Goal: Task Accomplishment & Management: Manage account settings

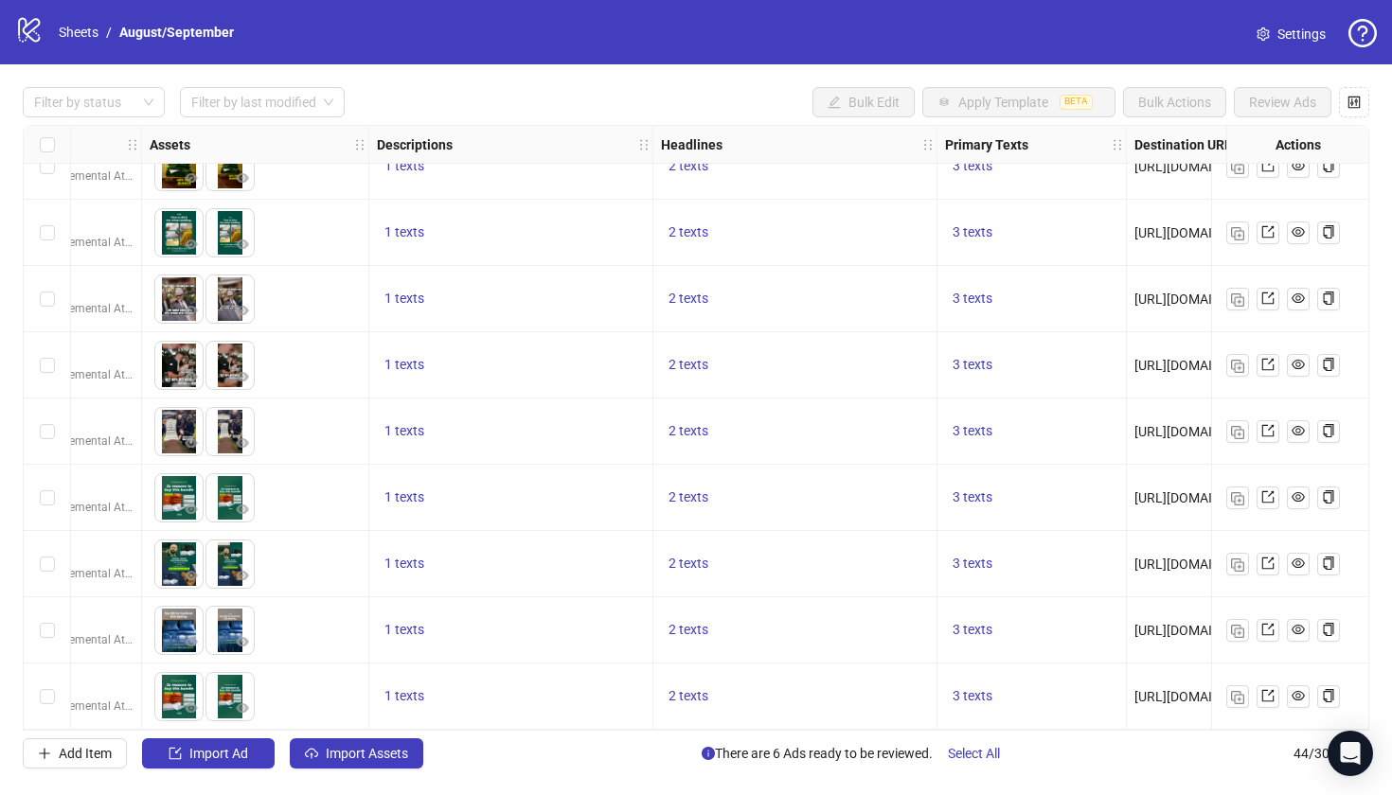
scroll to position [2358, 851]
click at [223, 749] on span "Import Ad" at bounding box center [218, 753] width 59 height 15
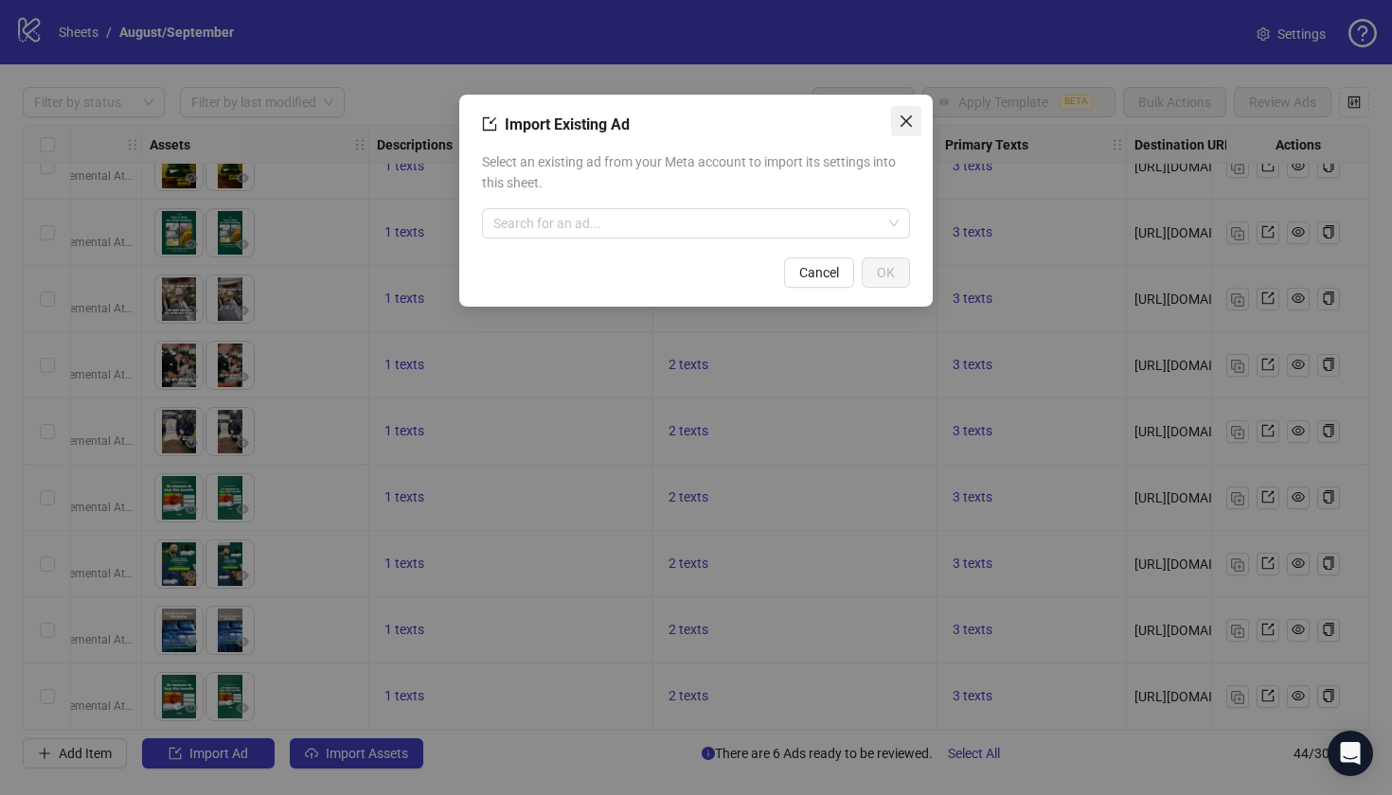
click at [905, 116] on icon "close" at bounding box center [906, 121] width 15 height 15
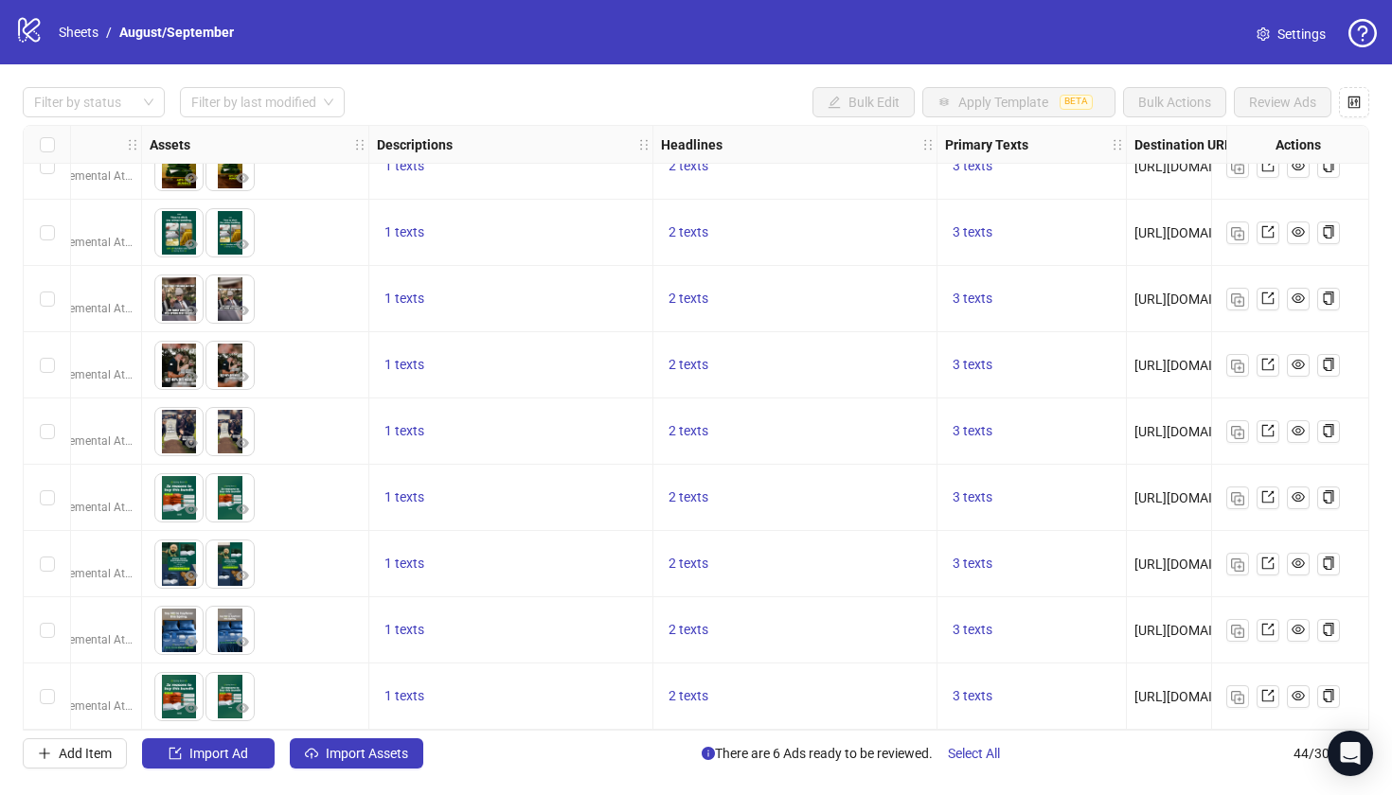
click at [353, 736] on div "Filter by status Filter by last modified Bulk Edit Apply Template BETA Bulk Act…" at bounding box center [696, 427] width 1392 height 727
click at [349, 749] on span "Import Assets" at bounding box center [367, 753] width 82 height 15
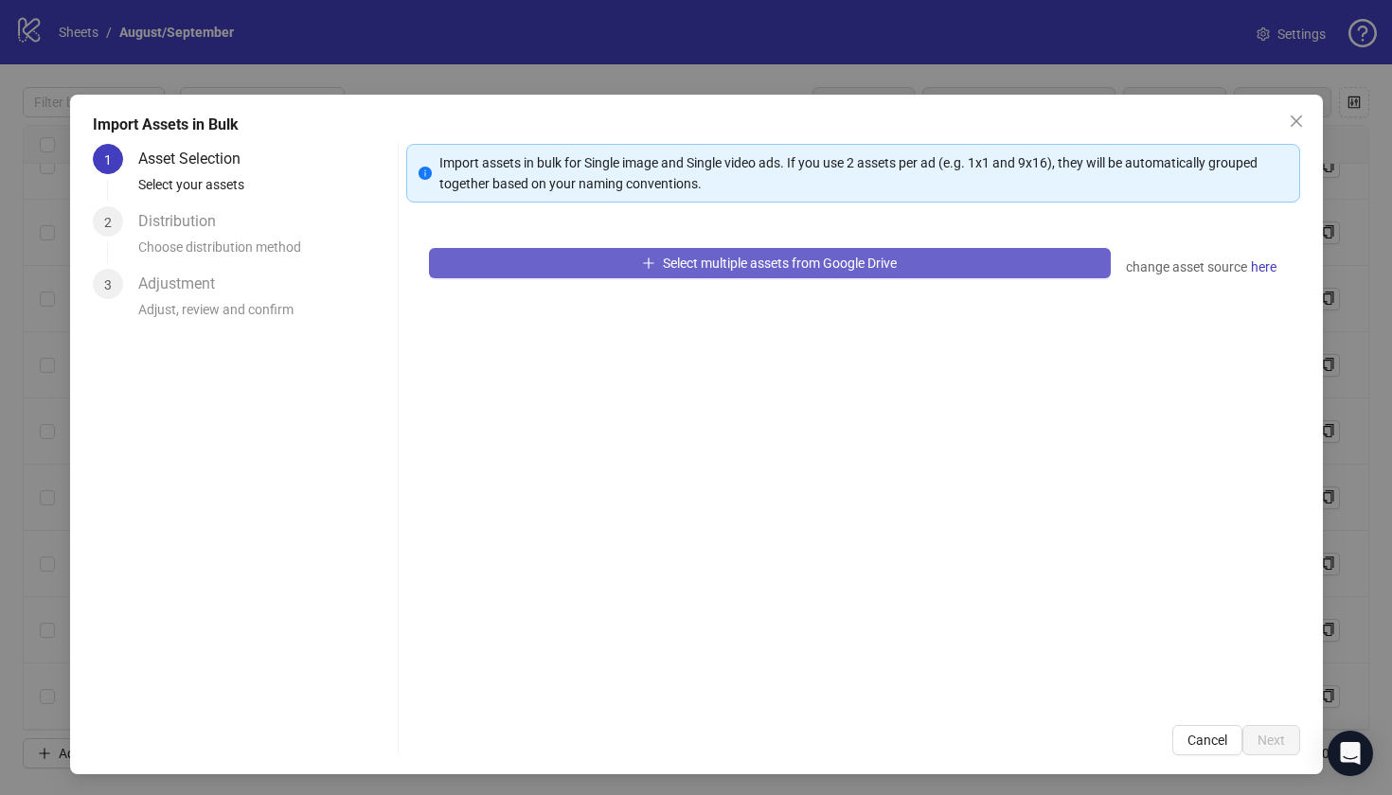
click at [650, 259] on icon "plus" at bounding box center [648, 263] width 13 height 13
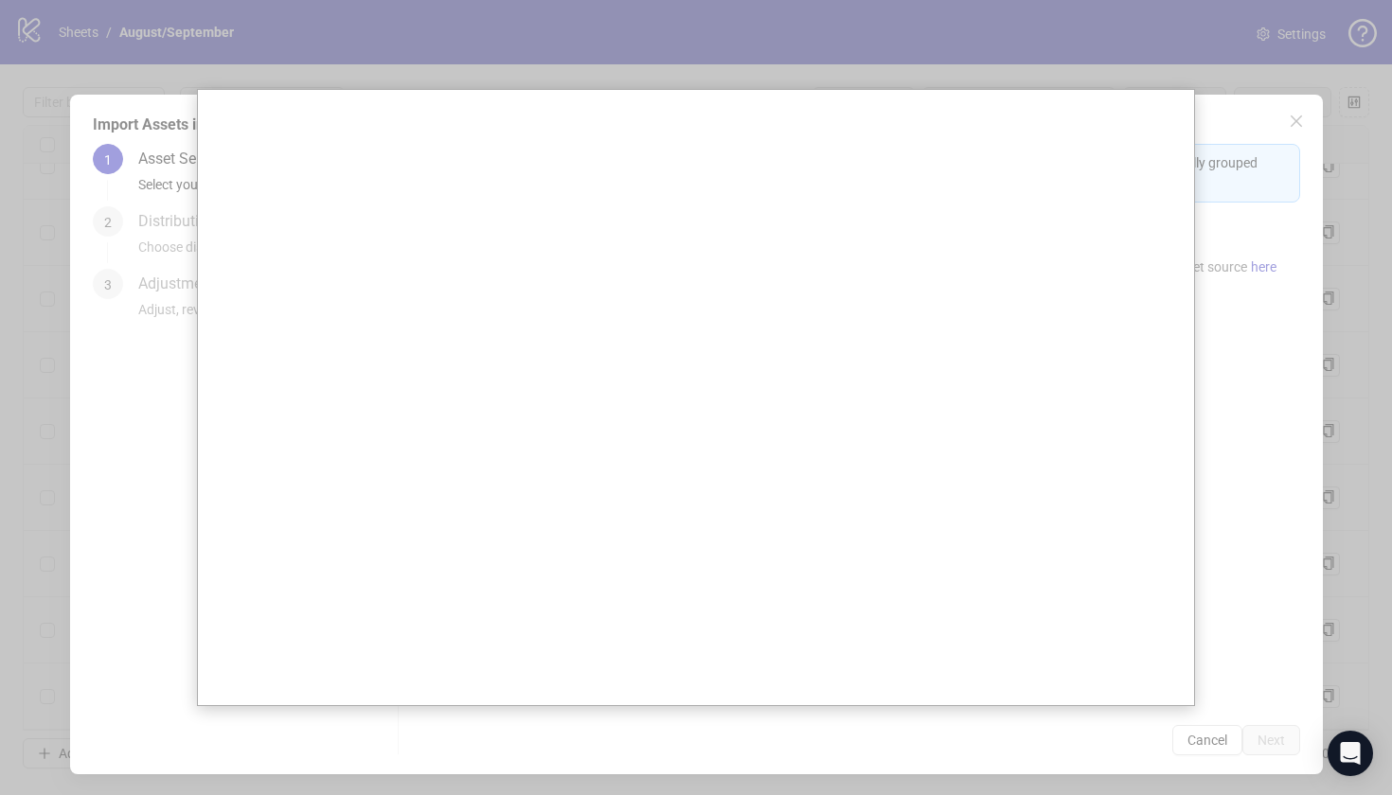
scroll to position [0, 0]
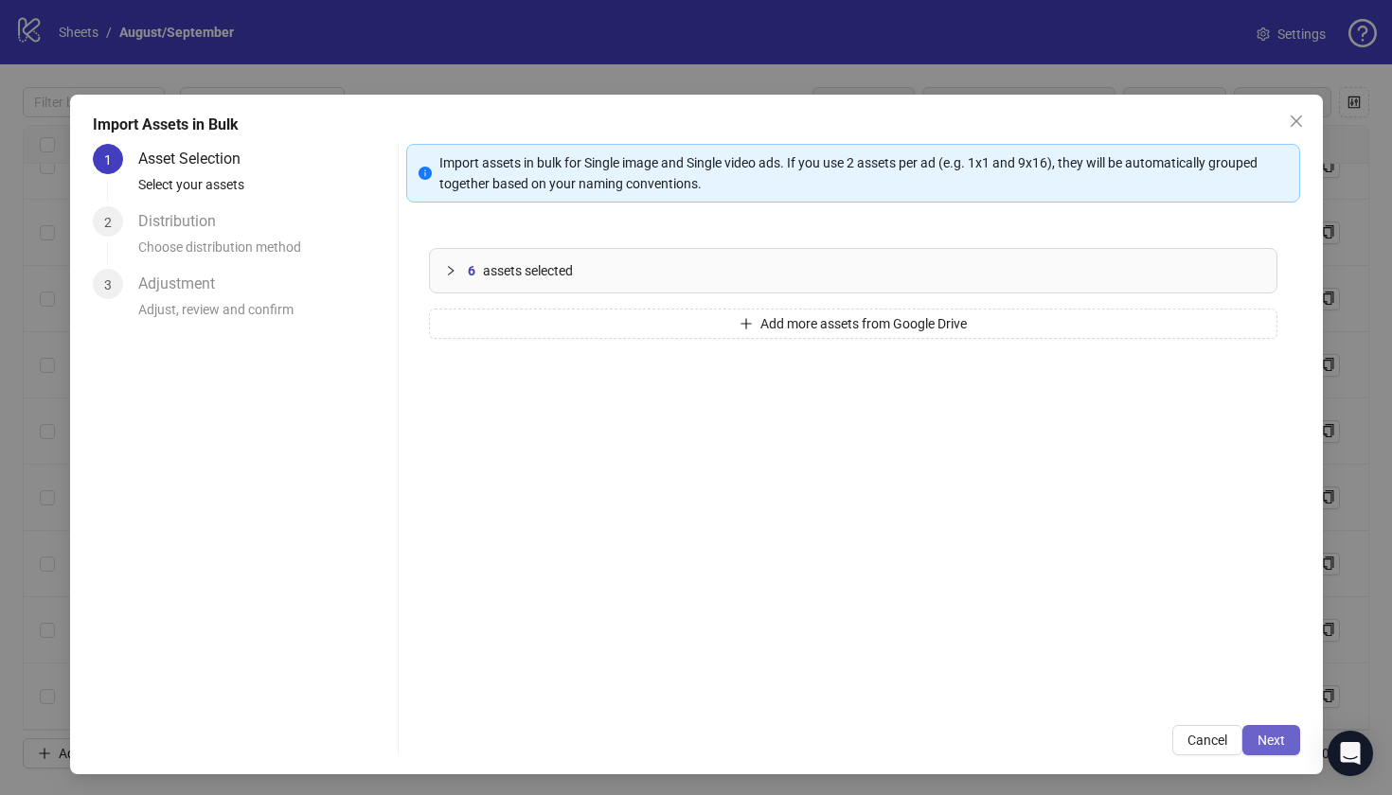
click at [1274, 749] on button "Next" at bounding box center [1271, 740] width 58 height 30
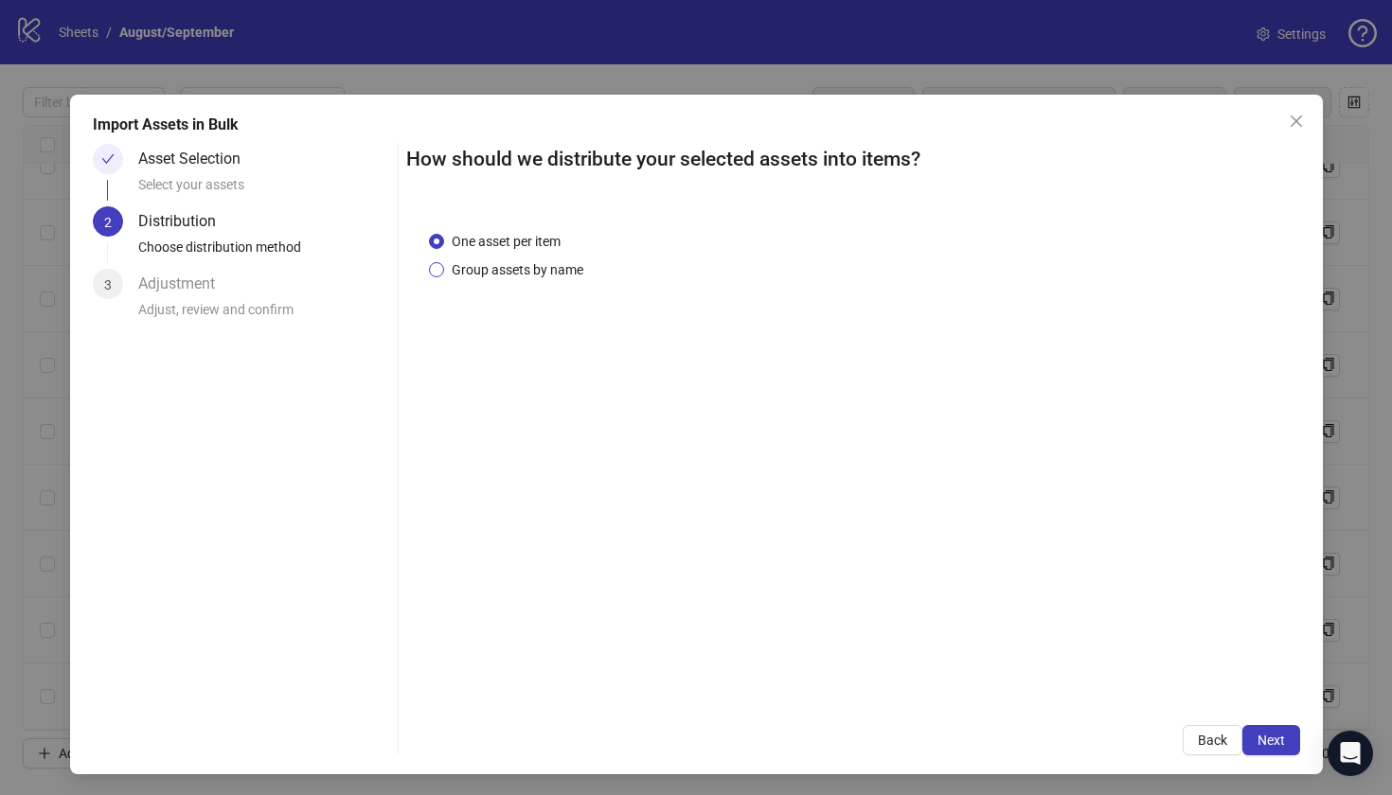
click at [520, 274] on span "Group assets by name" at bounding box center [517, 269] width 147 height 21
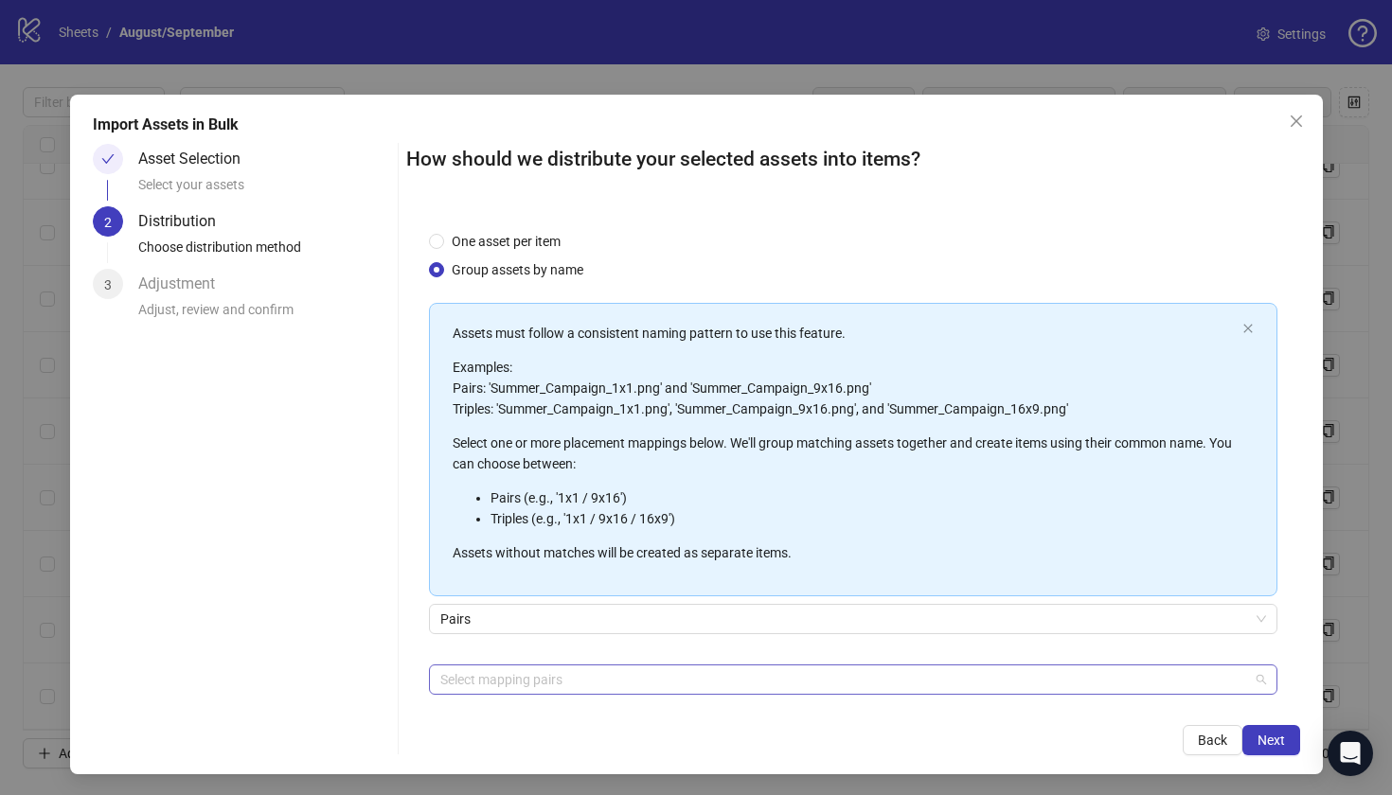
click at [606, 677] on div at bounding box center [843, 680] width 821 height 27
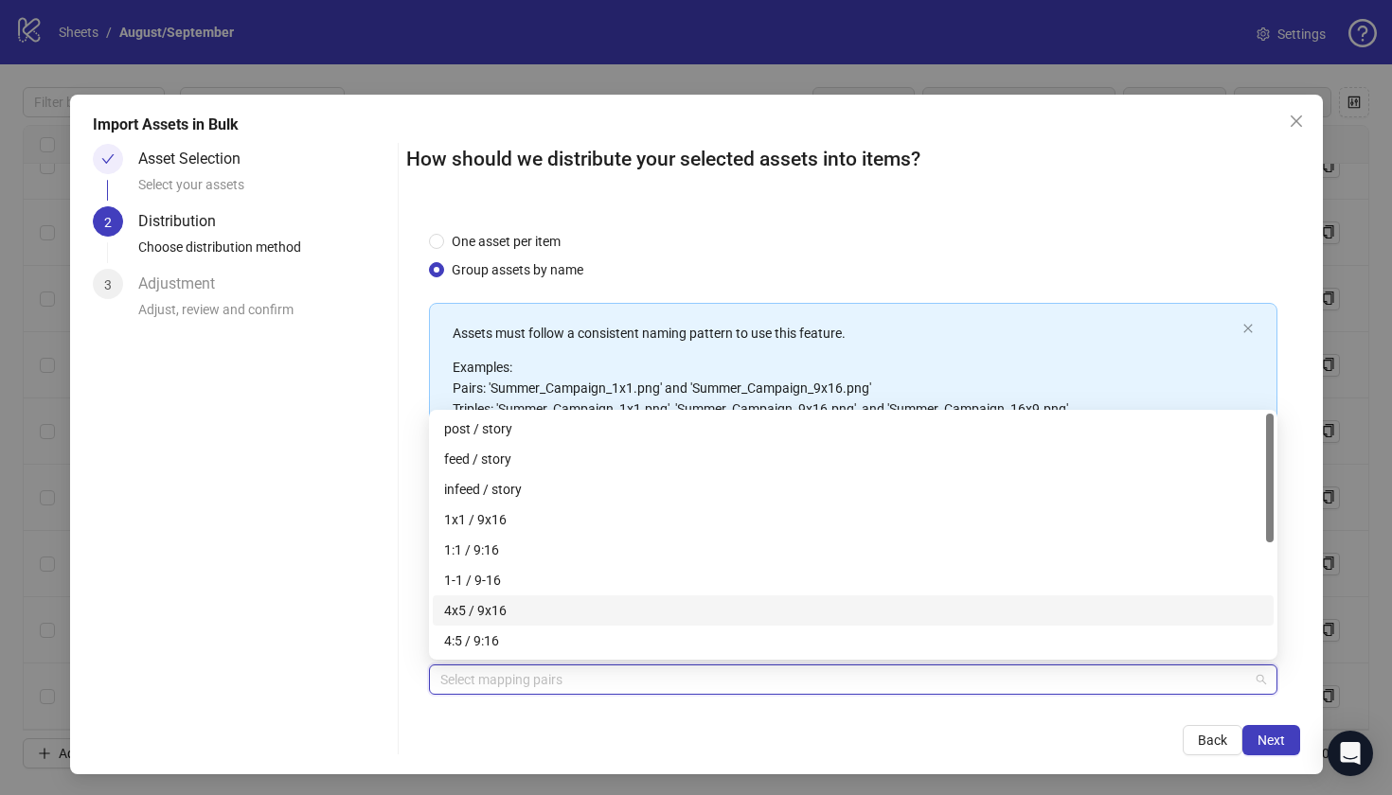
click at [534, 615] on div "4x5 / 9x16" at bounding box center [853, 610] width 818 height 21
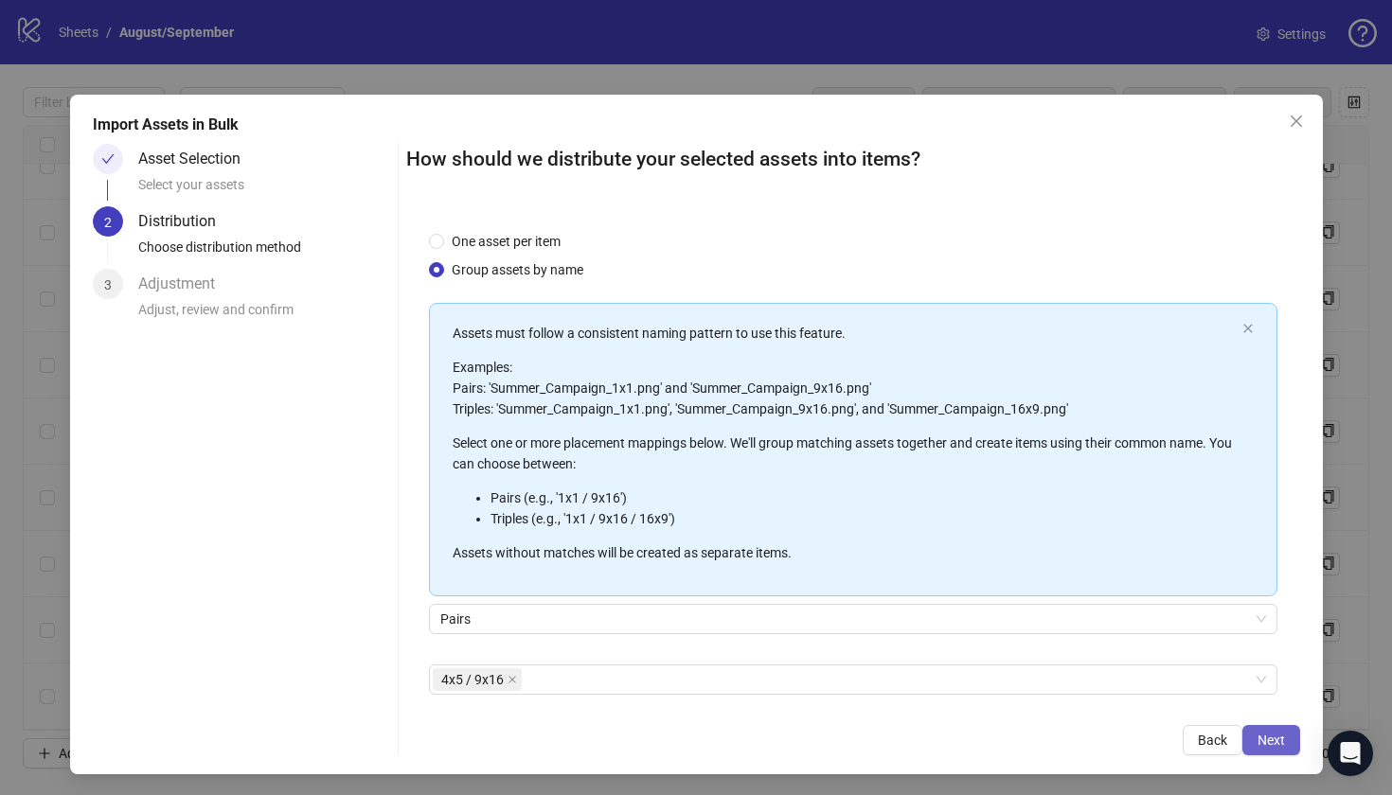
click at [1263, 733] on span "Next" at bounding box center [1271, 740] width 27 height 15
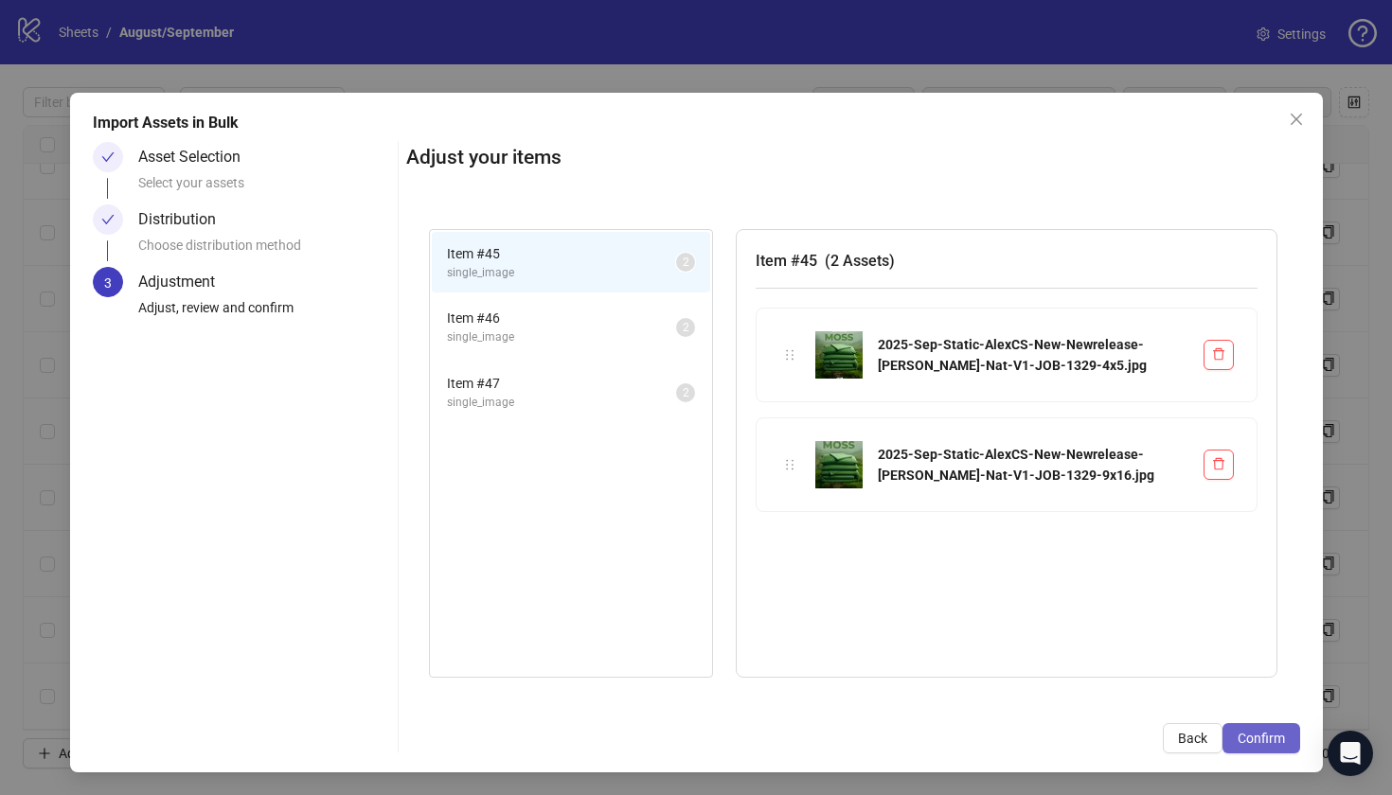
scroll to position [2, 0]
click at [529, 299] on li "Item # 46 single_image 2" at bounding box center [571, 327] width 278 height 62
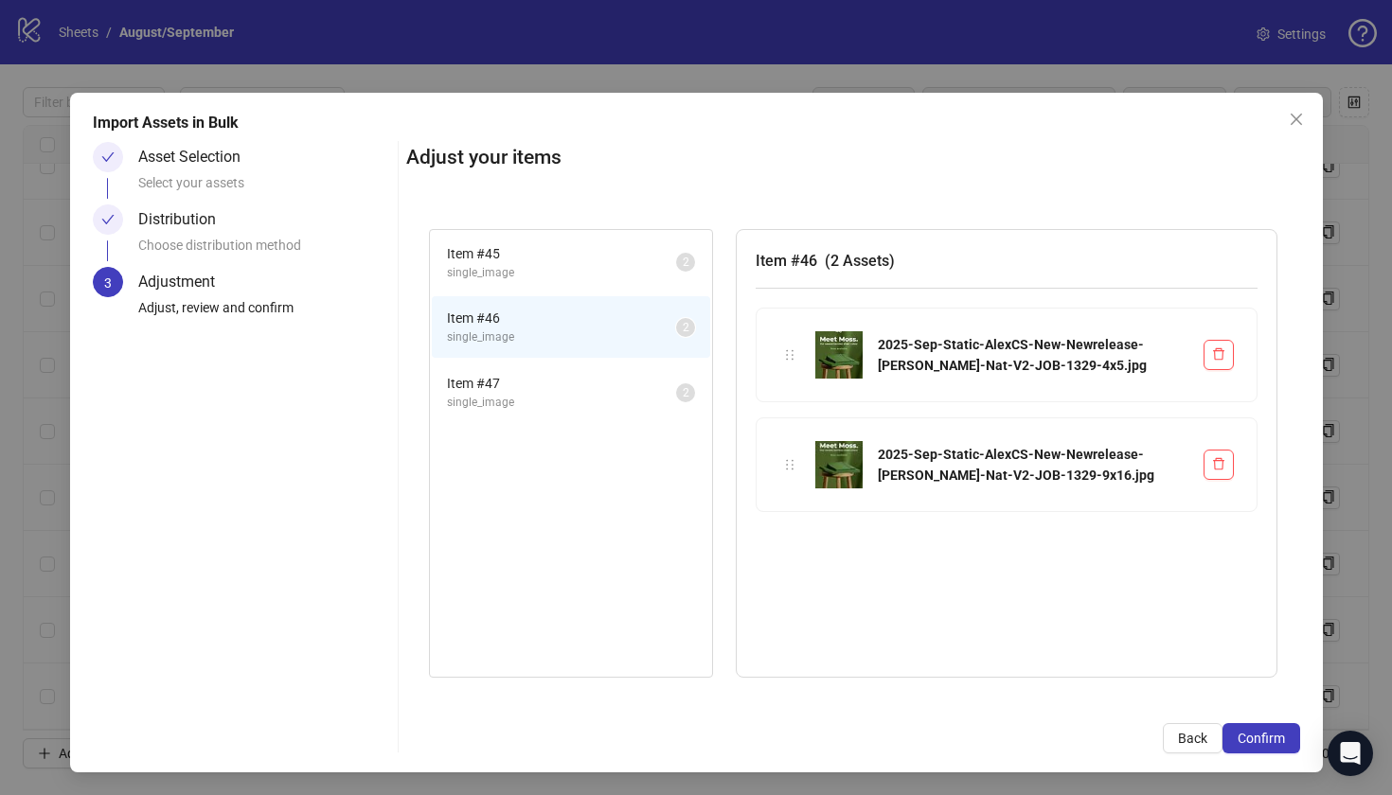
click at [537, 398] on span "single_image" at bounding box center [561, 403] width 229 height 18
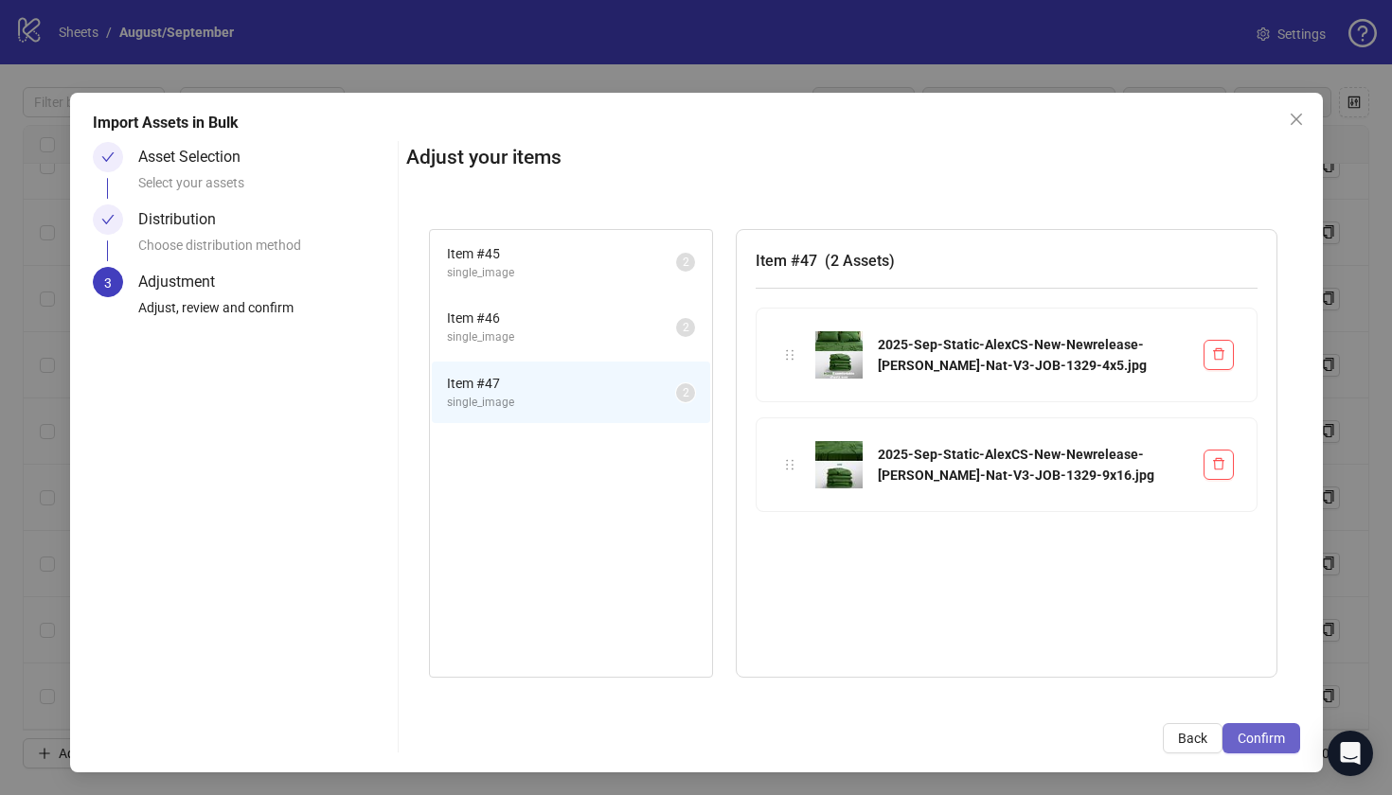
click at [1279, 746] on button "Confirm" at bounding box center [1261, 738] width 78 height 30
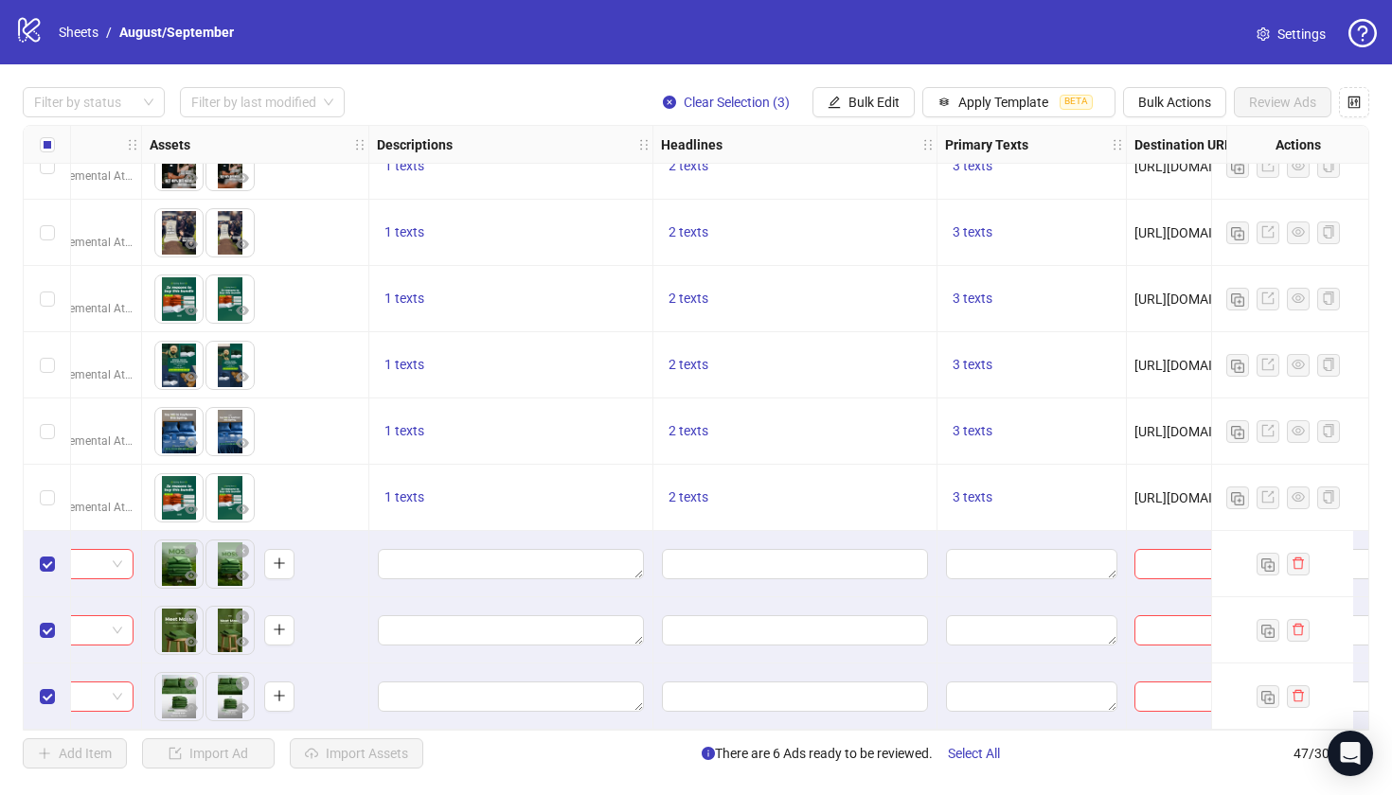
scroll to position [0, 0]
click at [51, 554] on label "Select row 45" at bounding box center [47, 564] width 15 height 21
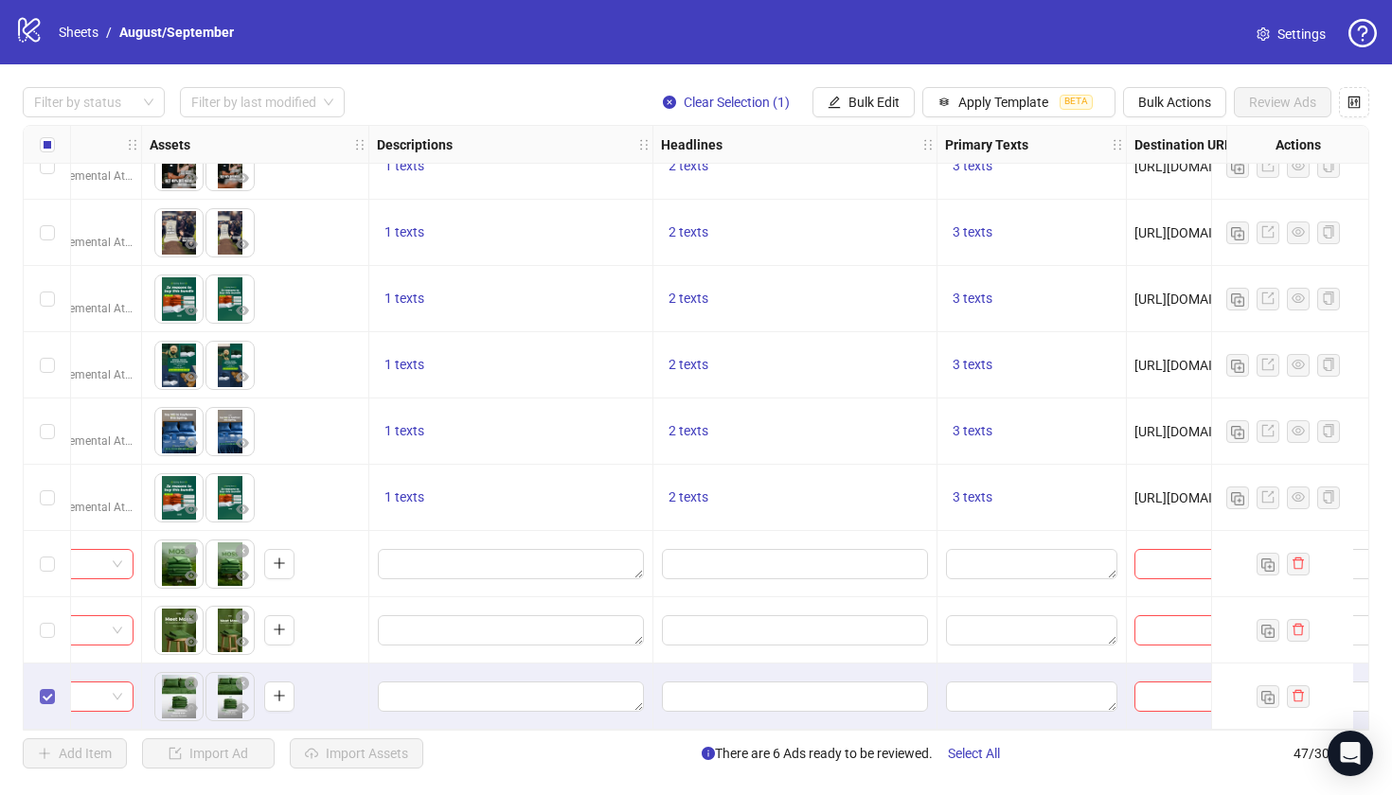
click at [48, 695] on span "Select row 47" at bounding box center [47, 696] width 15 height 15
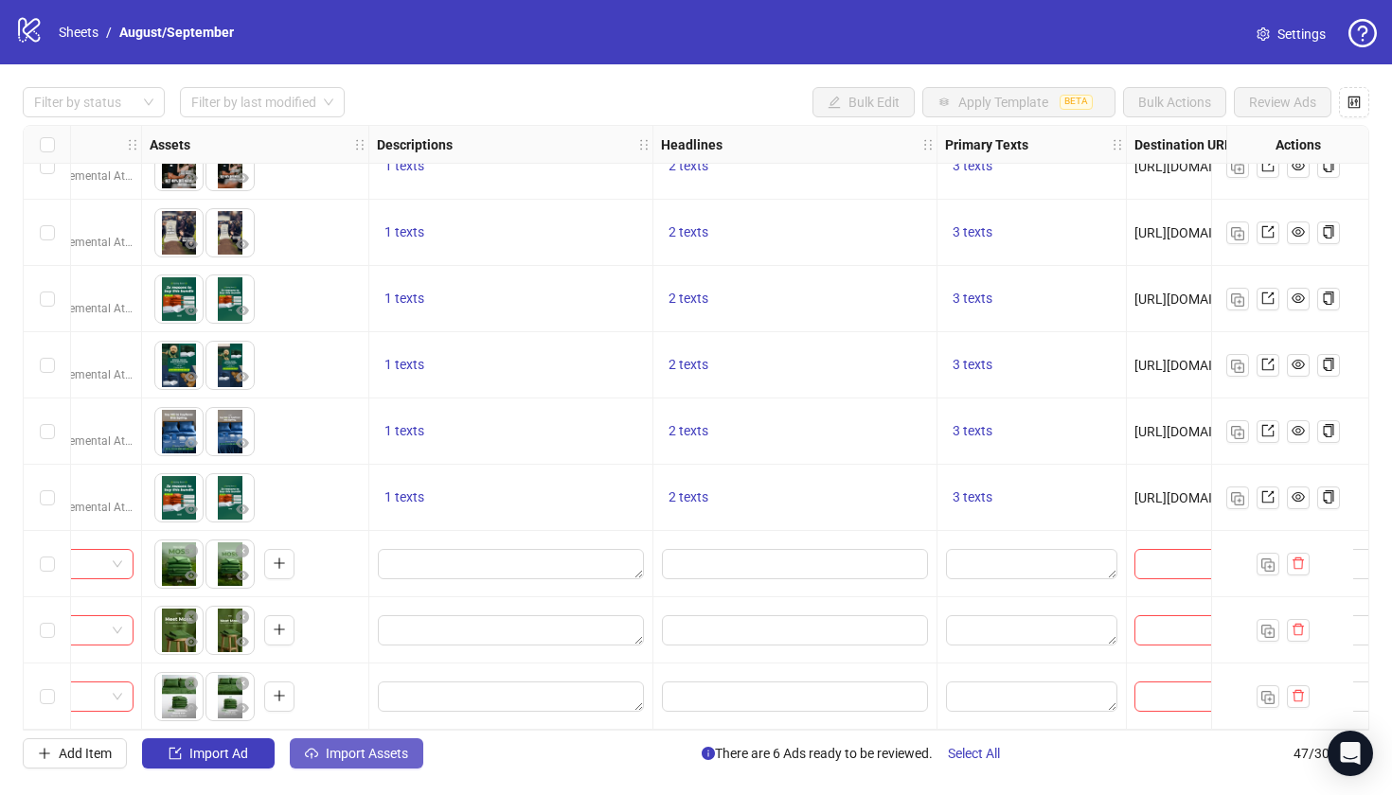
click at [359, 750] on span "Import Assets" at bounding box center [367, 753] width 82 height 15
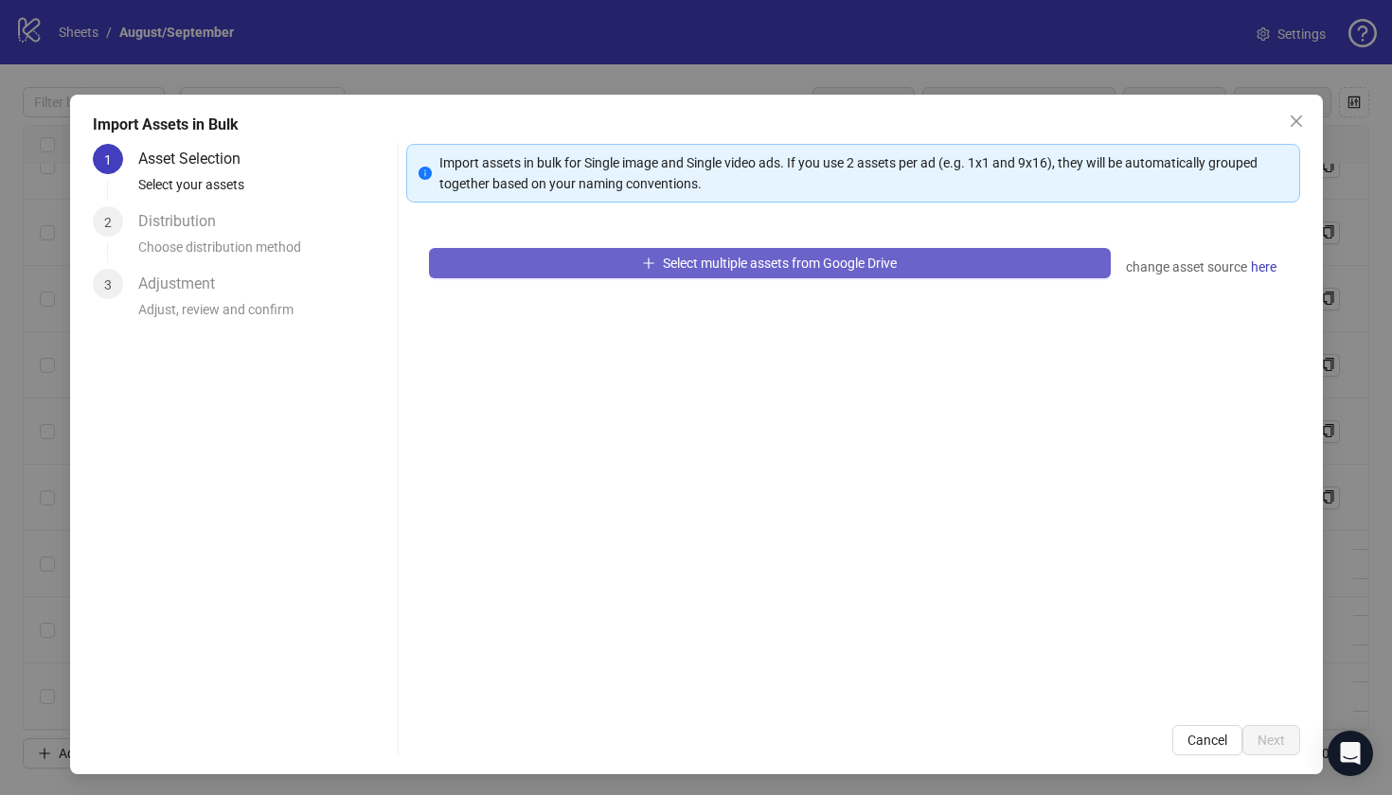
click at [610, 265] on button "Select multiple assets from Google Drive" at bounding box center [770, 263] width 682 height 30
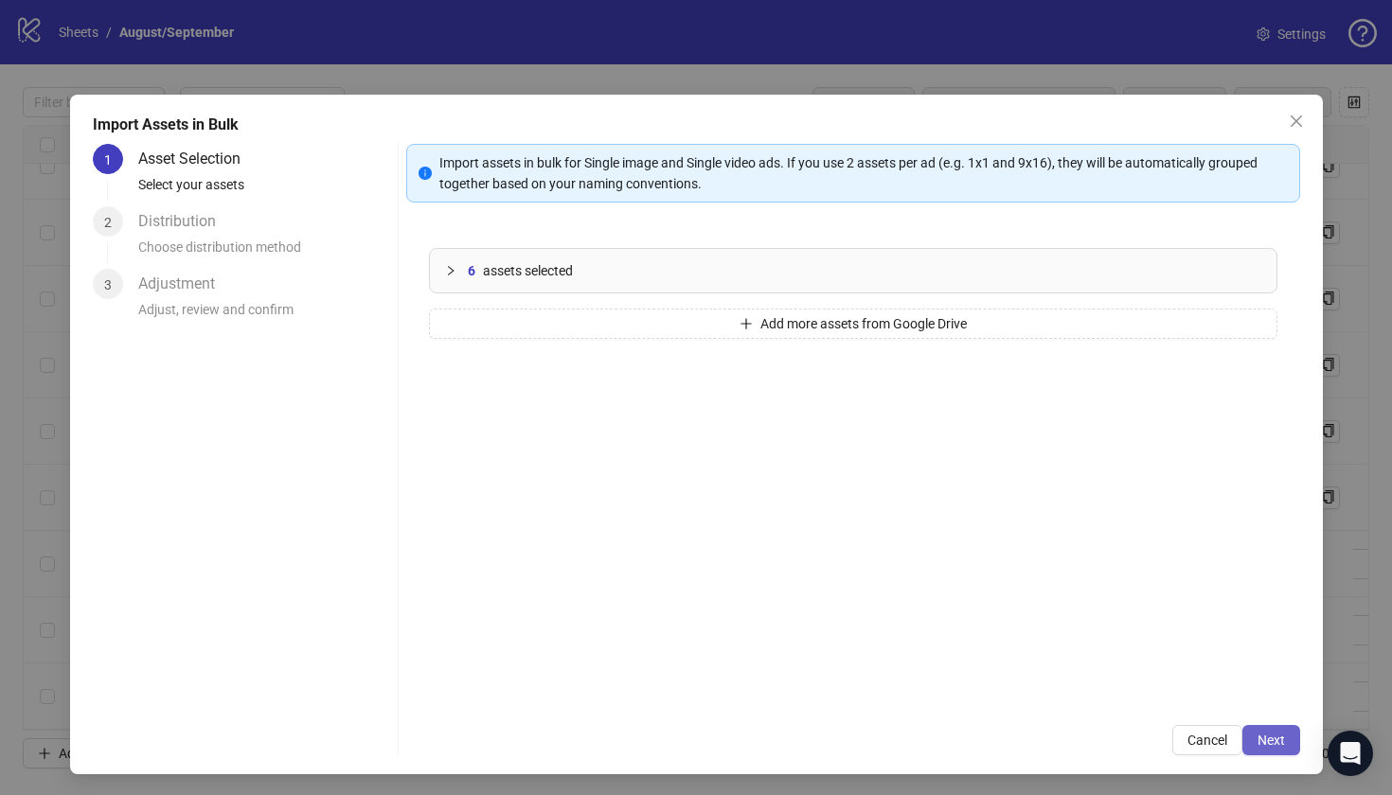
click at [1281, 738] on span "Next" at bounding box center [1271, 740] width 27 height 15
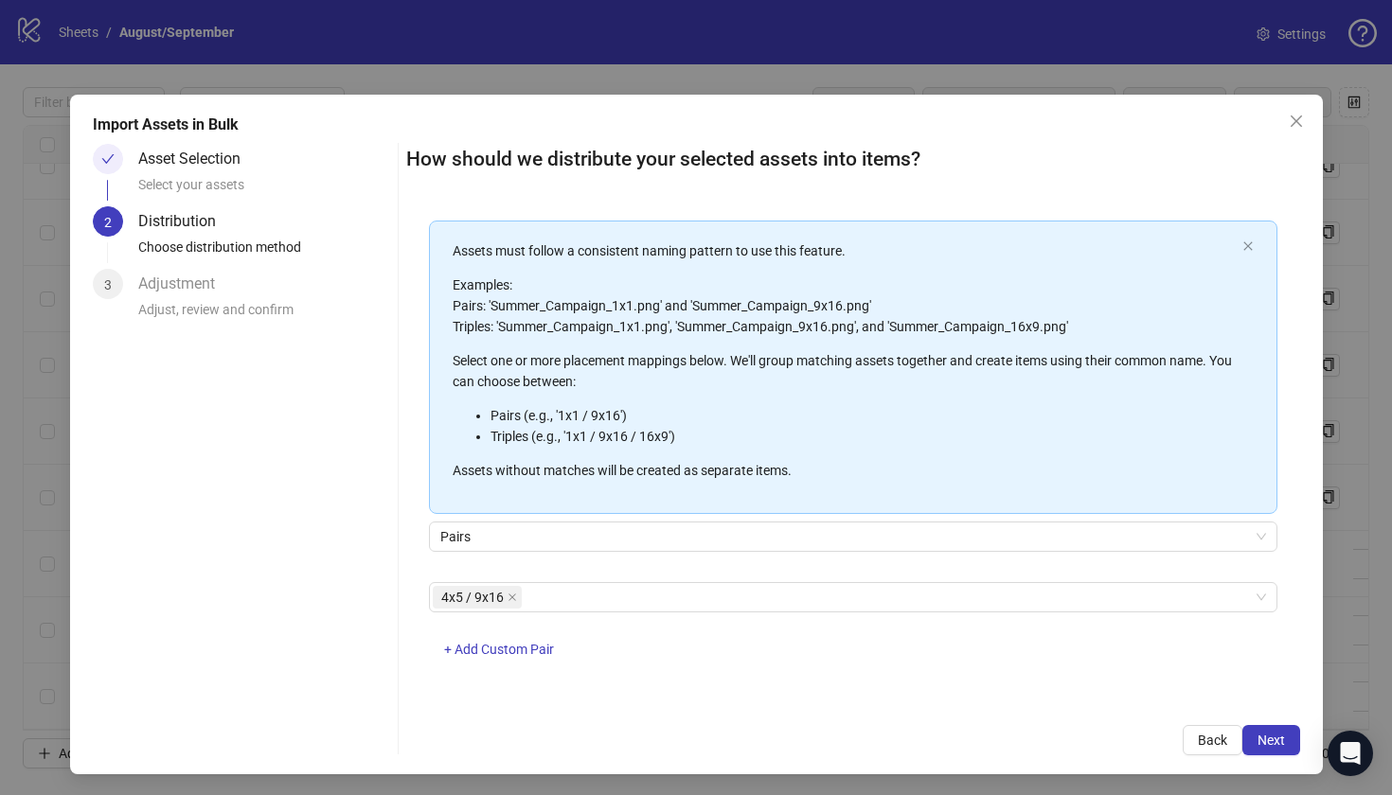
scroll to position [83, 0]
click at [1281, 746] on span "Next" at bounding box center [1271, 740] width 27 height 15
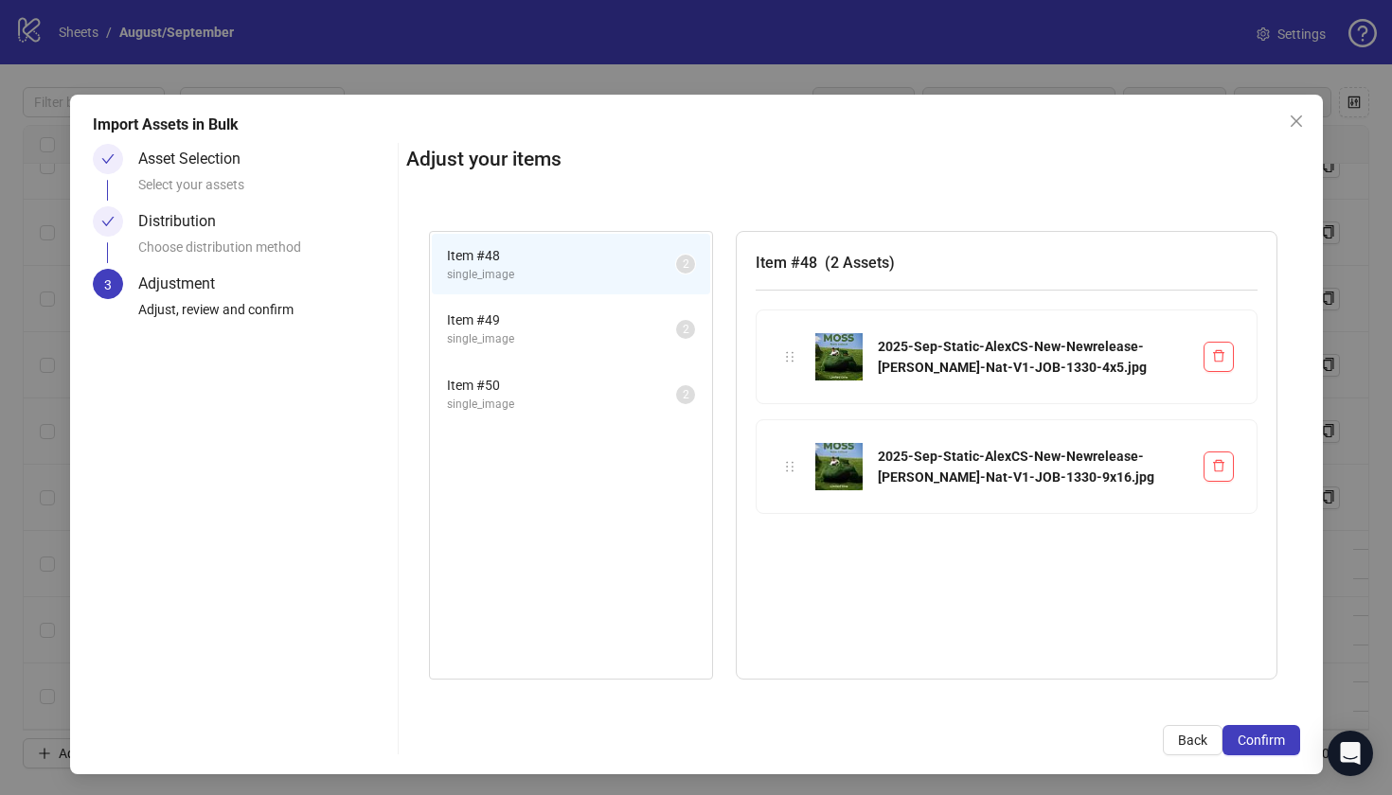
click at [595, 330] on span "single_image" at bounding box center [561, 339] width 229 height 18
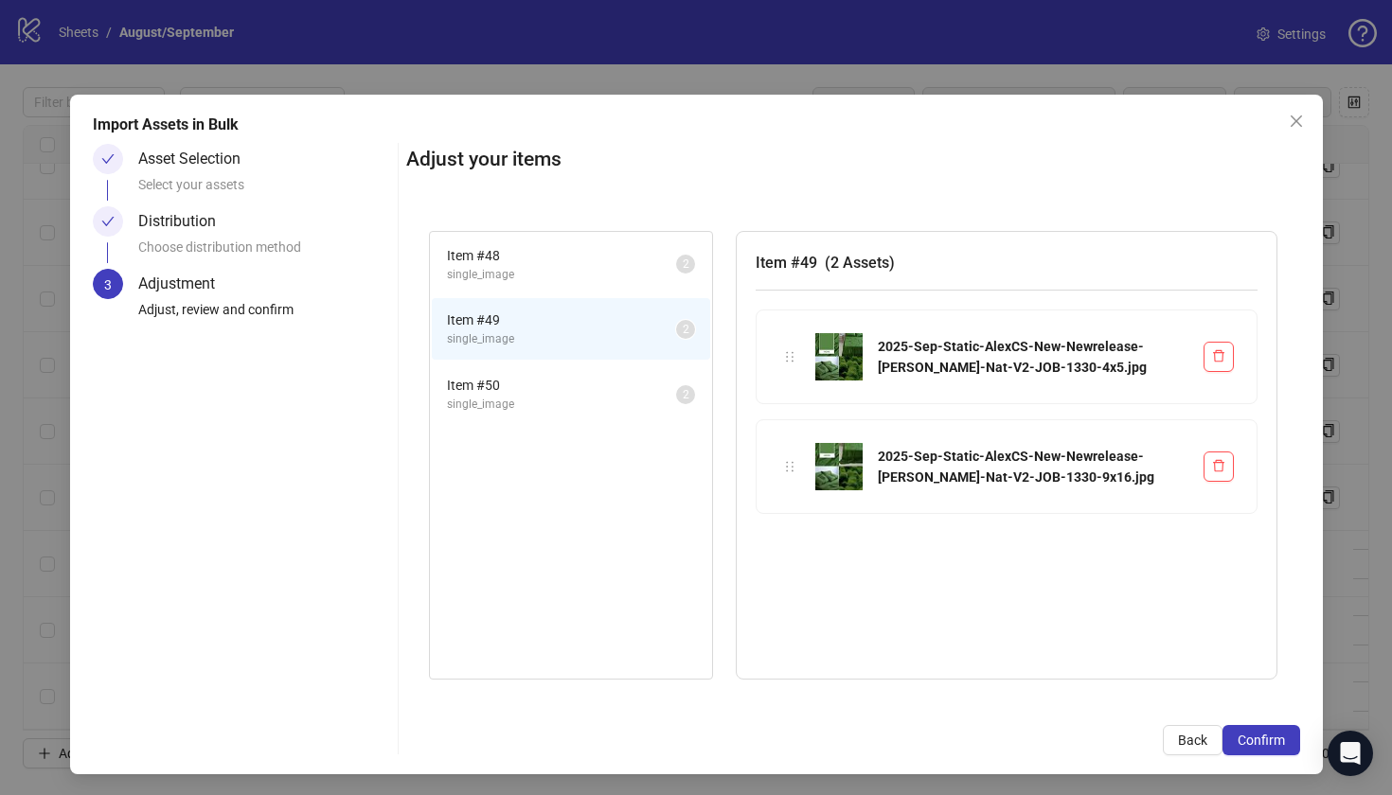
click at [556, 383] on span "Item # 50" at bounding box center [561, 385] width 229 height 21
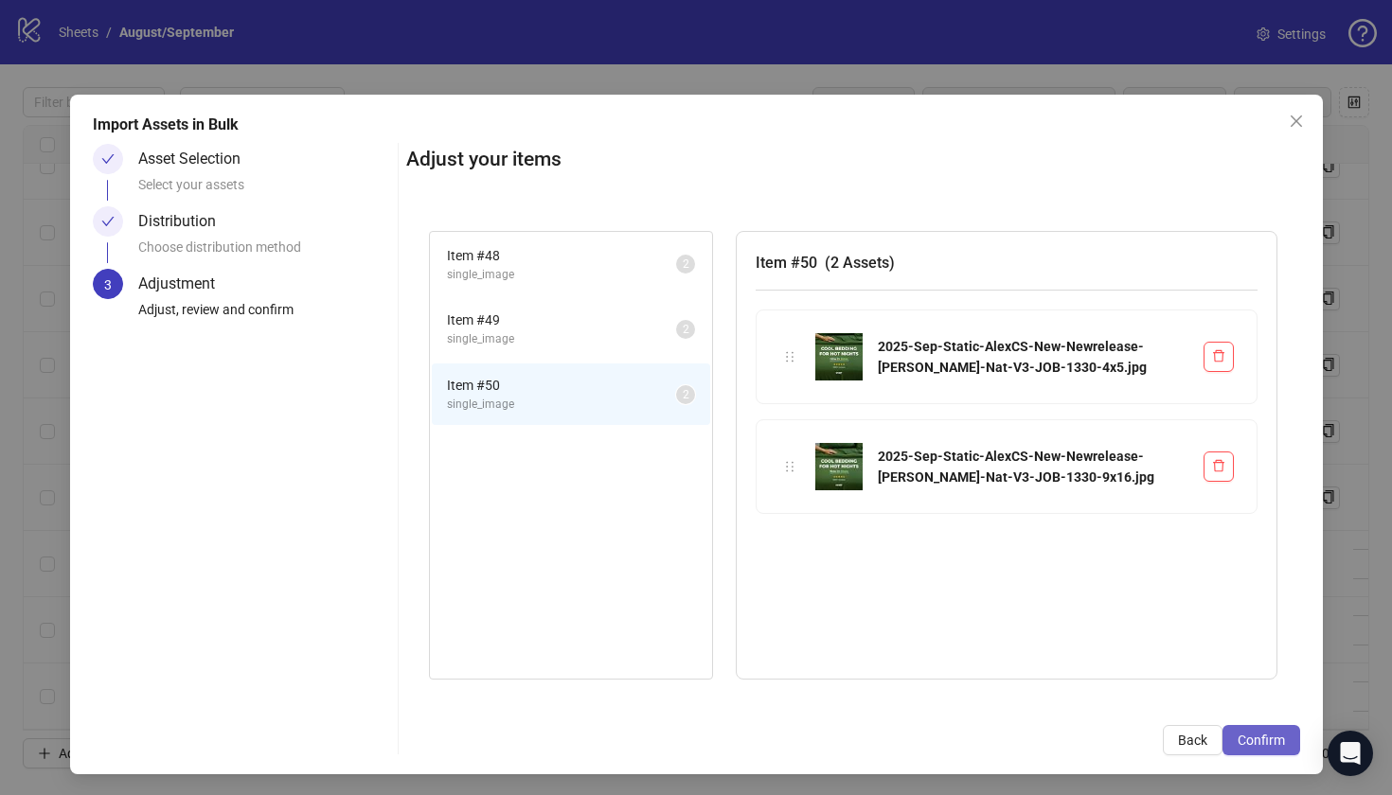
click at [1261, 743] on span "Confirm" at bounding box center [1261, 740] width 47 height 15
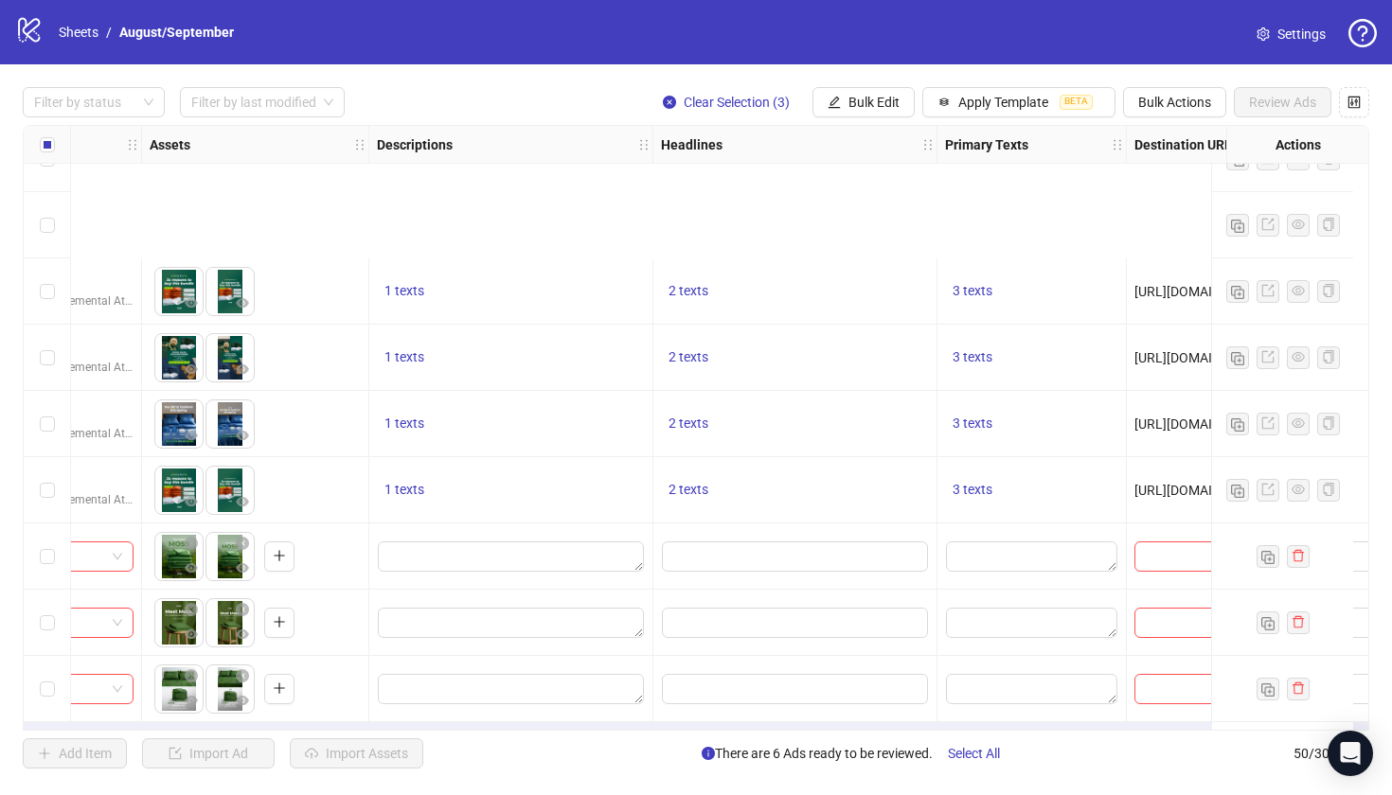
scroll to position [2756, 851]
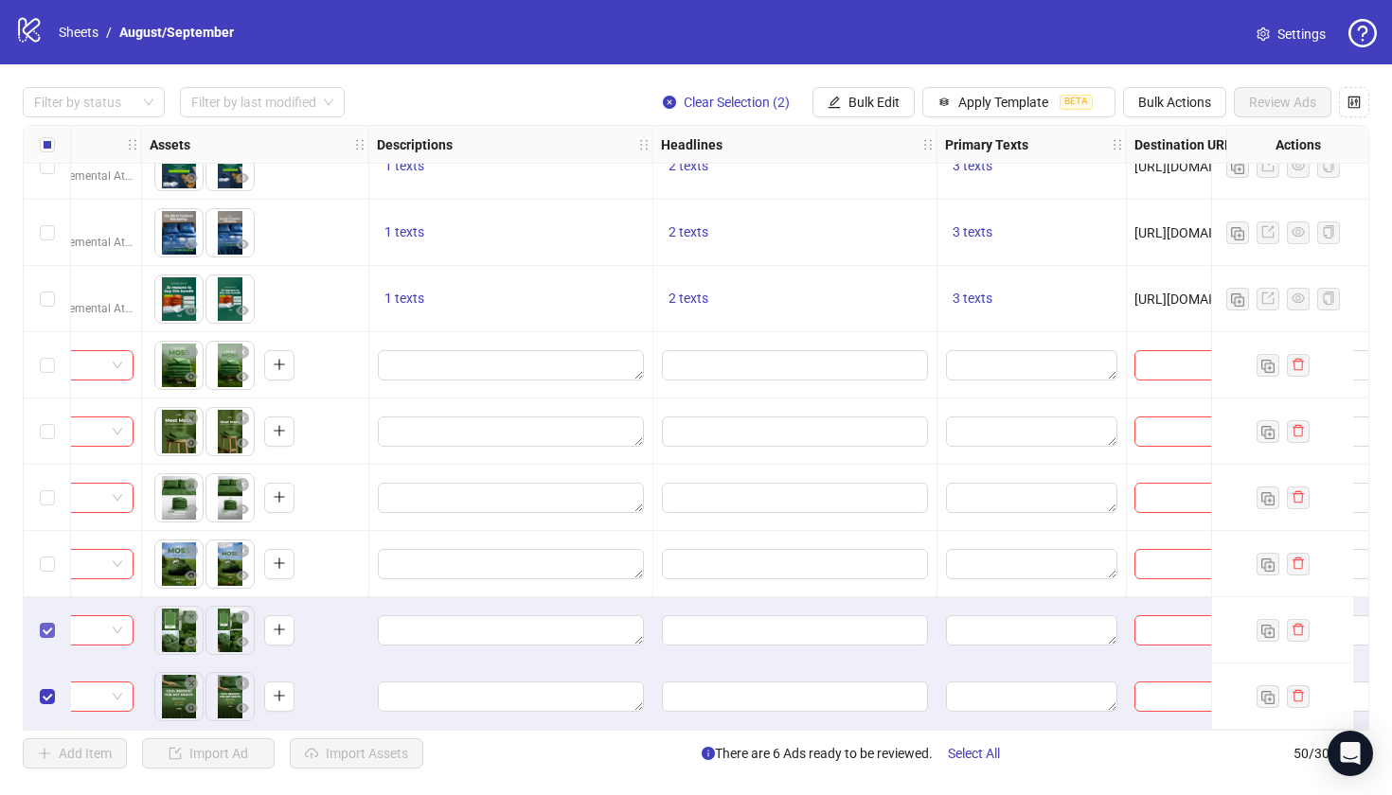
click at [46, 629] on span "Select row 49" at bounding box center [47, 630] width 15 height 15
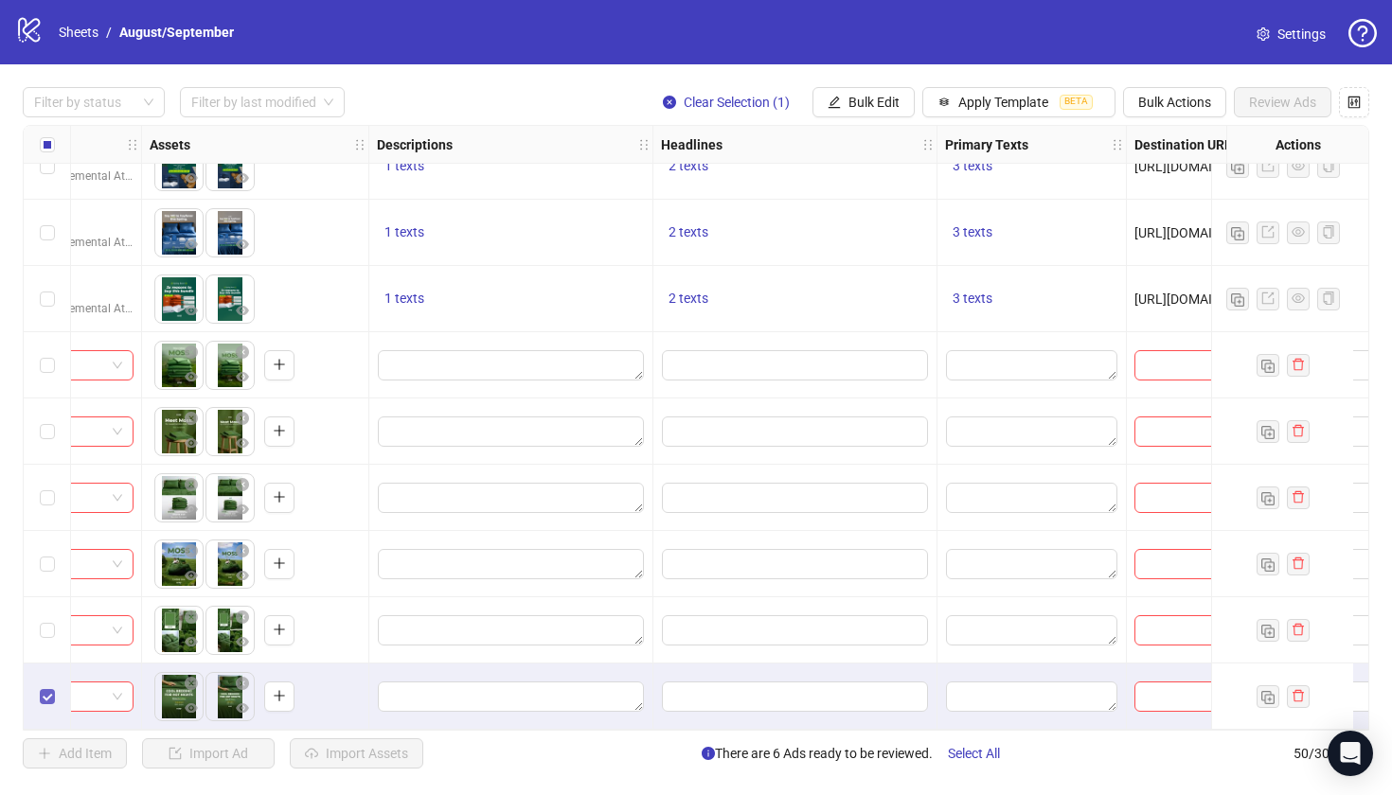
click at [43, 692] on span "Select row 50" at bounding box center [47, 696] width 15 height 15
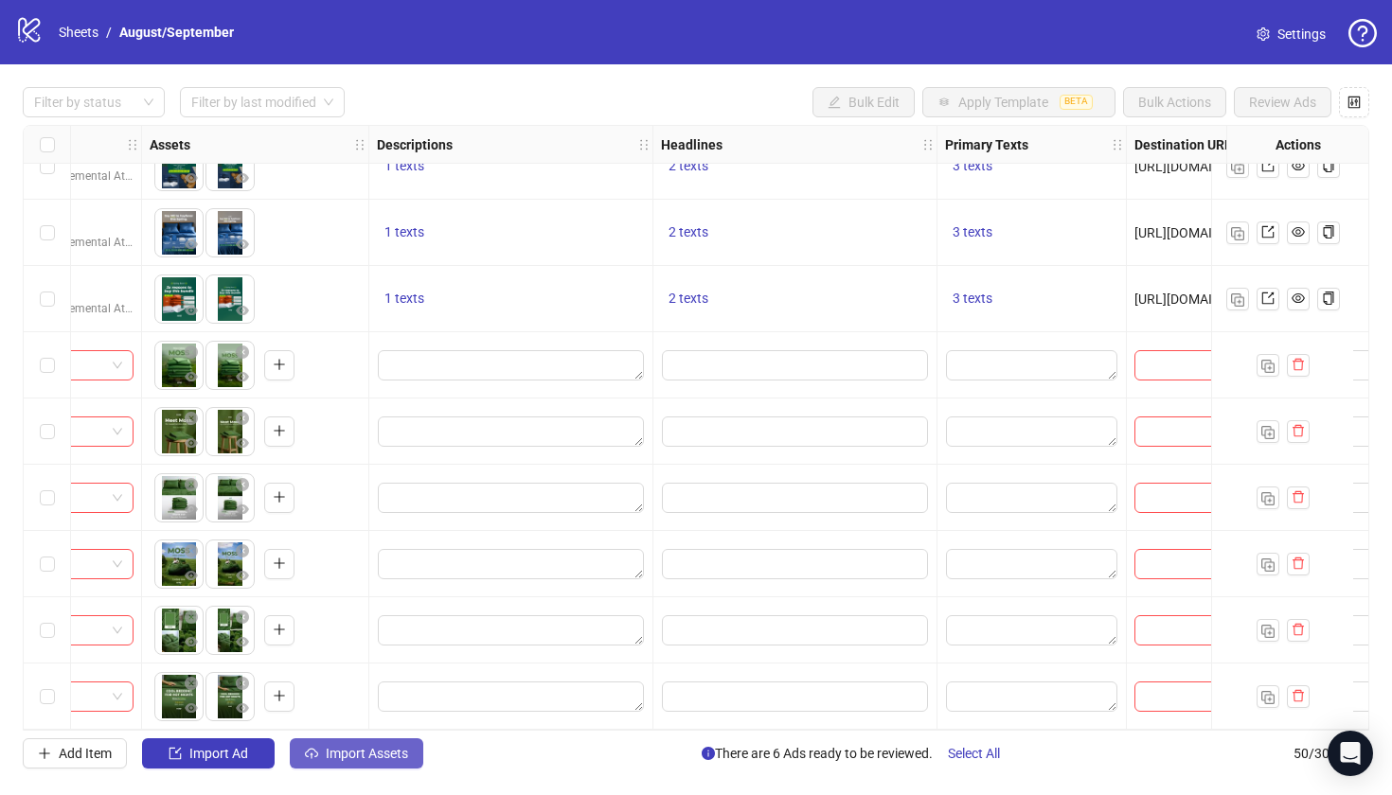
click at [372, 747] on span "Import Assets" at bounding box center [367, 753] width 82 height 15
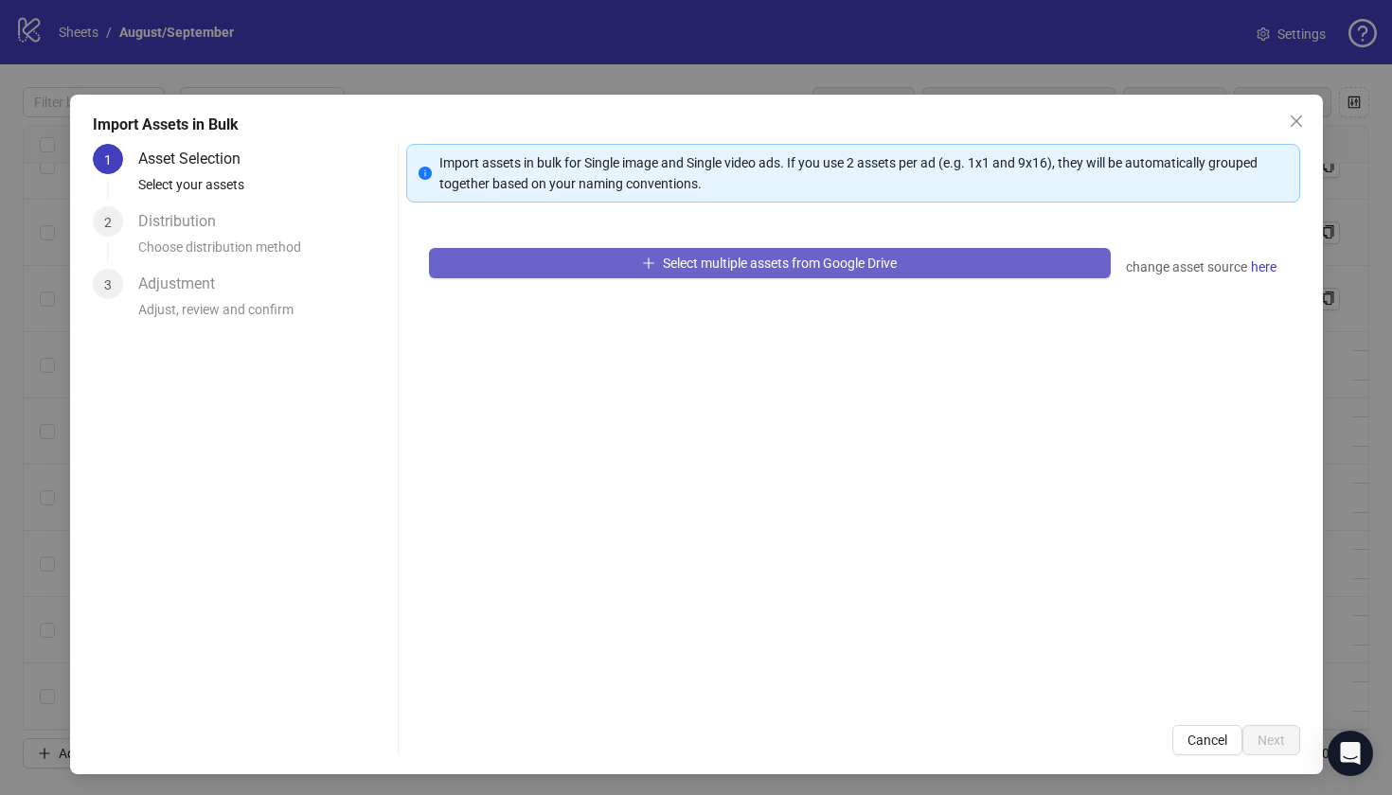
click at [586, 264] on button "Select multiple assets from Google Drive" at bounding box center [770, 263] width 682 height 30
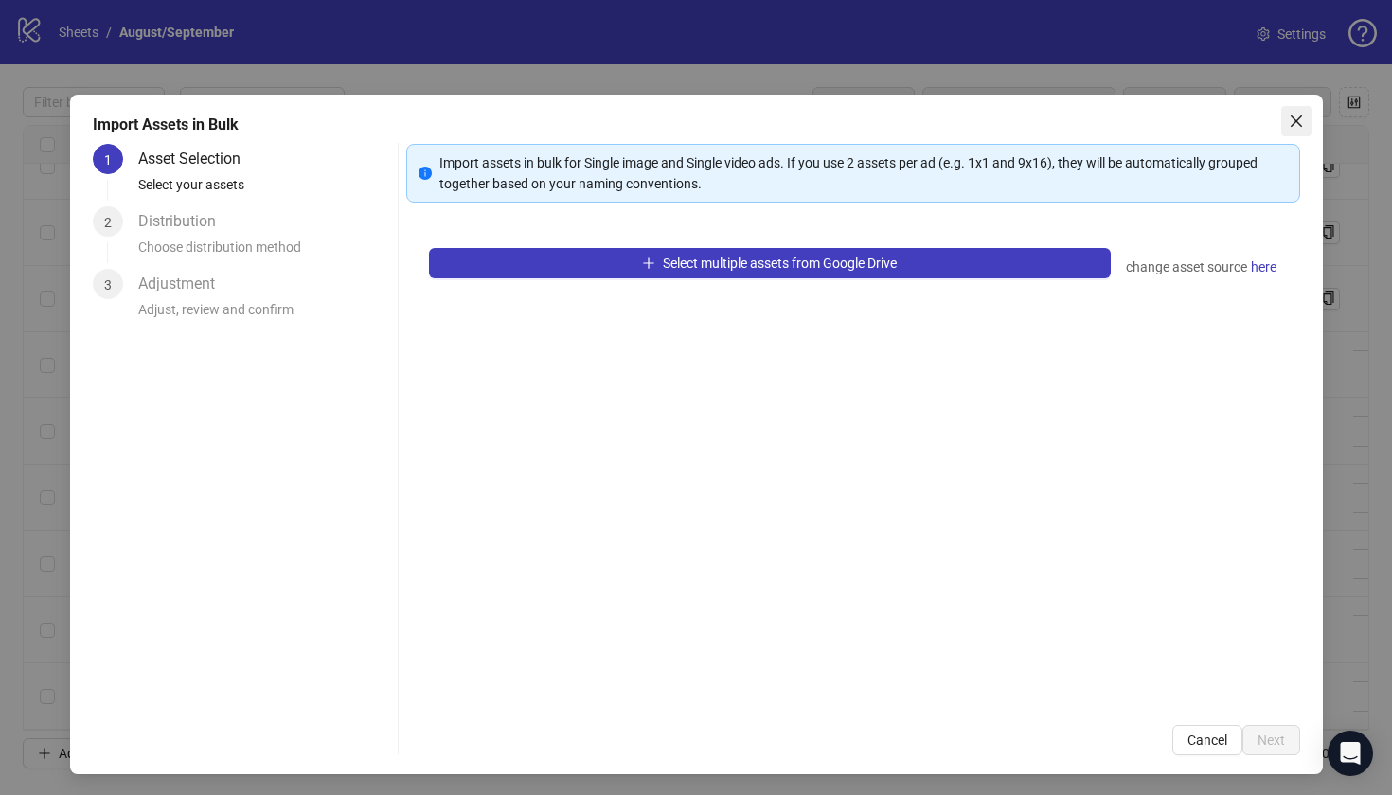
click at [1288, 132] on button "Close" at bounding box center [1296, 121] width 30 height 30
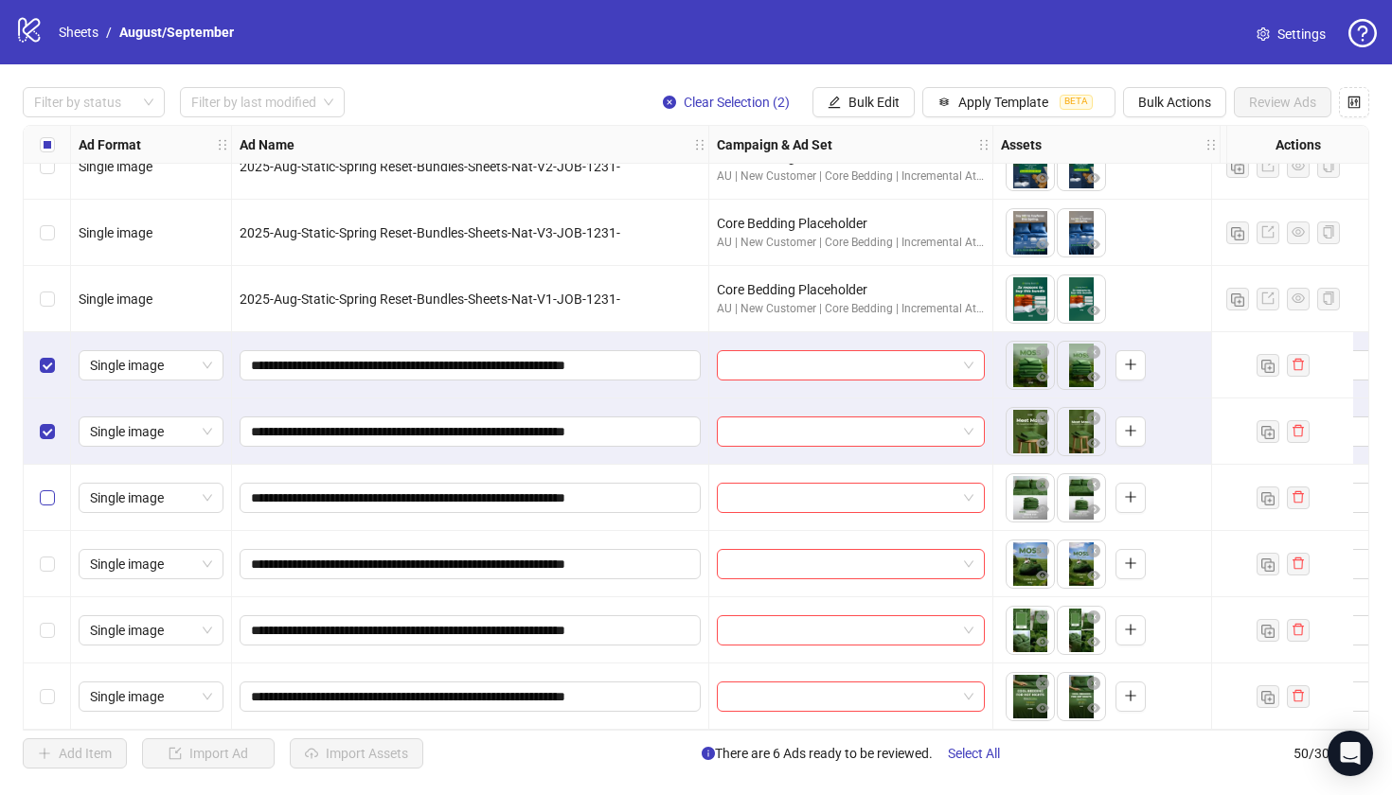
scroll to position [2756, 0]
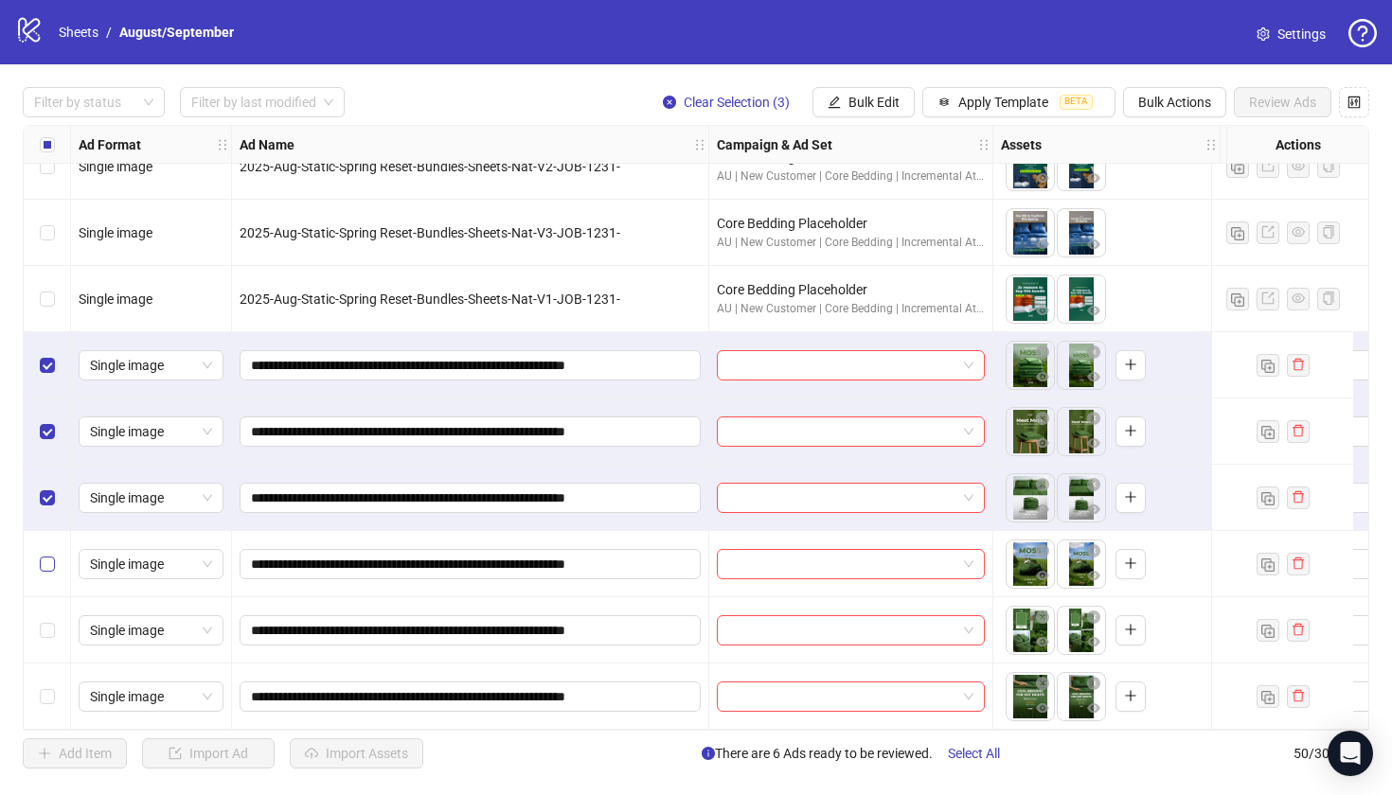
click at [47, 561] on span "Select row 48" at bounding box center [47, 564] width 15 height 15
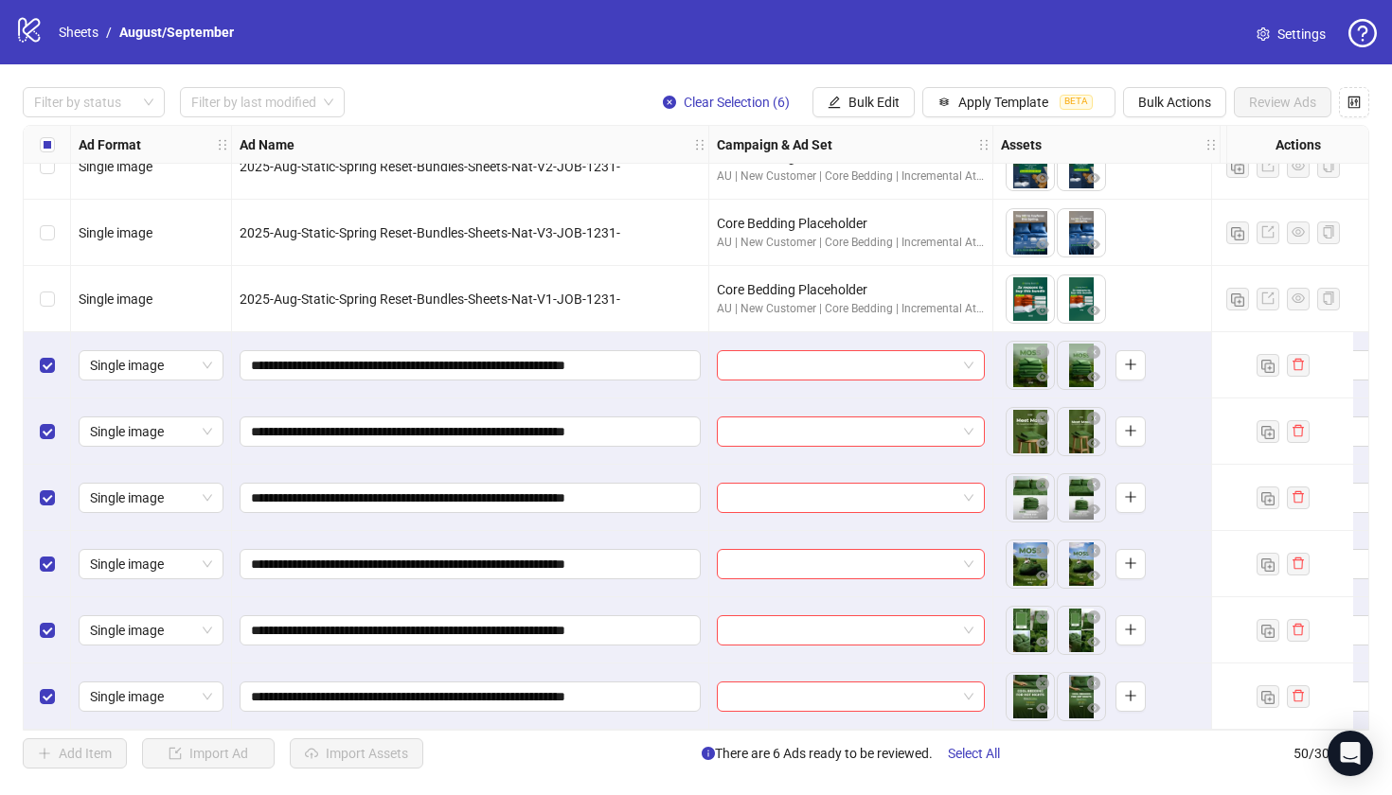
scroll to position [0, 0]
click at [895, 97] on span "Bulk Edit" at bounding box center [873, 102] width 51 height 15
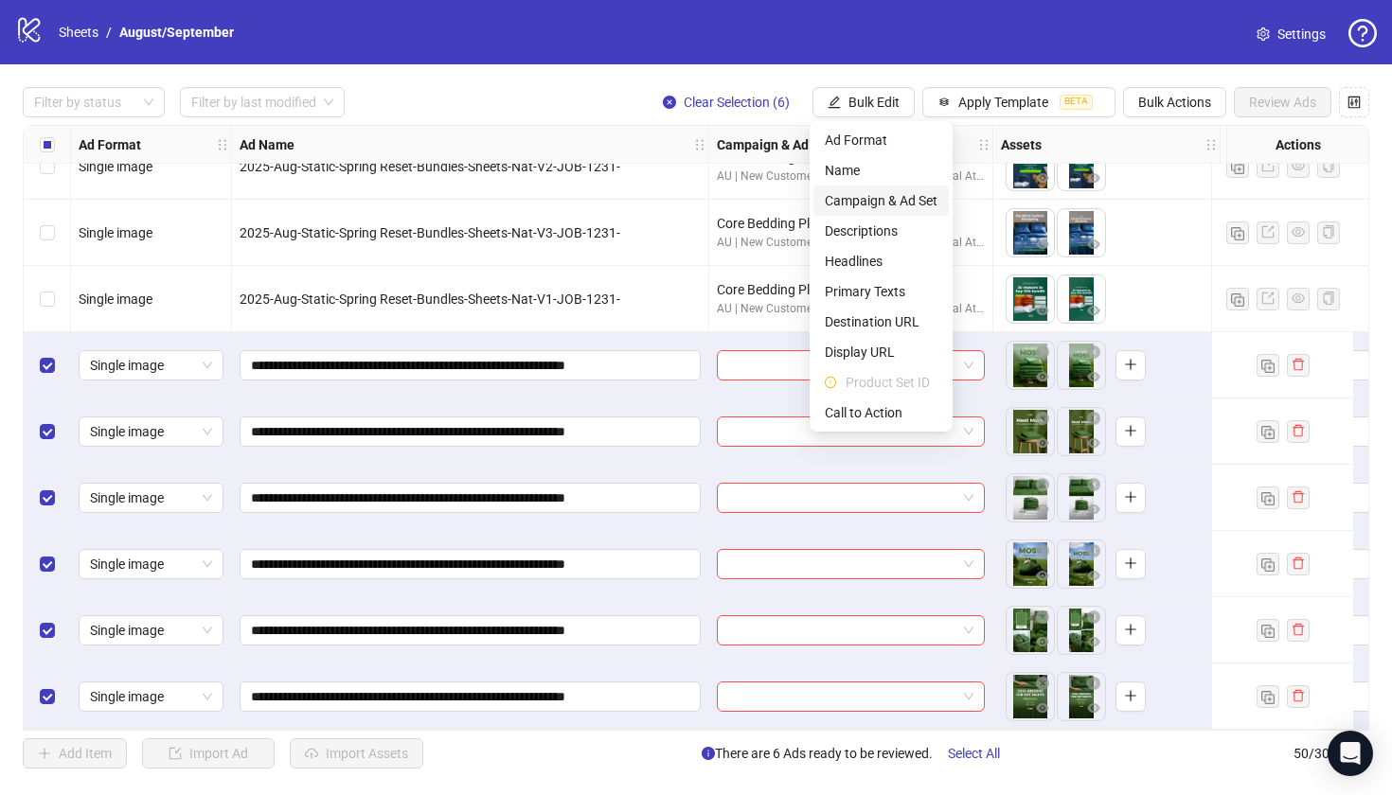
click at [883, 199] on span "Campaign & Ad Set" at bounding box center [881, 200] width 113 height 21
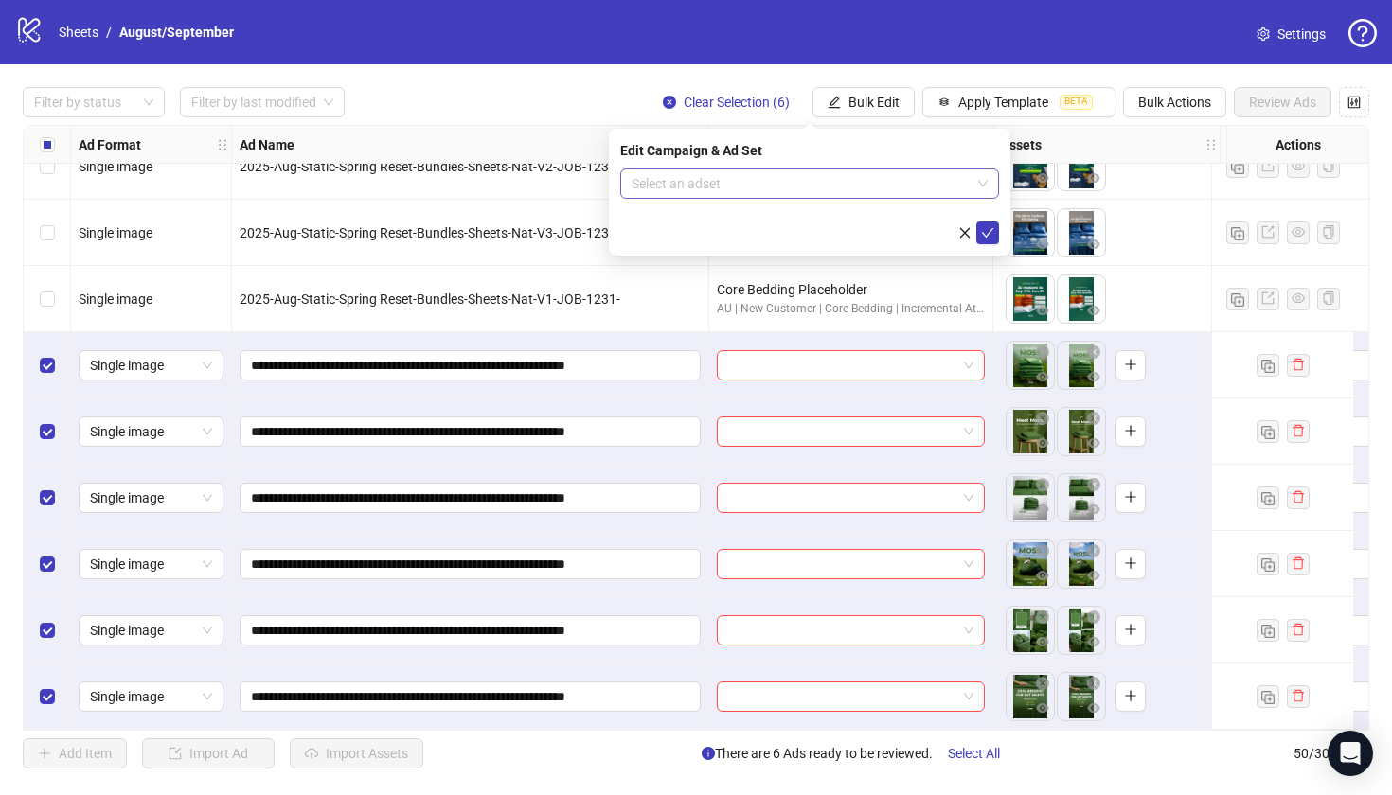
click at [797, 189] on input "search" at bounding box center [801, 183] width 339 height 28
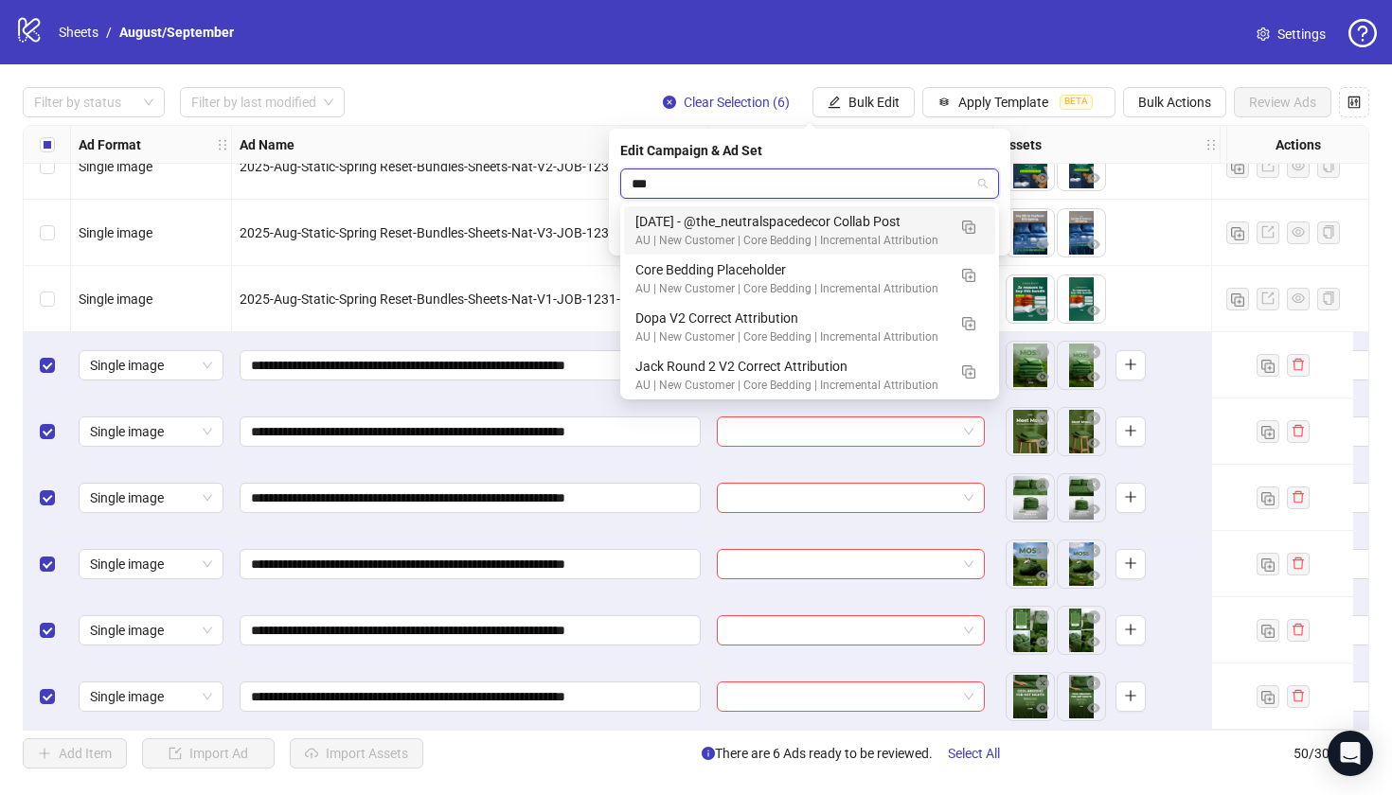
type input "****"
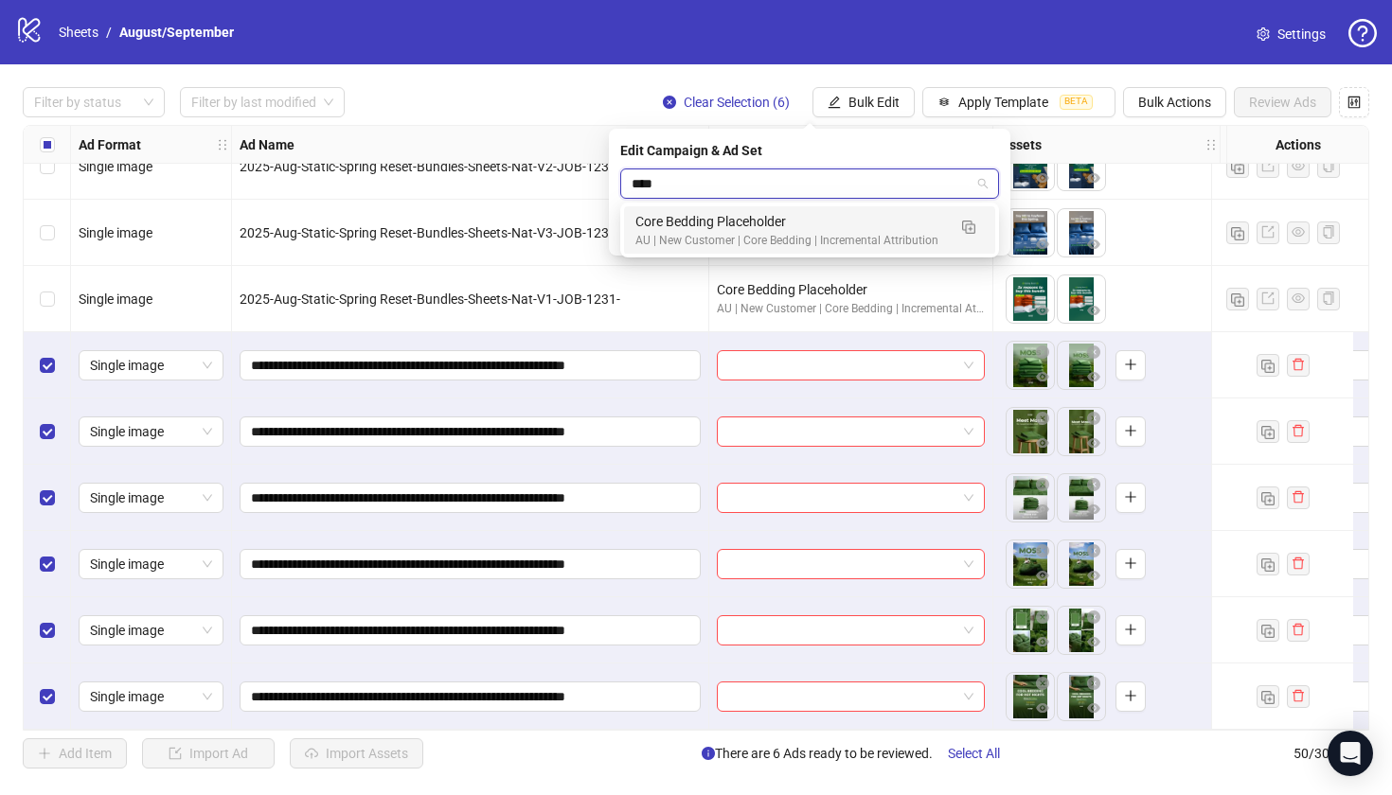
click at [771, 236] on div "AU | New Customer | Core Bedding | Incremental Attribution" at bounding box center [790, 241] width 311 height 18
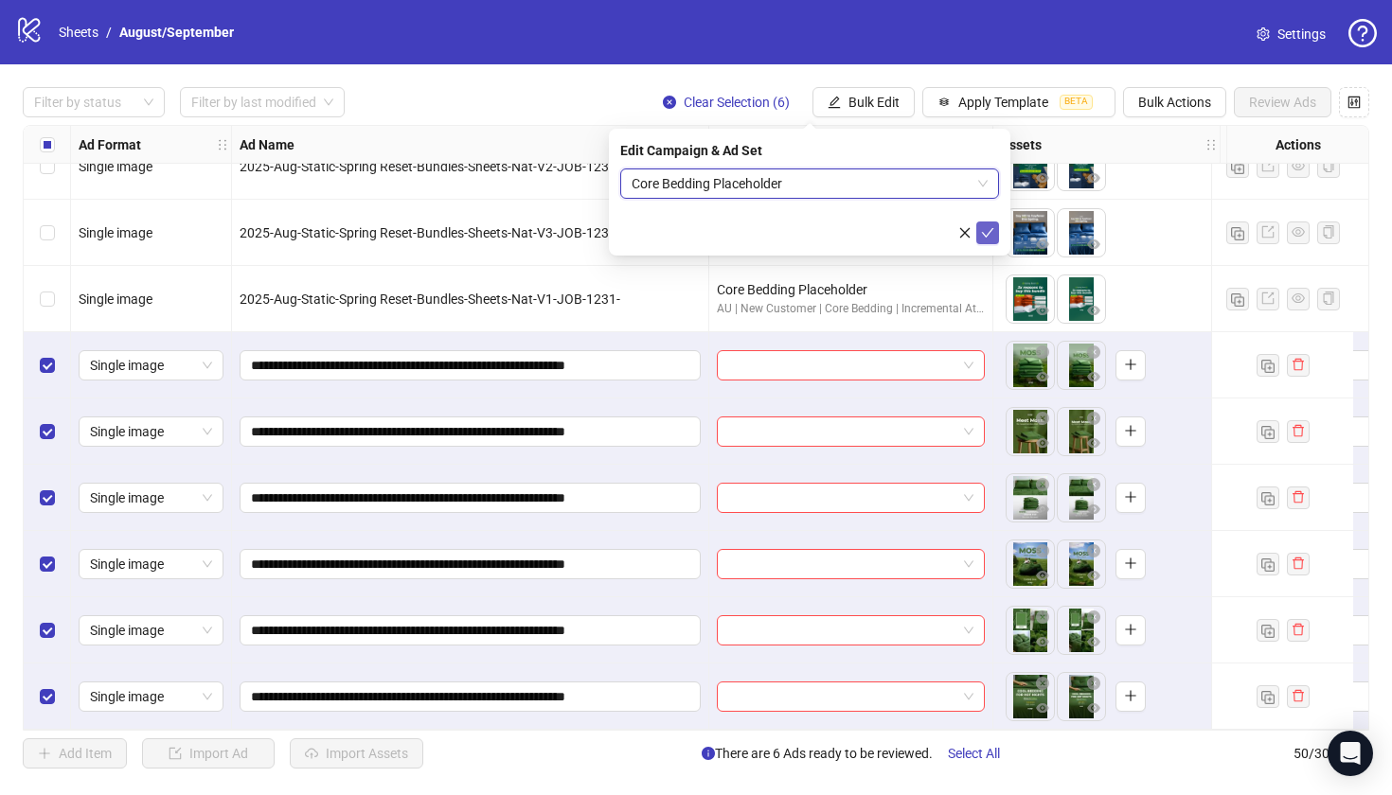
click at [987, 225] on button "submit" at bounding box center [987, 233] width 23 height 23
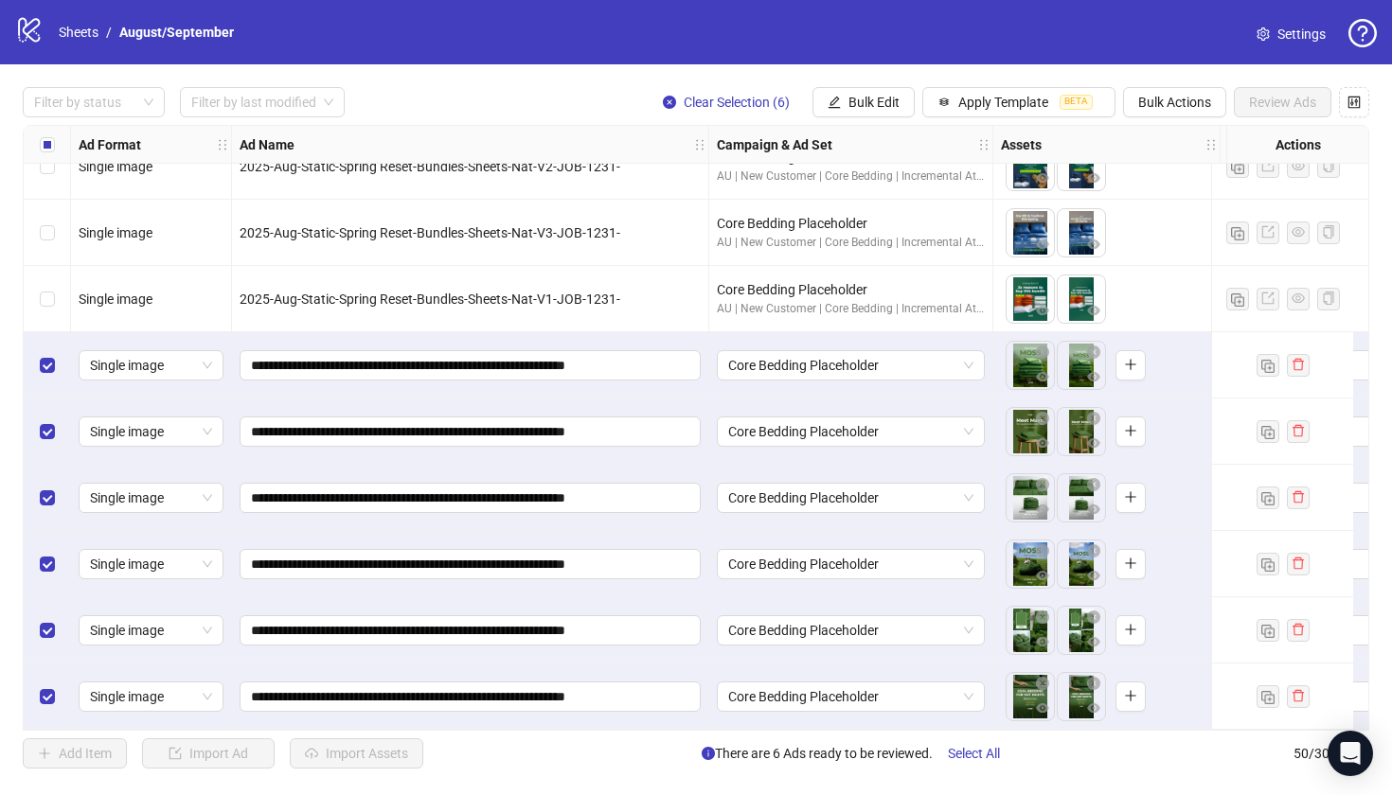
scroll to position [2756, 22]
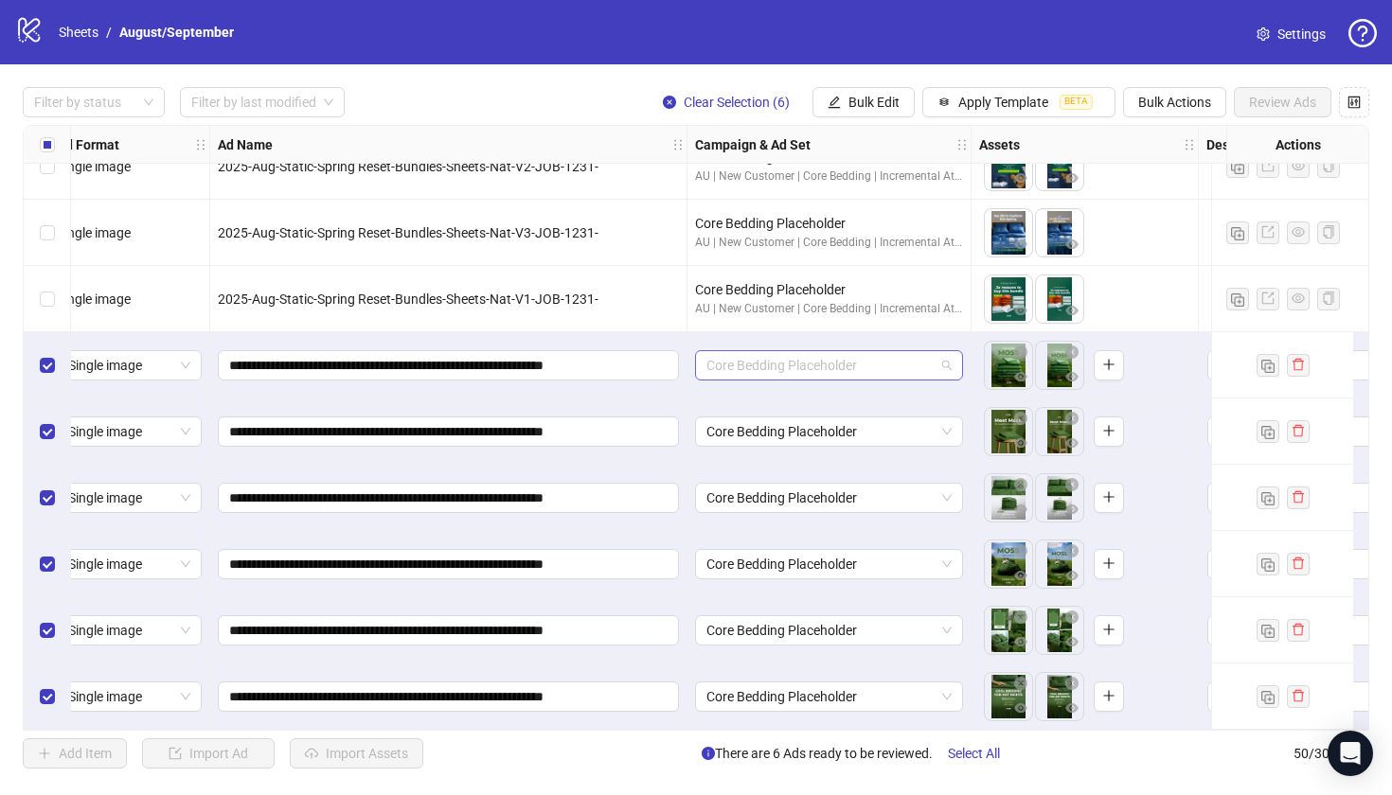
click at [953, 359] on div "Core Bedding Placeholder" at bounding box center [829, 365] width 268 height 30
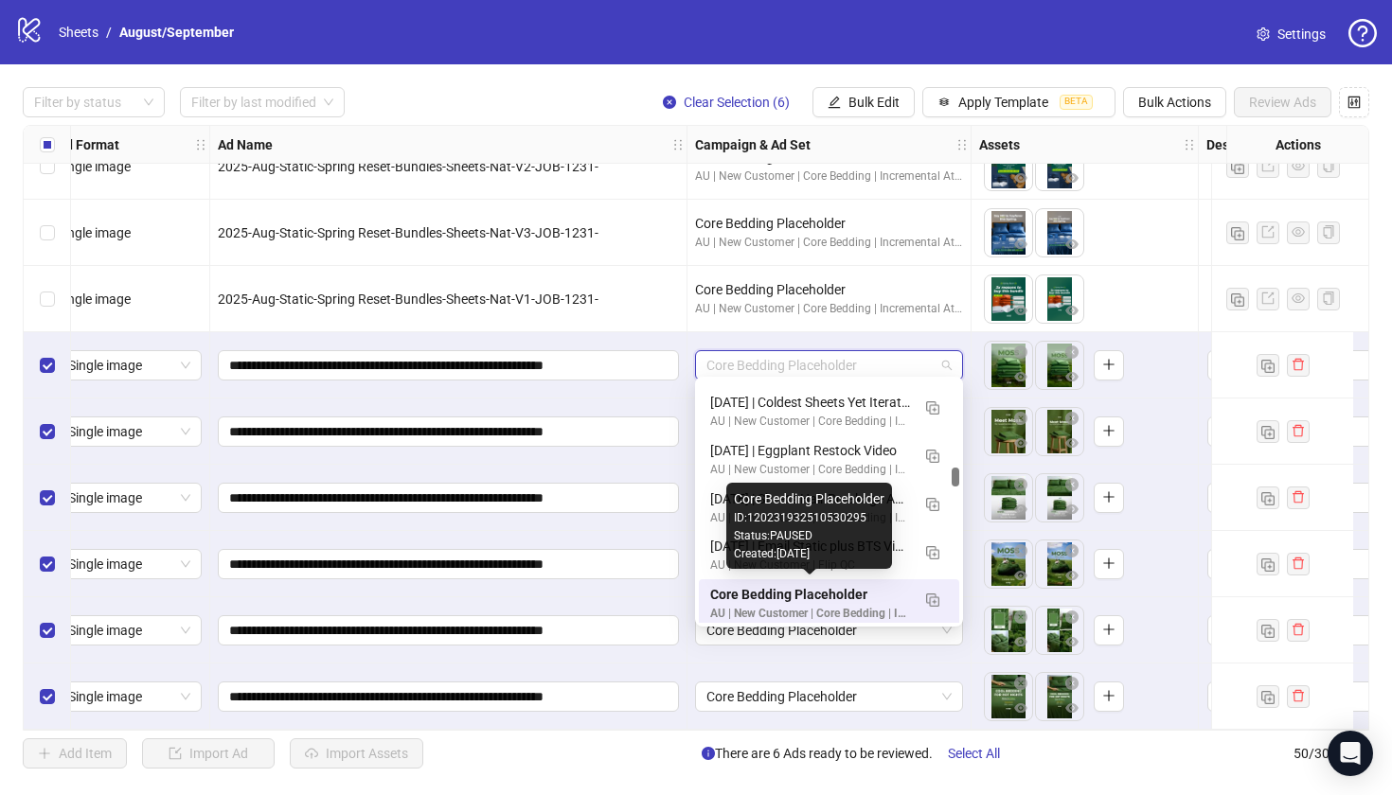
click at [798, 590] on div "Core Bedding Placeholder" at bounding box center [810, 594] width 200 height 21
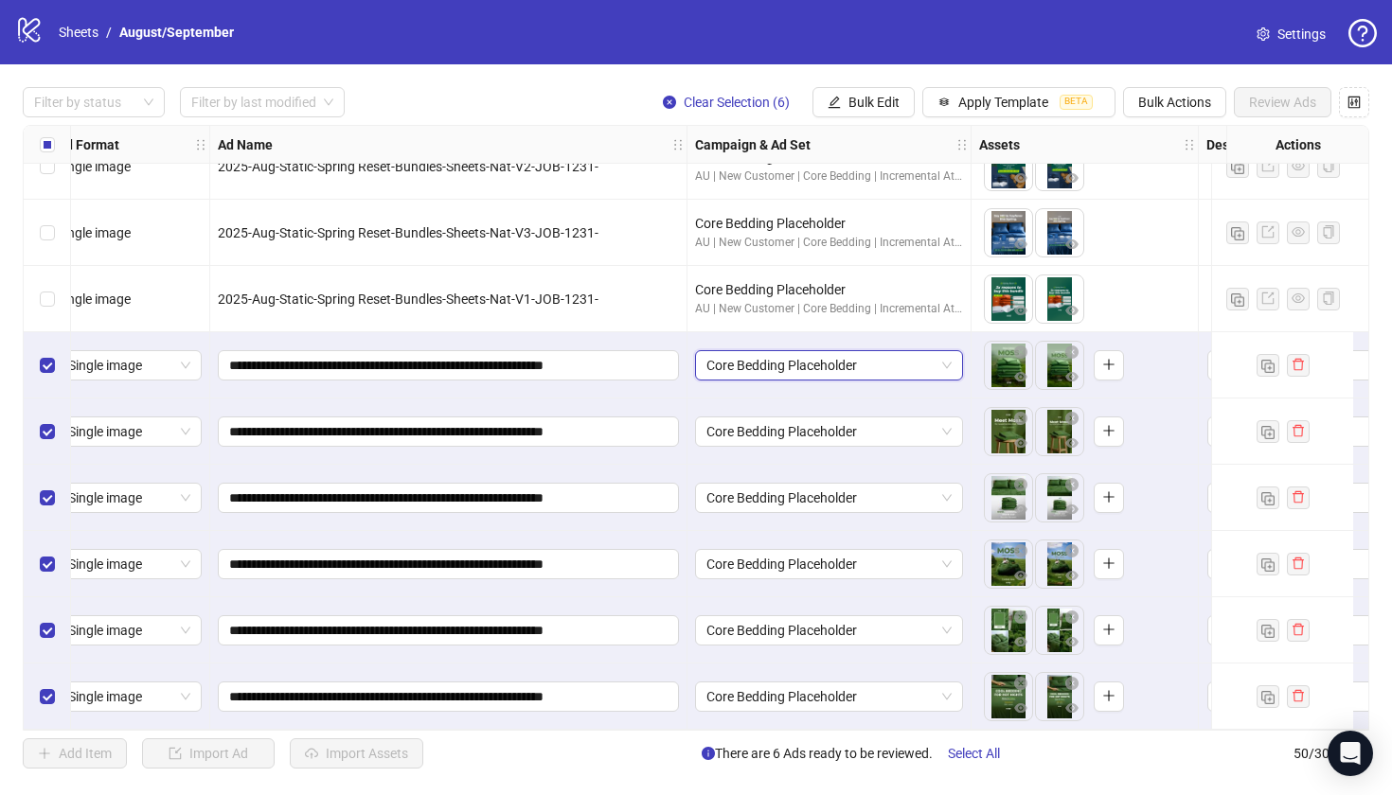
scroll to position [2756, 456]
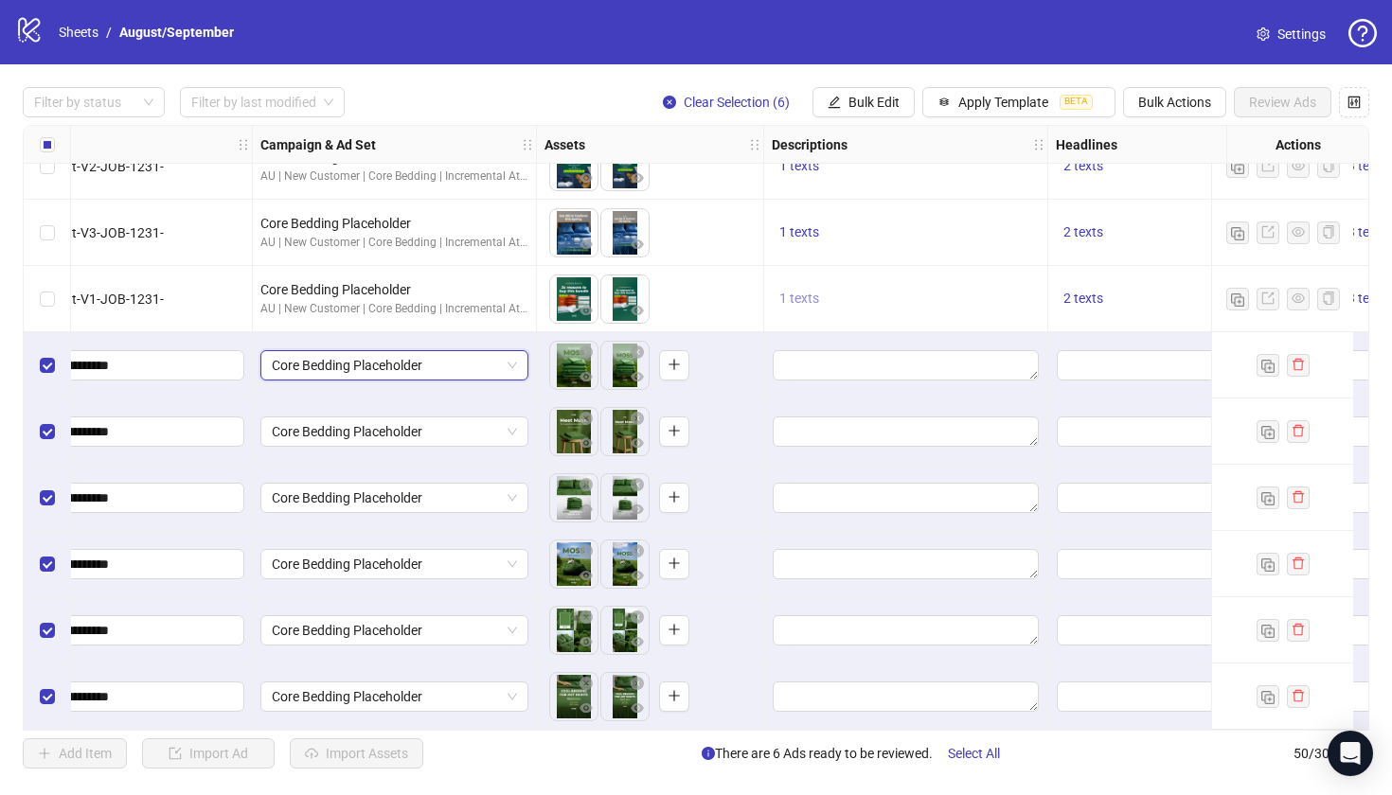
click at [807, 294] on span "1 texts" at bounding box center [799, 298] width 40 height 15
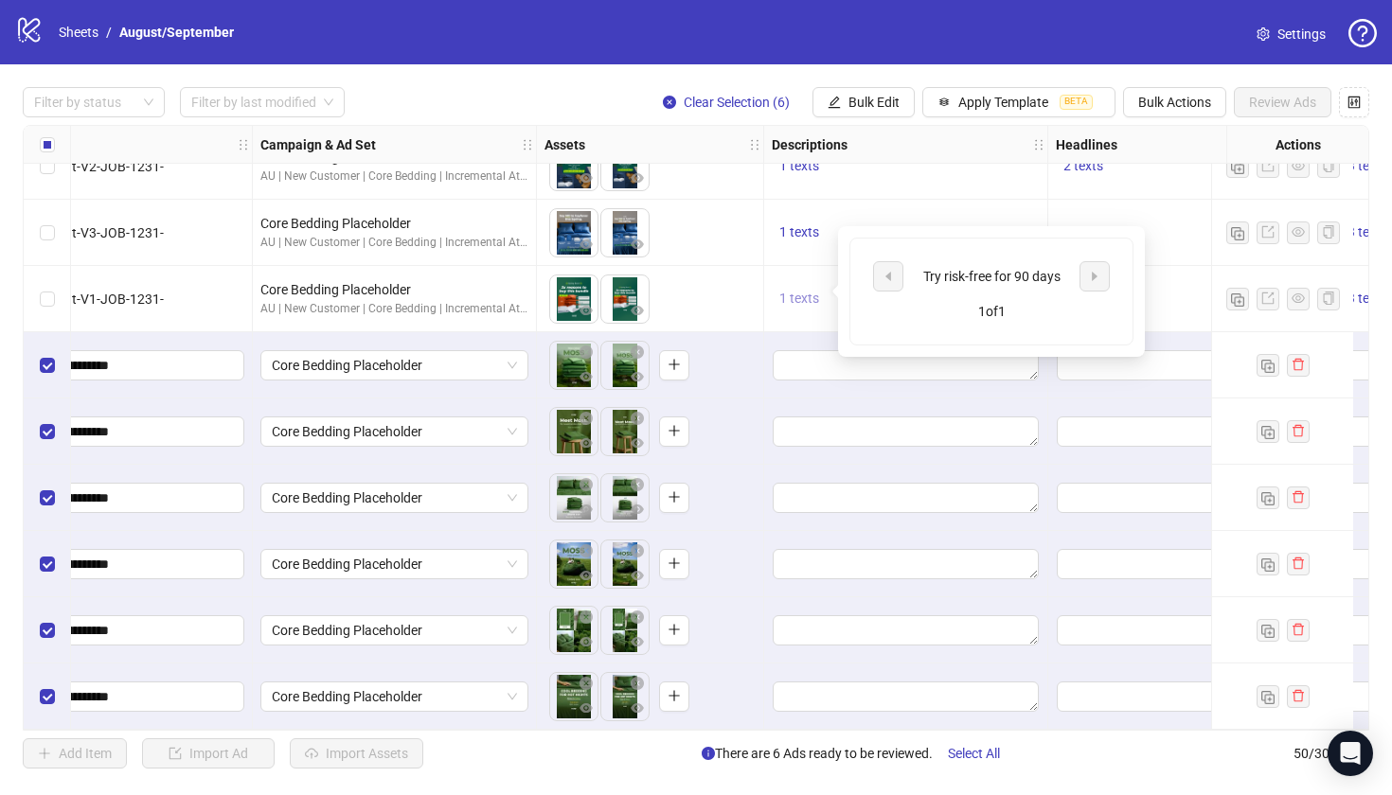
click at [806, 294] on span "1 texts" at bounding box center [799, 298] width 40 height 15
click at [814, 293] on span "1 texts" at bounding box center [799, 298] width 40 height 15
drag, startPoint x: 1061, startPoint y: 280, endPoint x: 916, endPoint y: 270, distance: 145.3
click at [916, 270] on div "Try risk-free for 90 days" at bounding box center [991, 276] width 157 height 21
copy div "Try risk-free for 90 days"
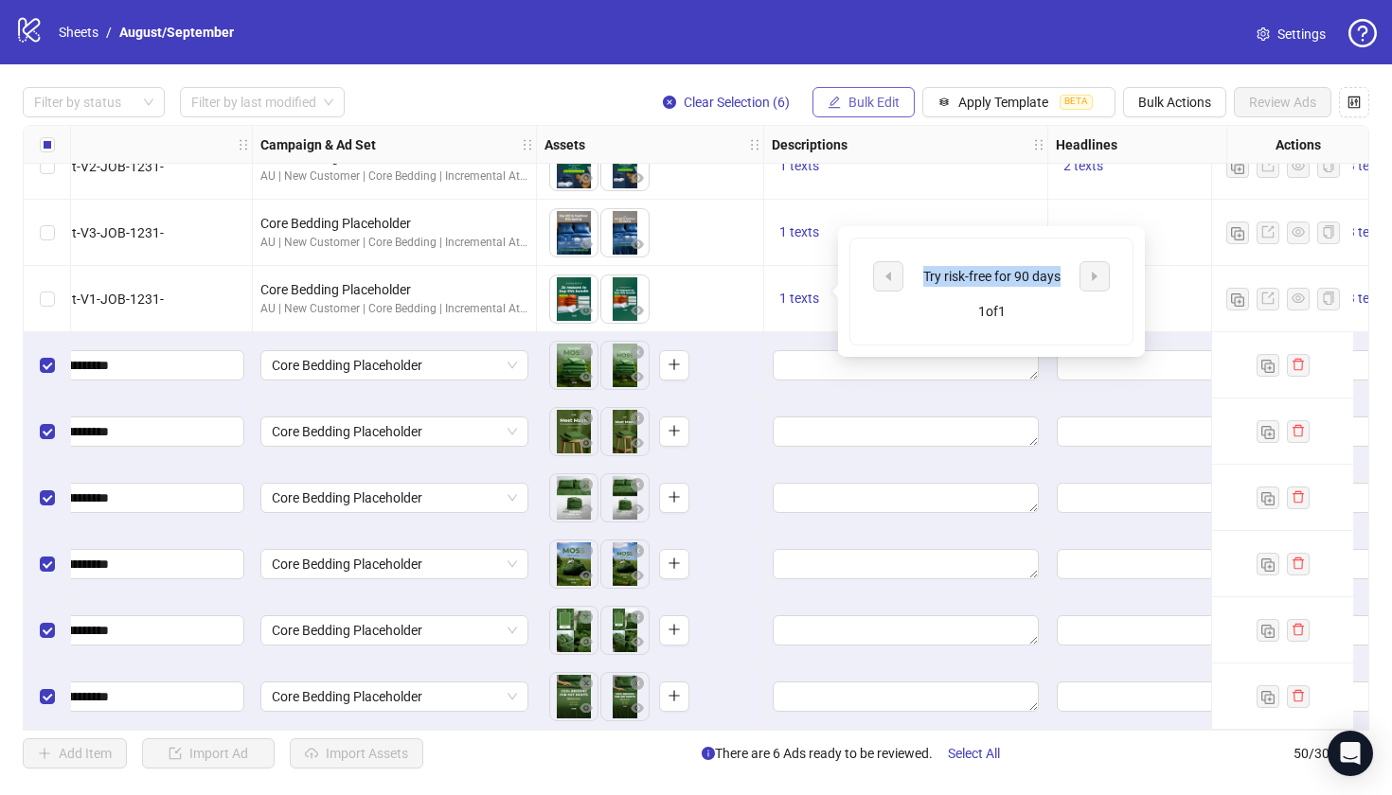
click at [892, 106] on span "Bulk Edit" at bounding box center [873, 102] width 51 height 15
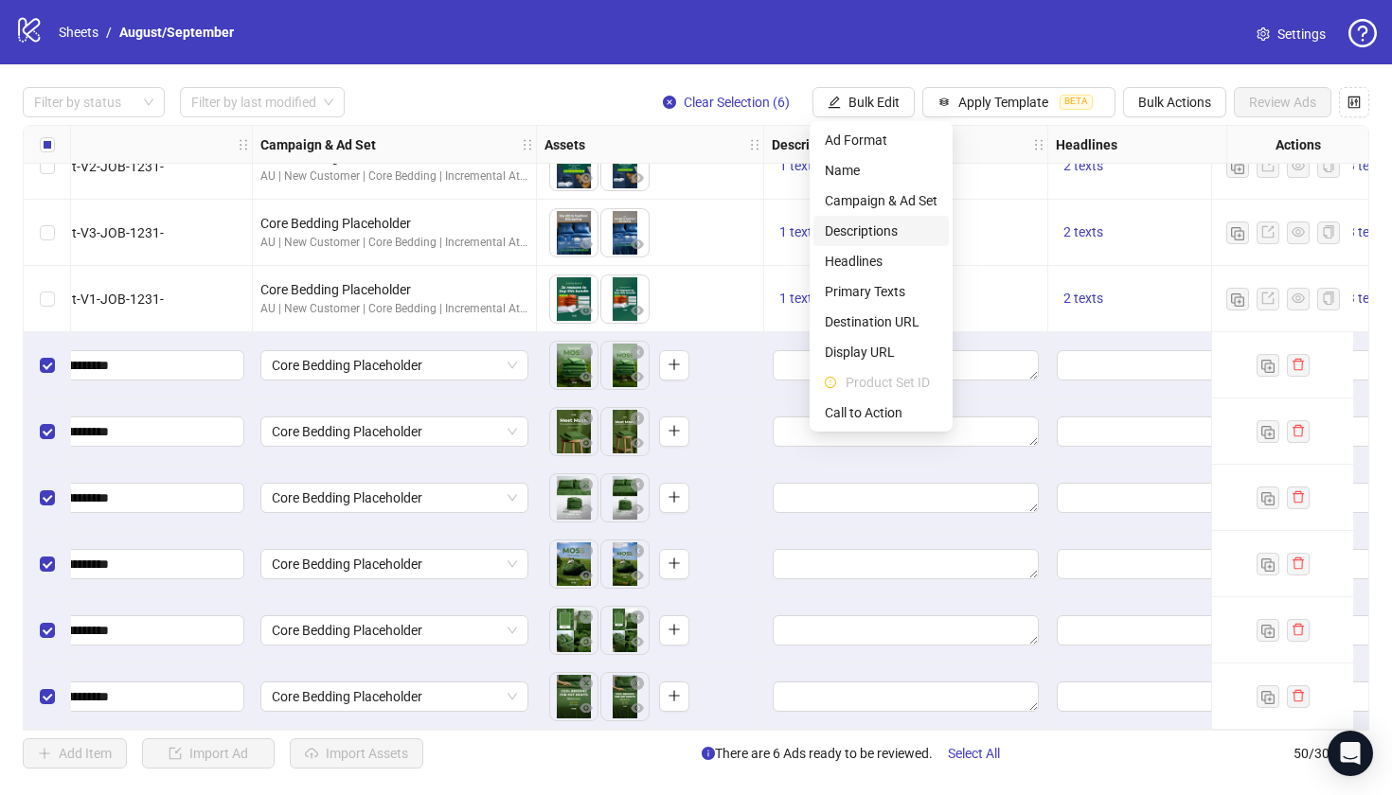
click at [873, 241] on li "Descriptions" at bounding box center [880, 231] width 135 height 30
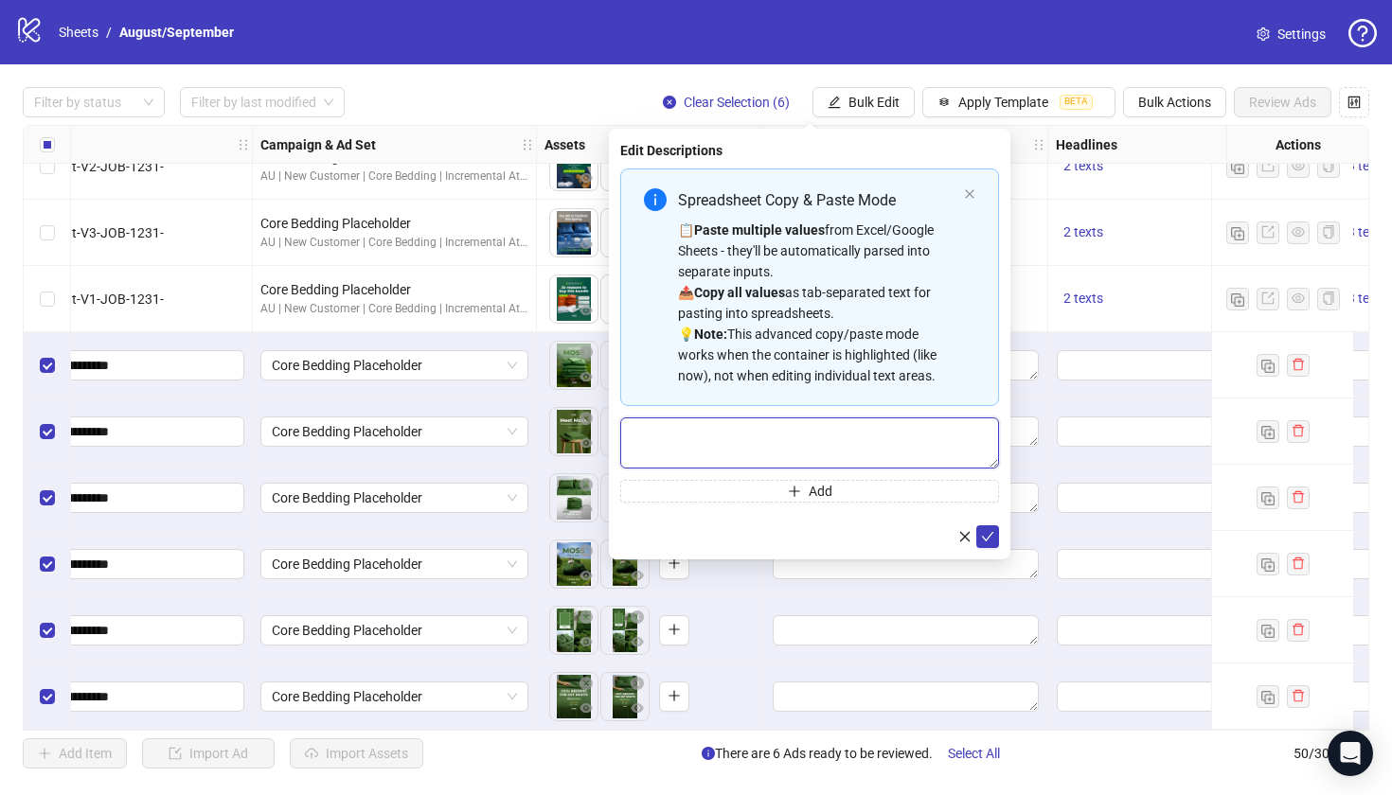
click at [778, 460] on textarea "Multi-text input container - paste or copy values" at bounding box center [809, 443] width 379 height 51
paste textarea "**********"
type textarea "**********"
click at [986, 537] on icon "check" at bounding box center [987, 536] width 13 height 13
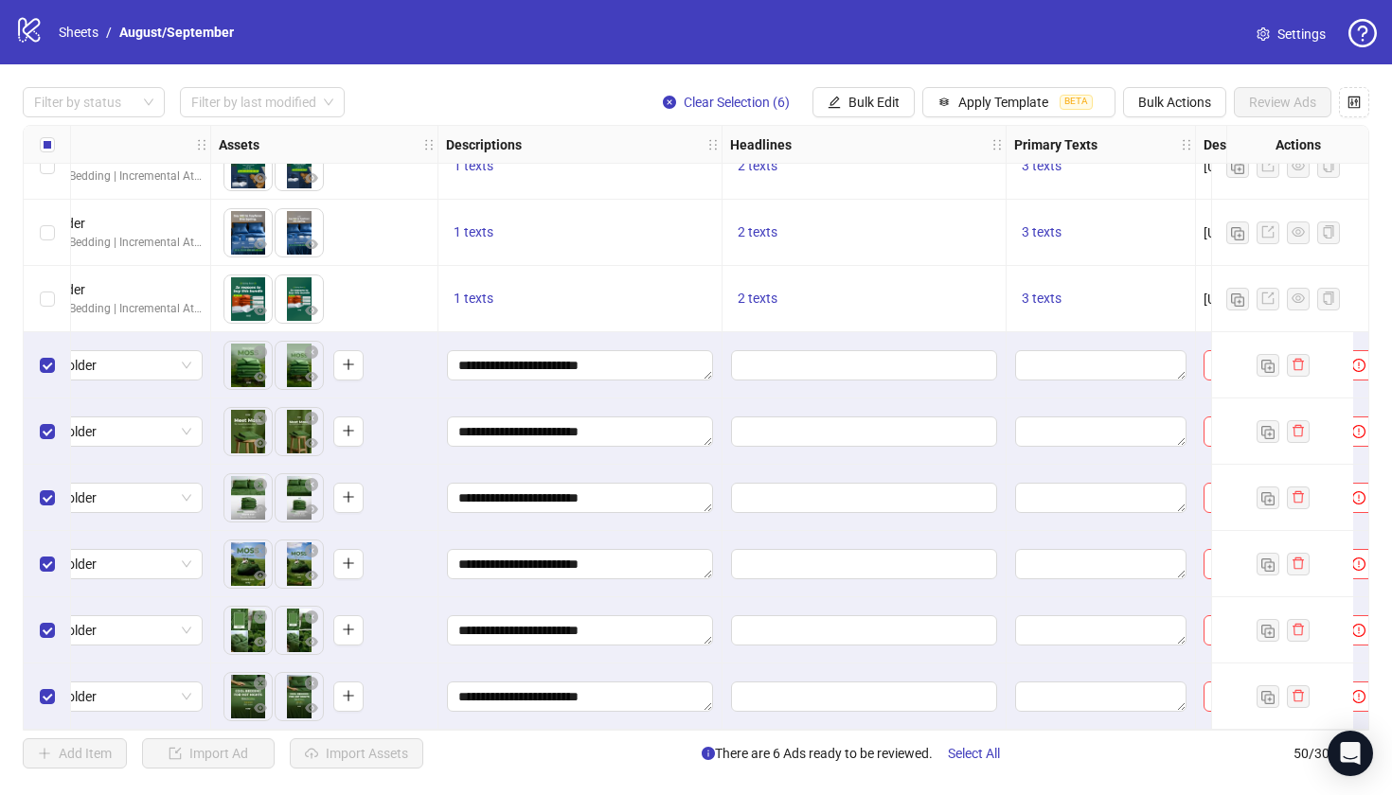
scroll to position [2756, 782]
click at [756, 291] on span "2 texts" at bounding box center [758, 298] width 40 height 15
click at [757, 291] on span "2 texts" at bounding box center [758, 298] width 40 height 15
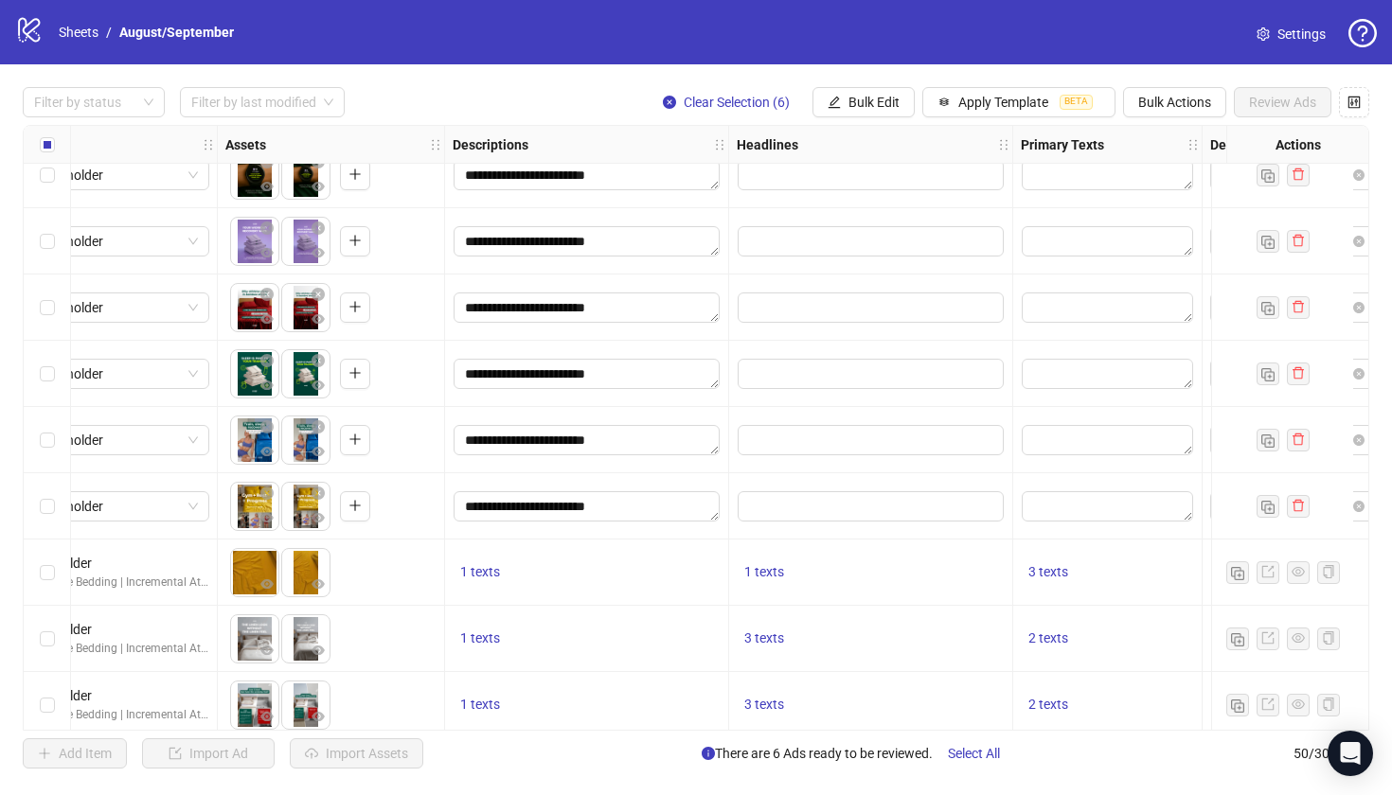
scroll to position [928, 775]
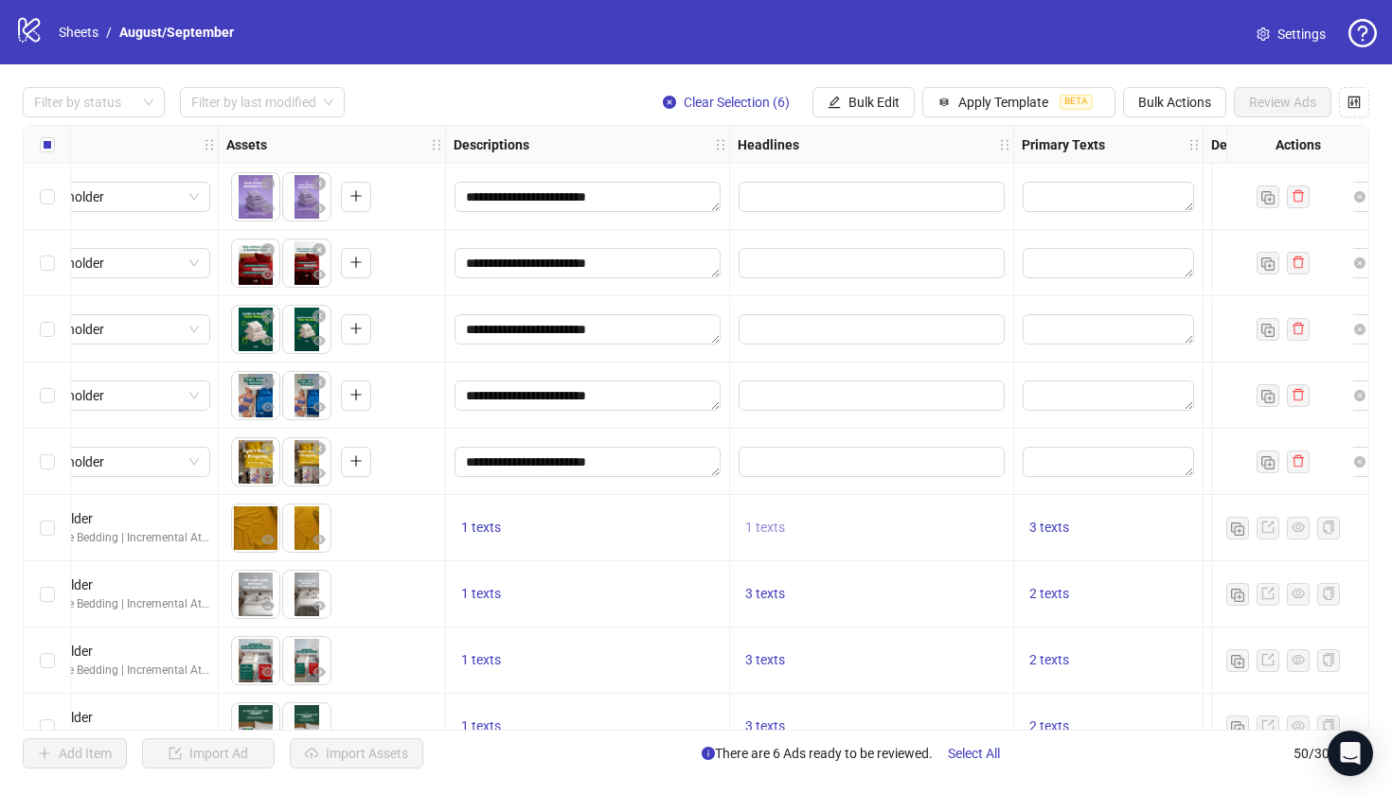
click at [780, 527] on span "1 texts" at bounding box center [765, 527] width 40 height 15
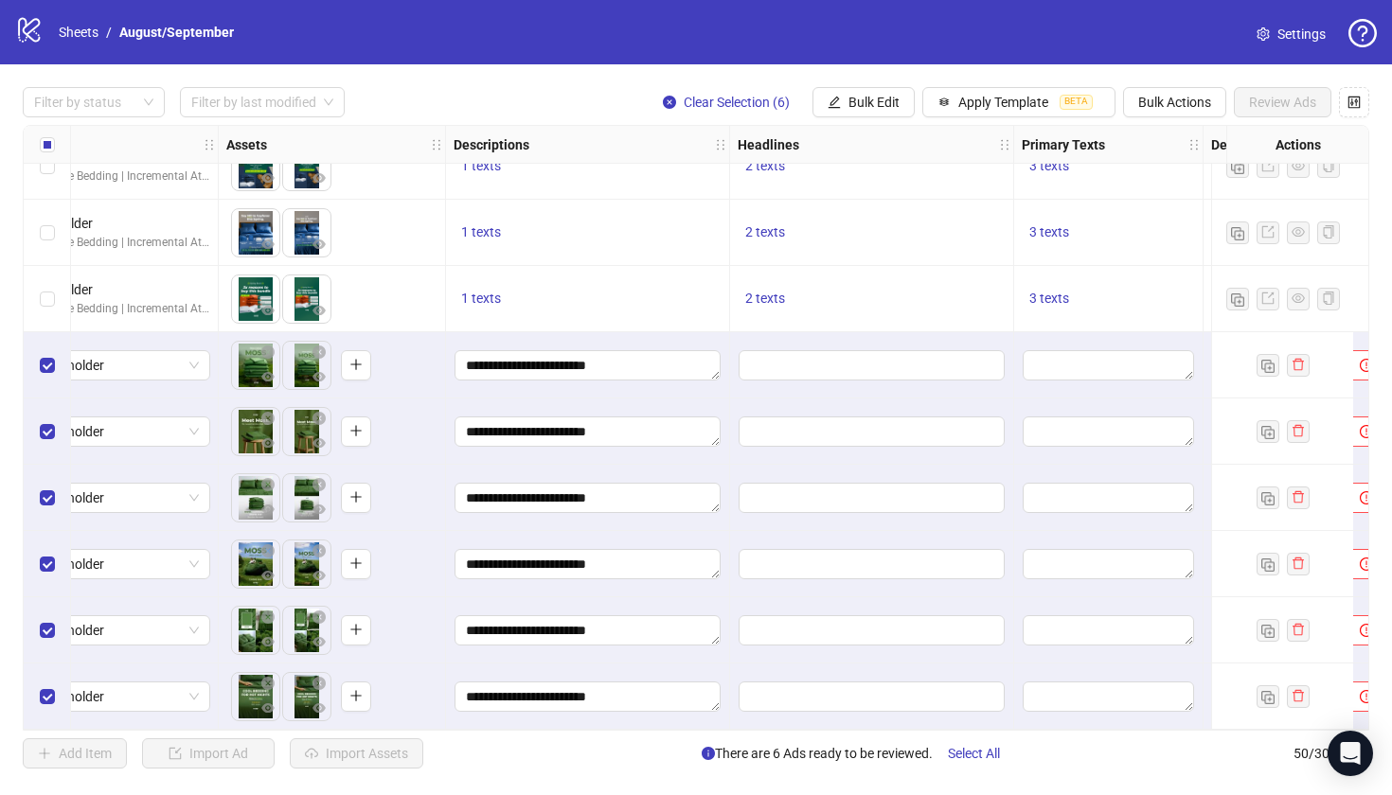
scroll to position [2756, 775]
click at [863, 364] on input "Edit values" at bounding box center [872, 365] width 266 height 30
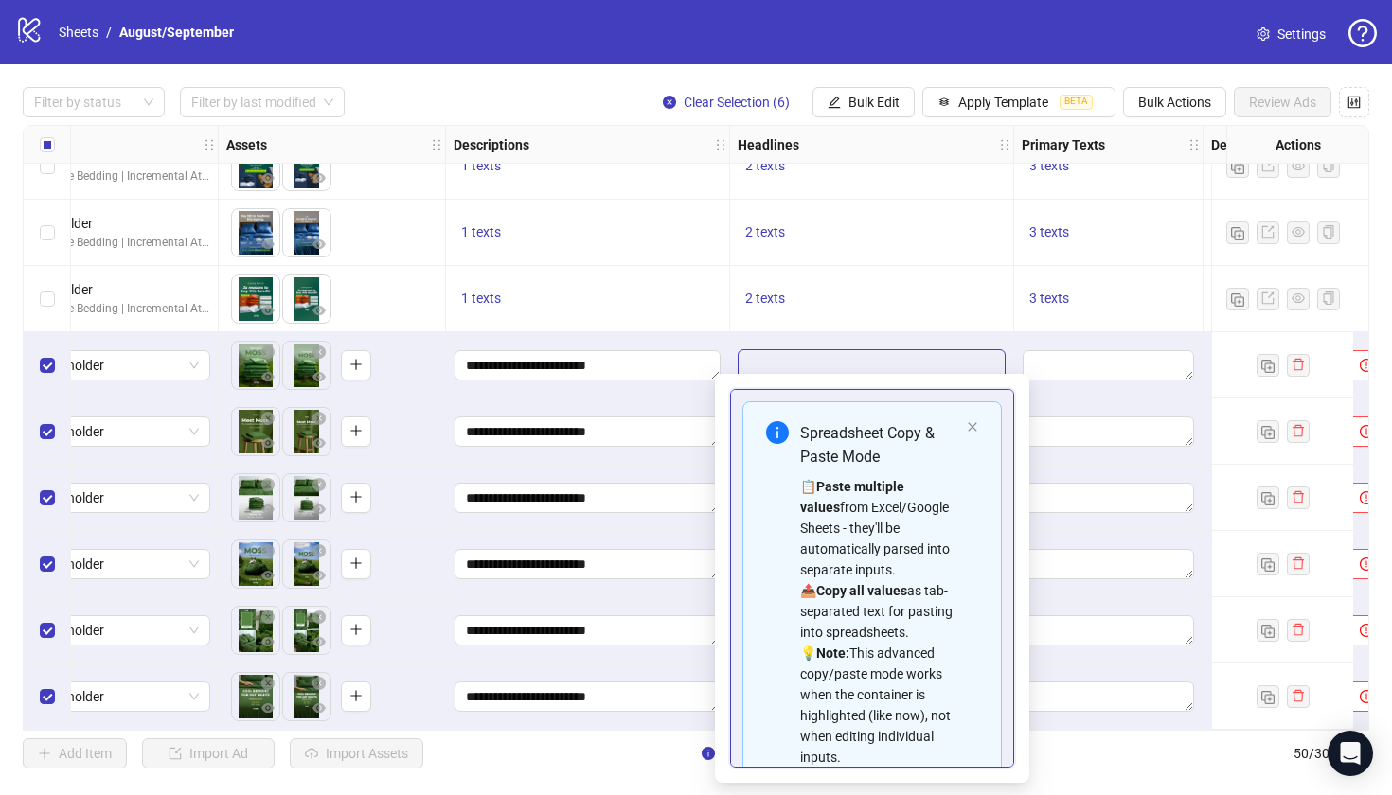
click at [865, 332] on div at bounding box center [872, 365] width 284 height 66
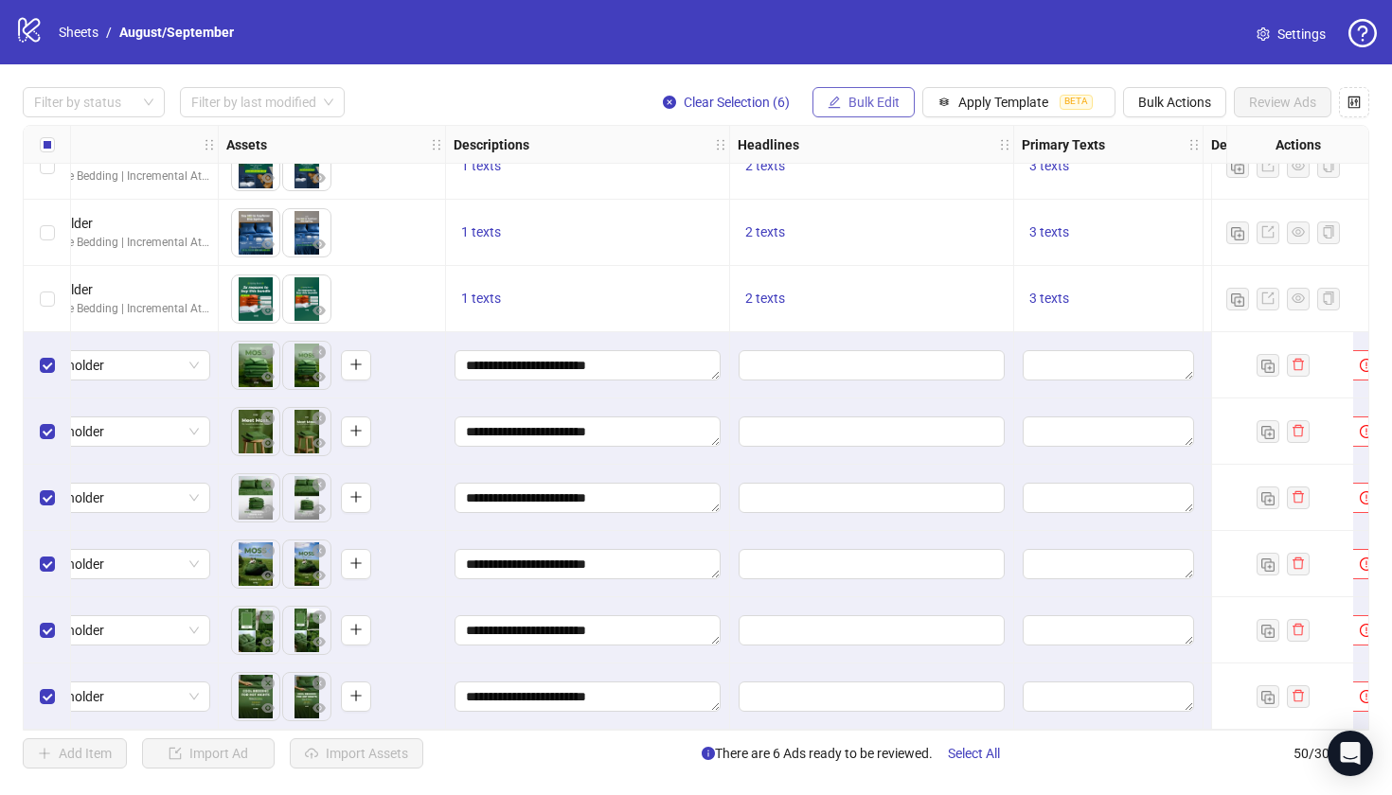
click at [856, 116] on button "Bulk Edit" at bounding box center [863, 102] width 102 height 30
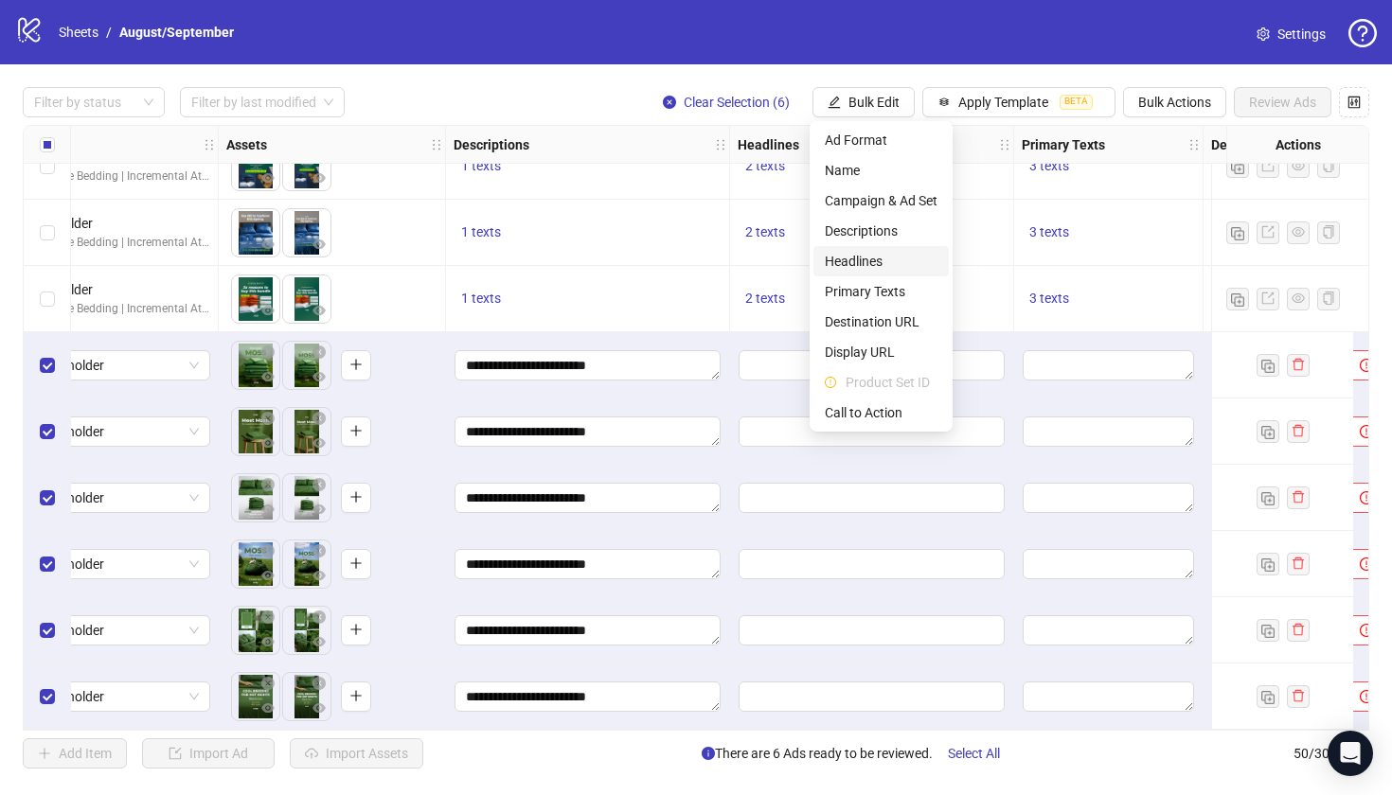
click at [852, 270] on span "Headlines" at bounding box center [881, 261] width 113 height 21
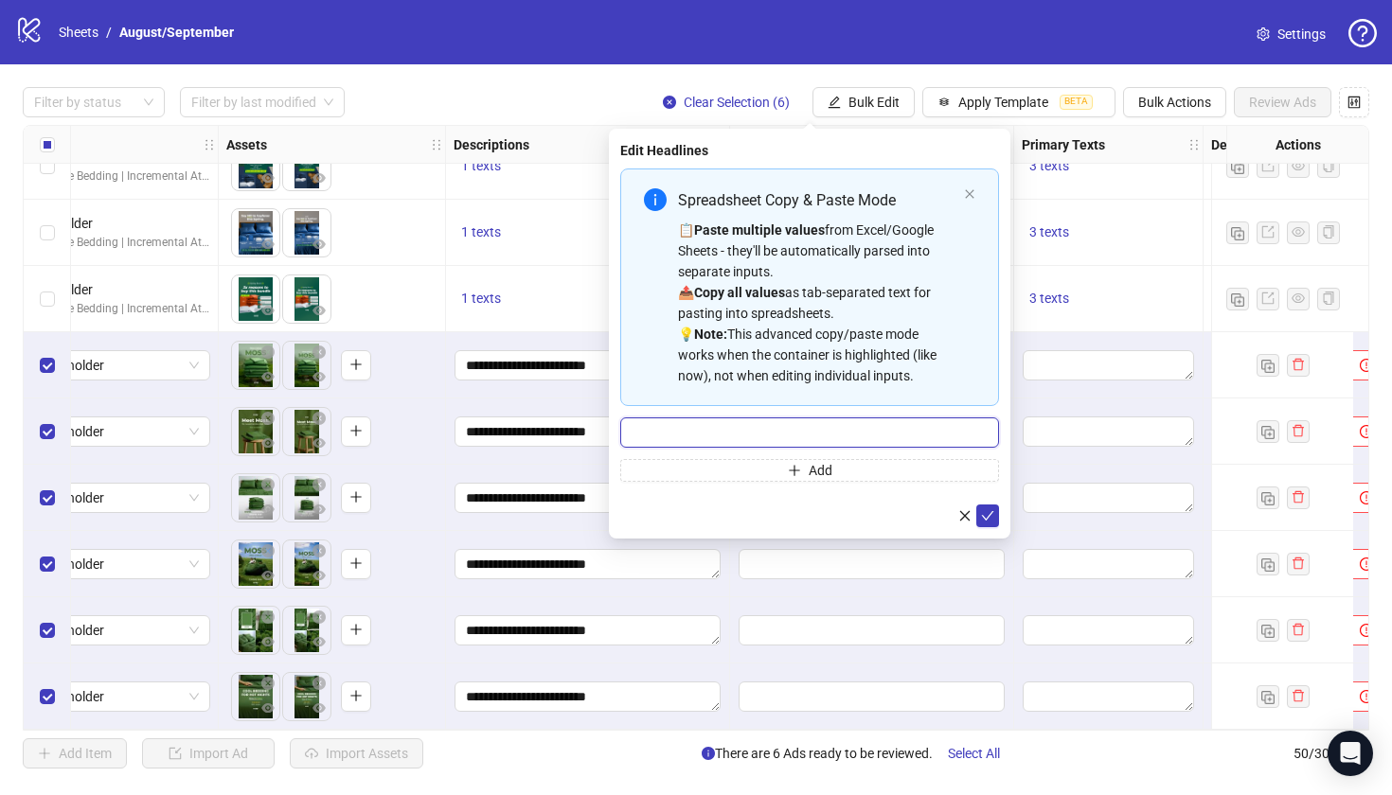
click at [749, 445] on input "Multi-input container - paste or copy values" at bounding box center [809, 433] width 379 height 30
type input "**********"
click at [985, 517] on icon "check" at bounding box center [987, 515] width 13 height 13
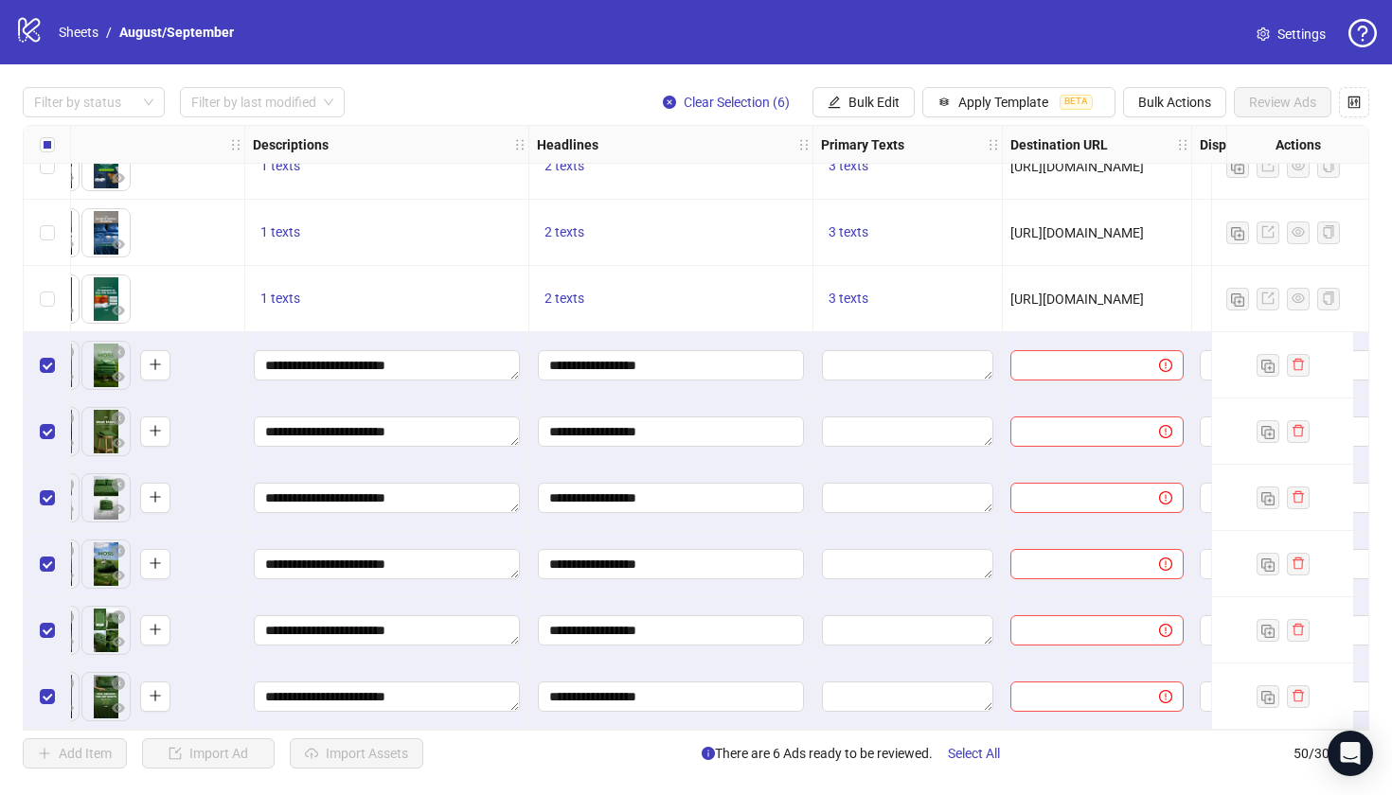
scroll to position [2756, 1055]
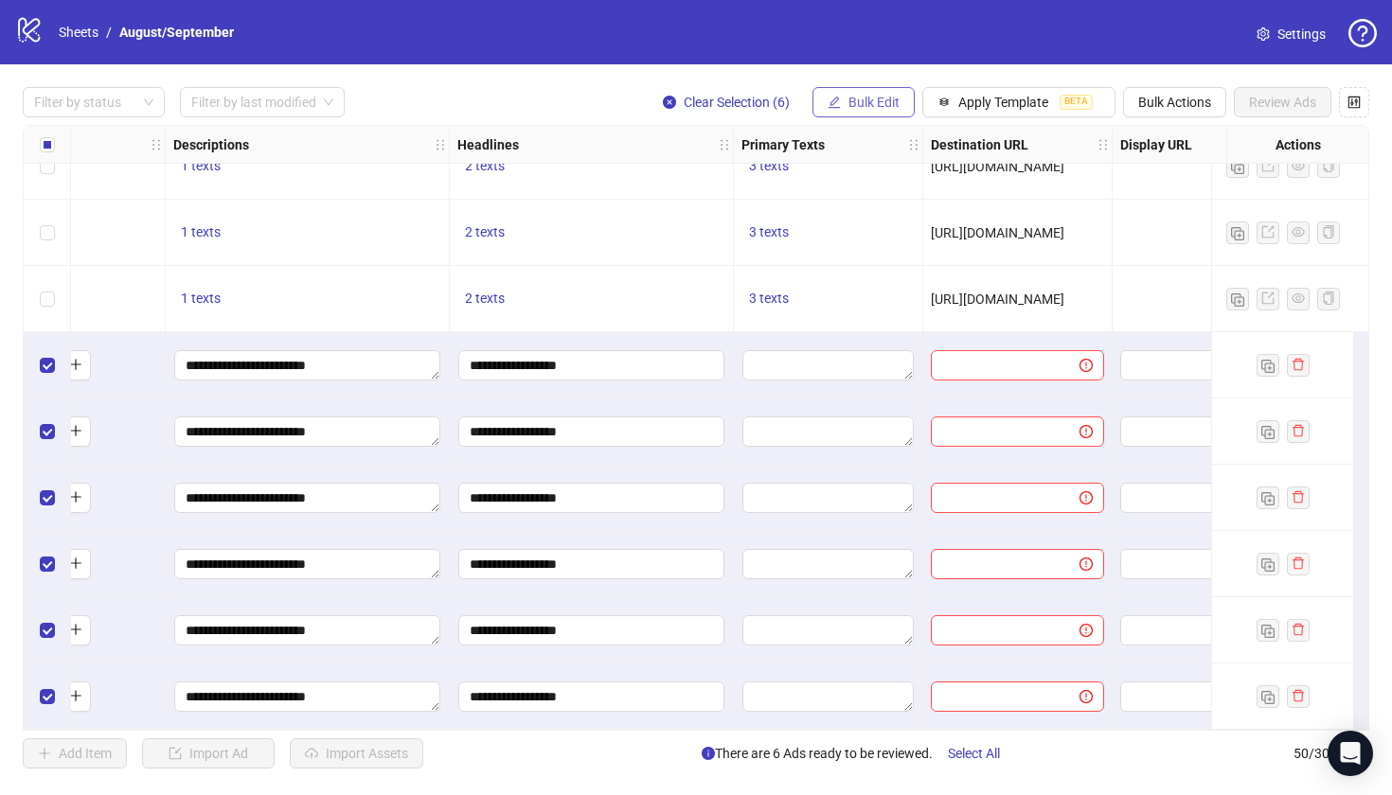
click at [887, 104] on span "Bulk Edit" at bounding box center [873, 102] width 51 height 15
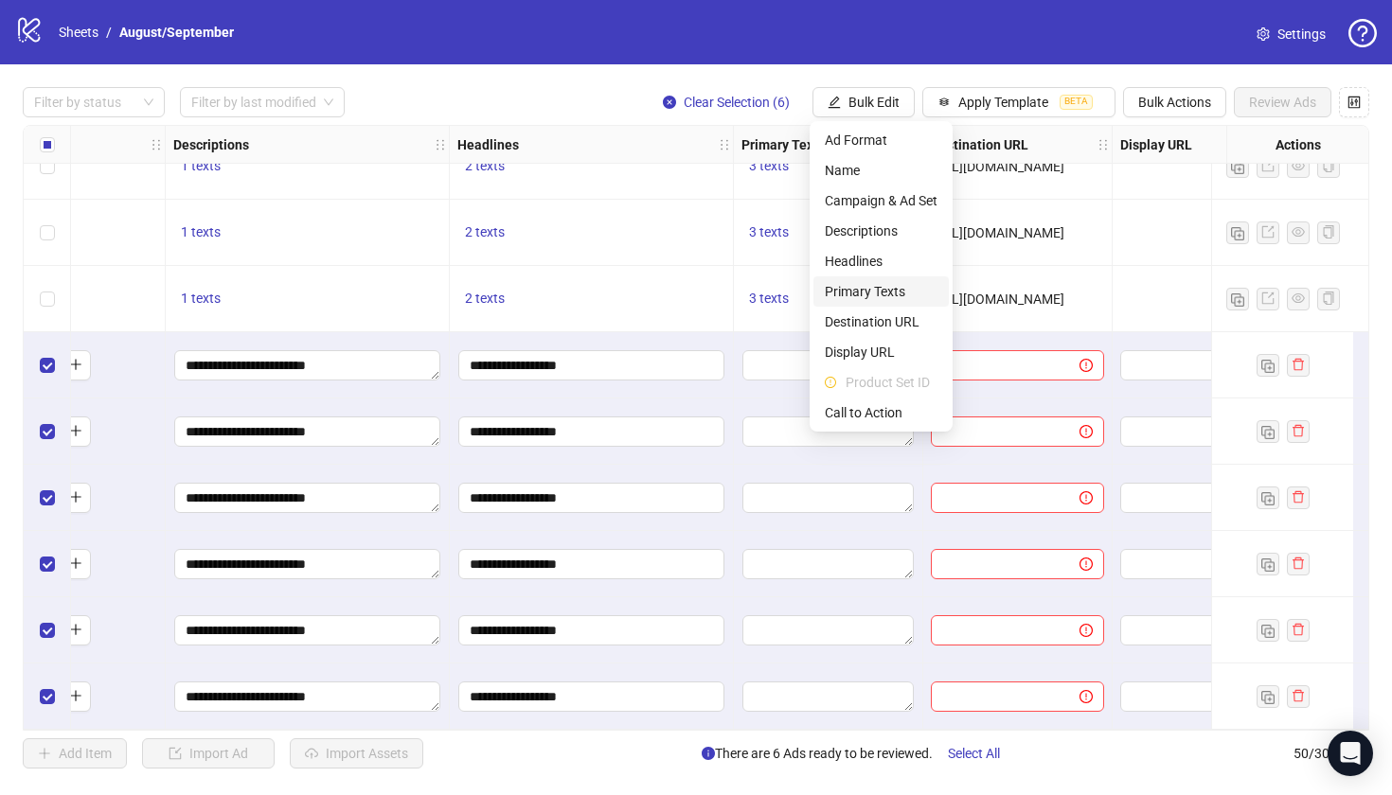
click at [869, 285] on span "Primary Texts" at bounding box center [881, 291] width 113 height 21
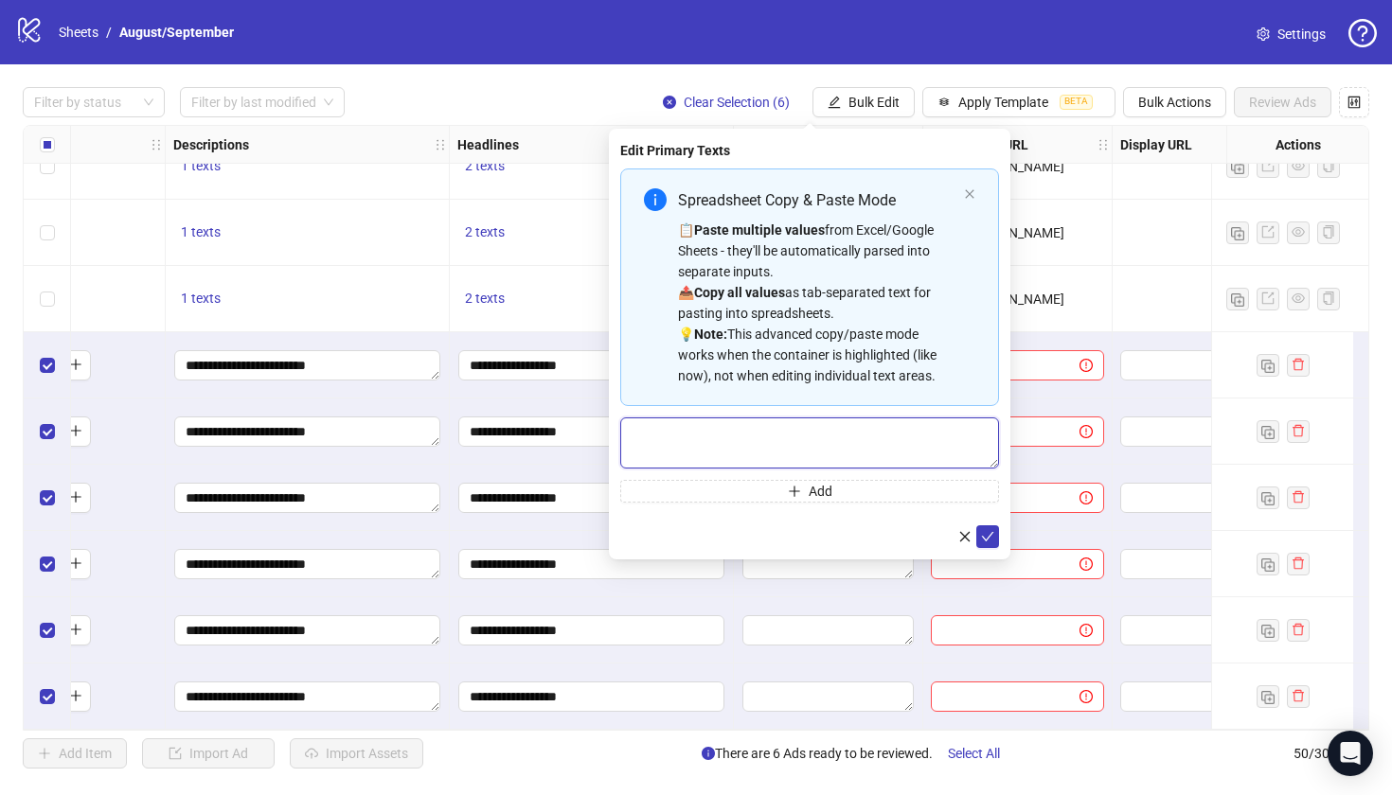
click at [791, 436] on textarea "Multi-text input container - paste or copy values" at bounding box center [809, 443] width 379 height 51
paste textarea "**********"
drag, startPoint x: 844, startPoint y: 455, endPoint x: 732, endPoint y: 453, distance: 111.8
click at [732, 453] on textarea "**********" at bounding box center [809, 443] width 379 height 51
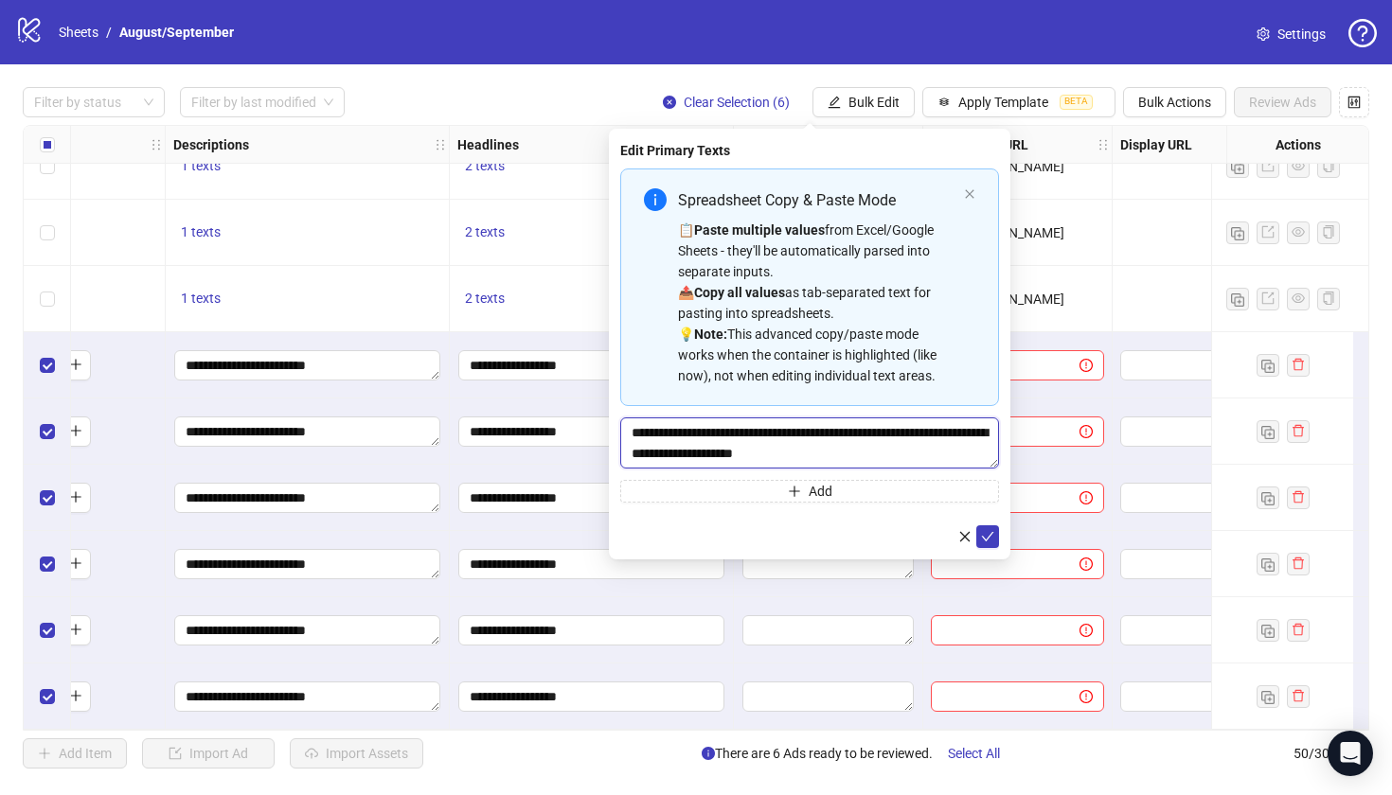
scroll to position [0, 0]
type textarea "**********"
click at [992, 536] on icon "check" at bounding box center [987, 536] width 13 height 13
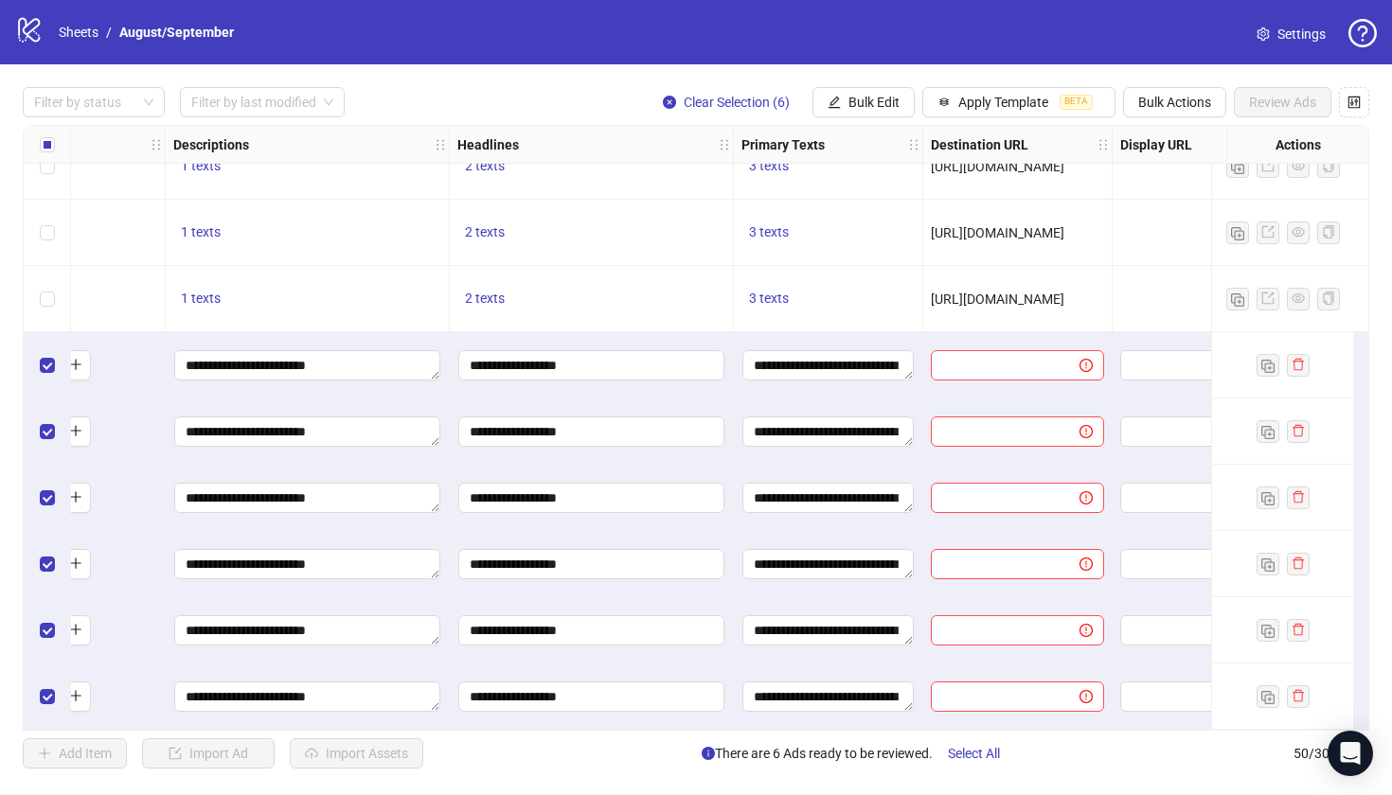
scroll to position [2756, 1055]
click at [853, 104] on span "Bulk Edit" at bounding box center [873, 102] width 51 height 15
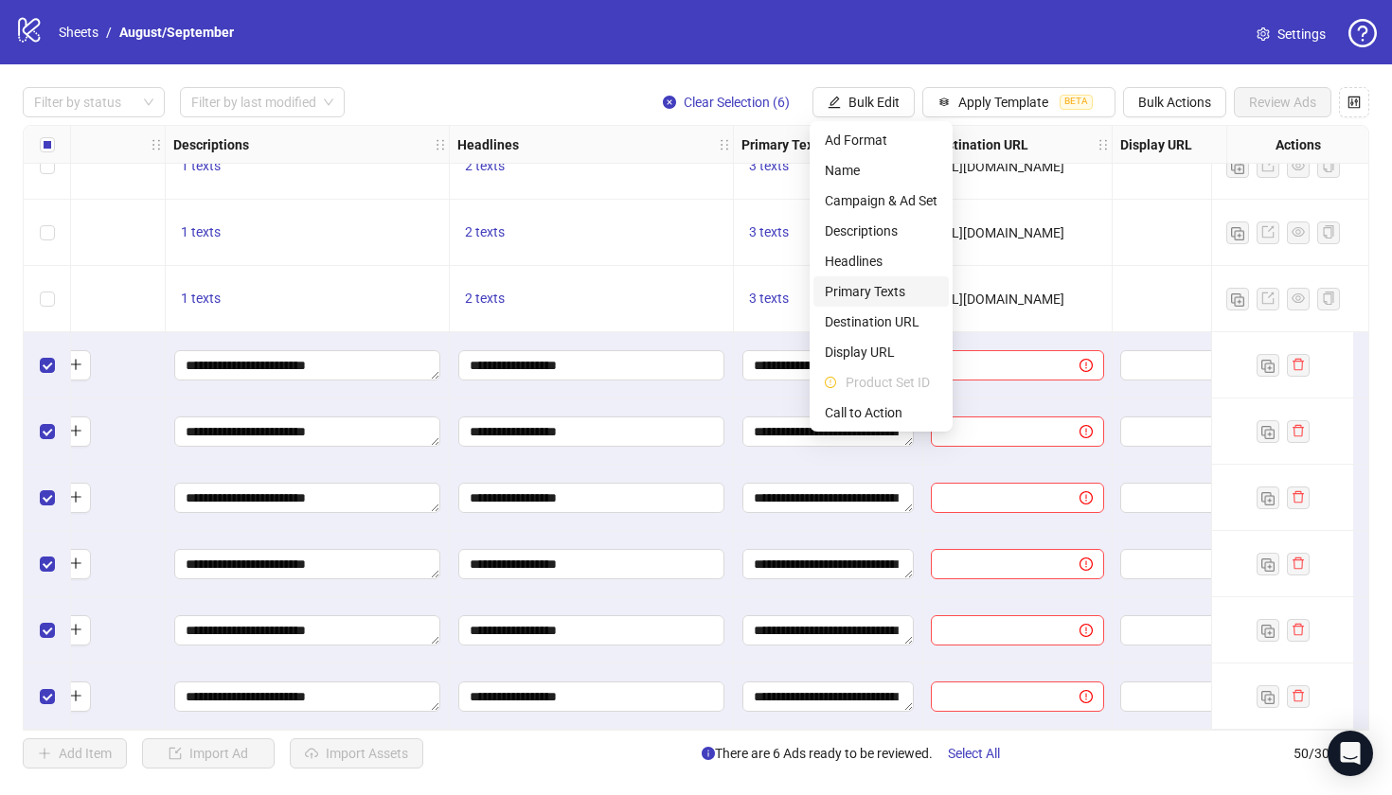
click at [865, 291] on span "Primary Texts" at bounding box center [881, 291] width 113 height 21
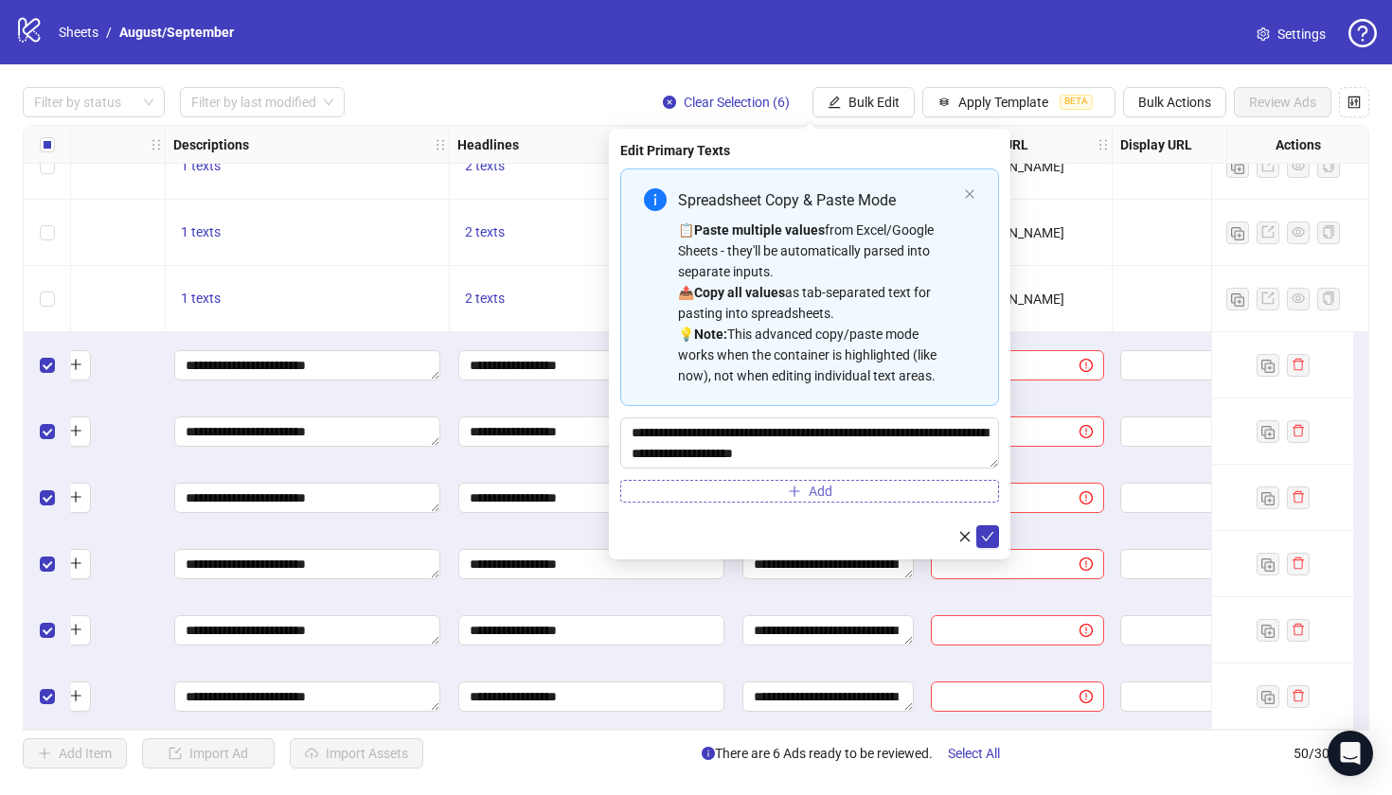
click at [800, 495] on icon "plus" at bounding box center [794, 491] width 13 height 13
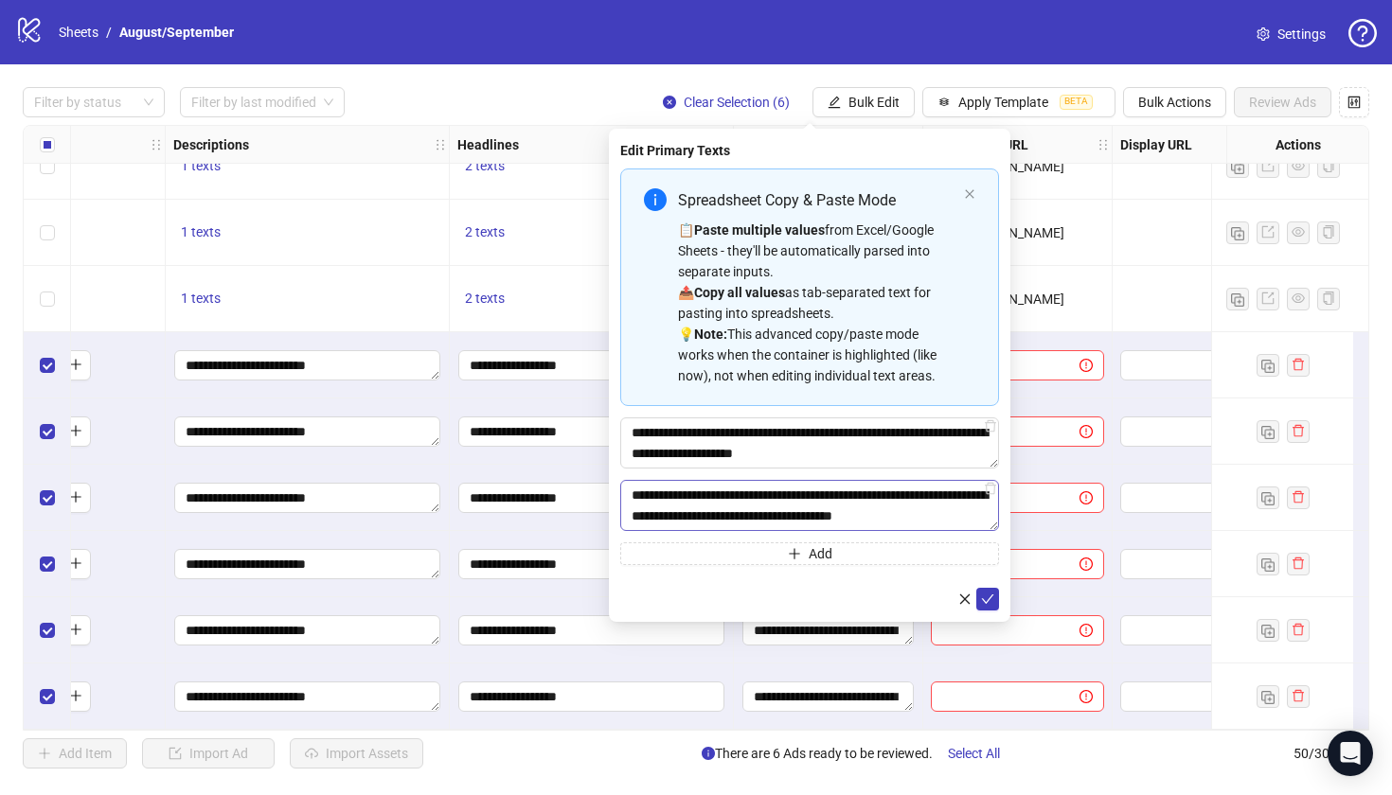
scroll to position [0, 0]
click at [951, 499] on textarea "**********" at bounding box center [809, 505] width 379 height 51
type textarea "**********"
click at [986, 598] on icon "check" at bounding box center [987, 599] width 13 height 13
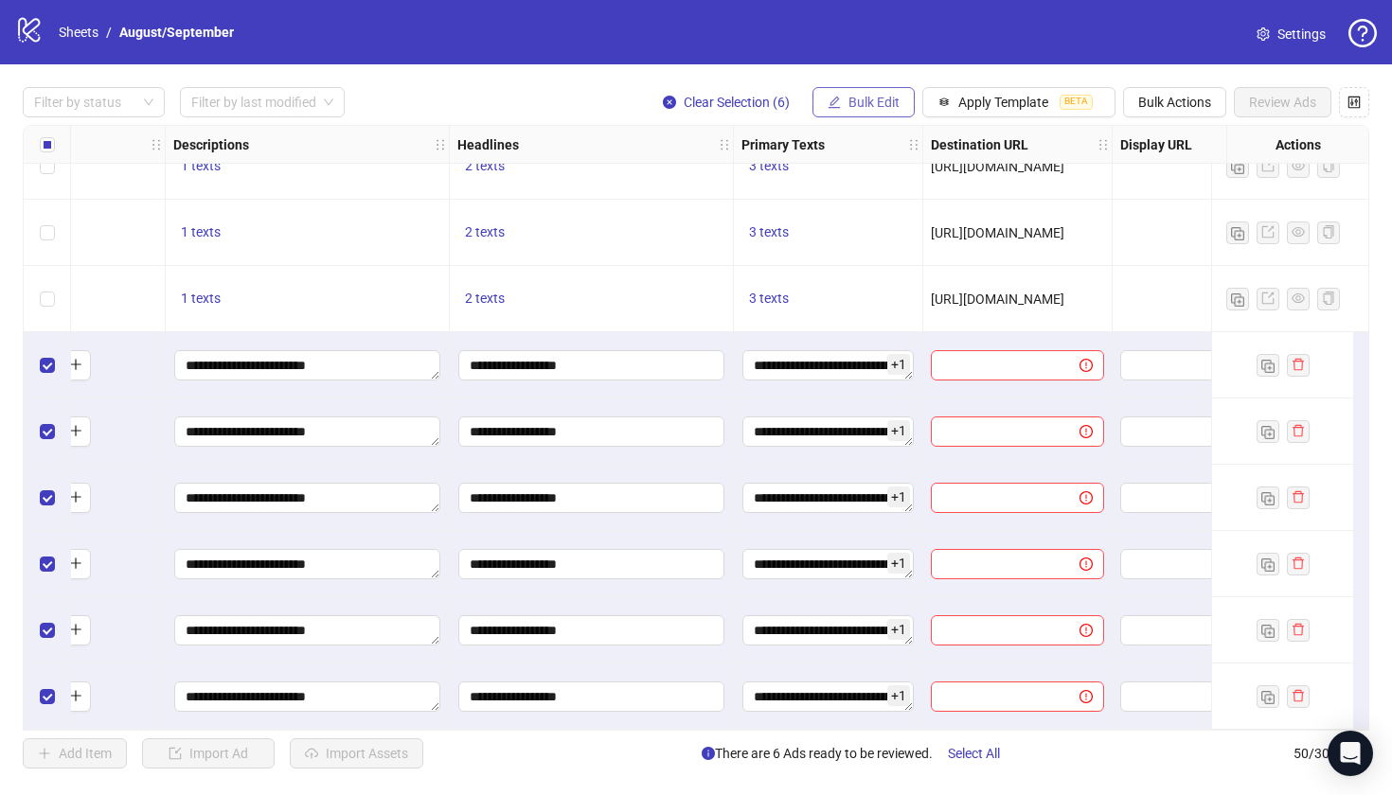
click at [883, 111] on button "Bulk Edit" at bounding box center [863, 102] width 102 height 30
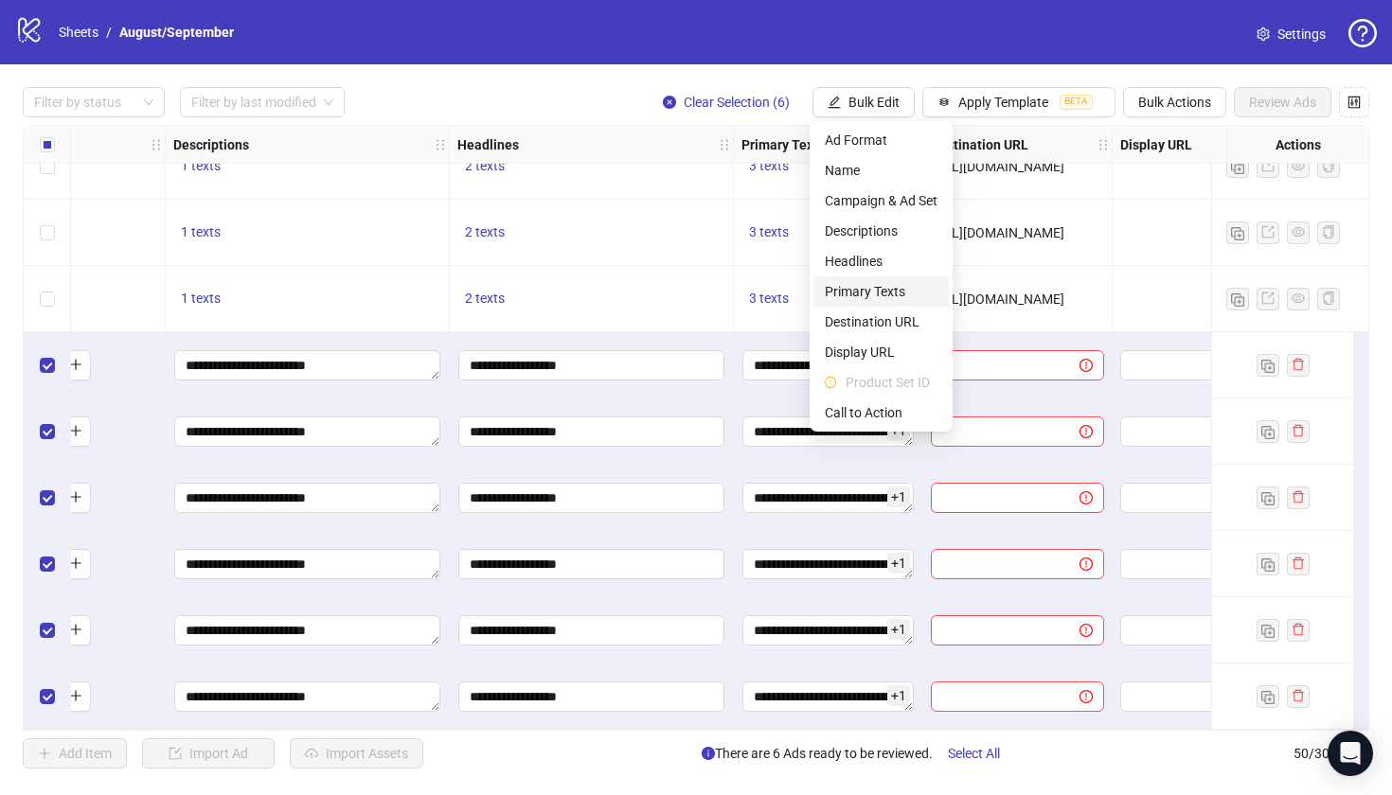
click at [879, 286] on span "Primary Texts" at bounding box center [881, 291] width 113 height 21
type textarea "**********"
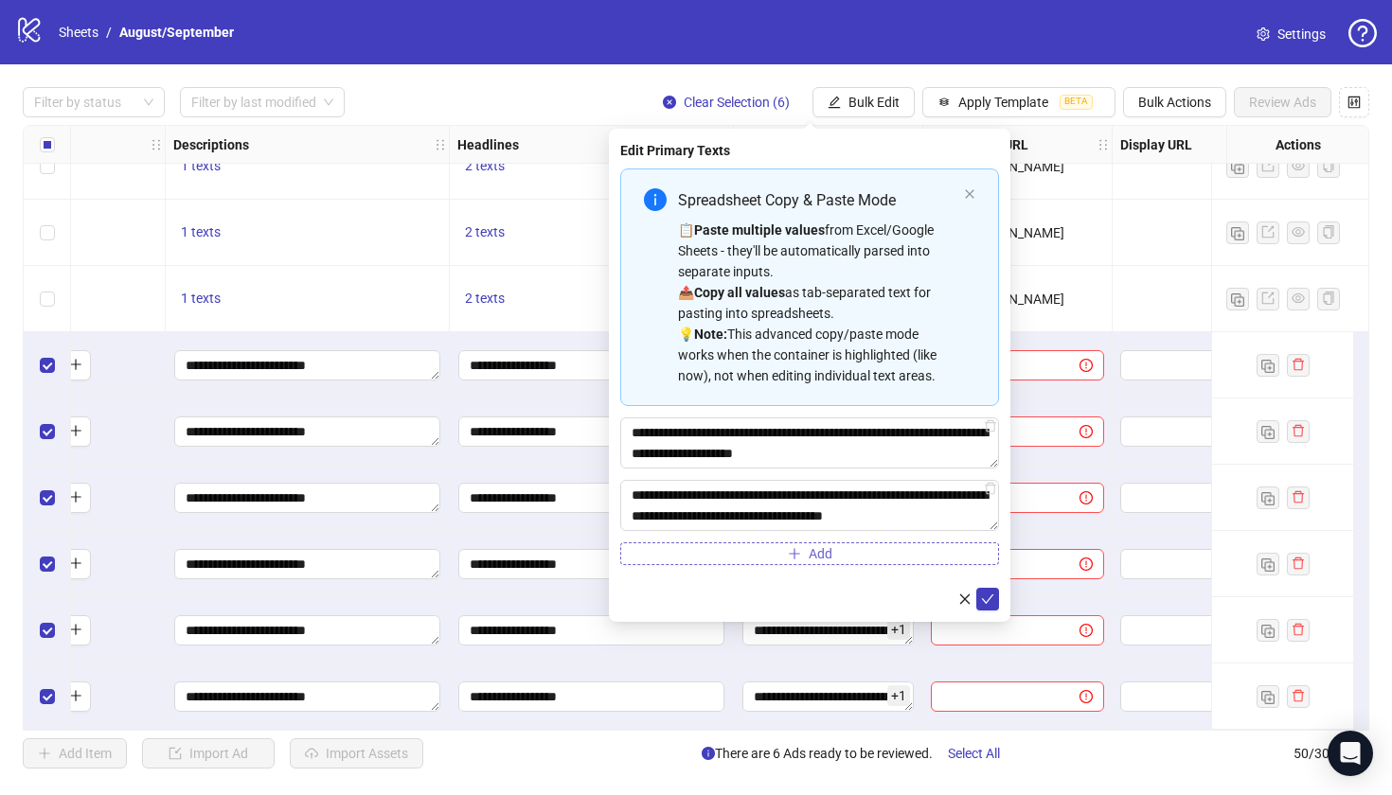
click at [826, 559] on span "Add" at bounding box center [821, 553] width 24 height 15
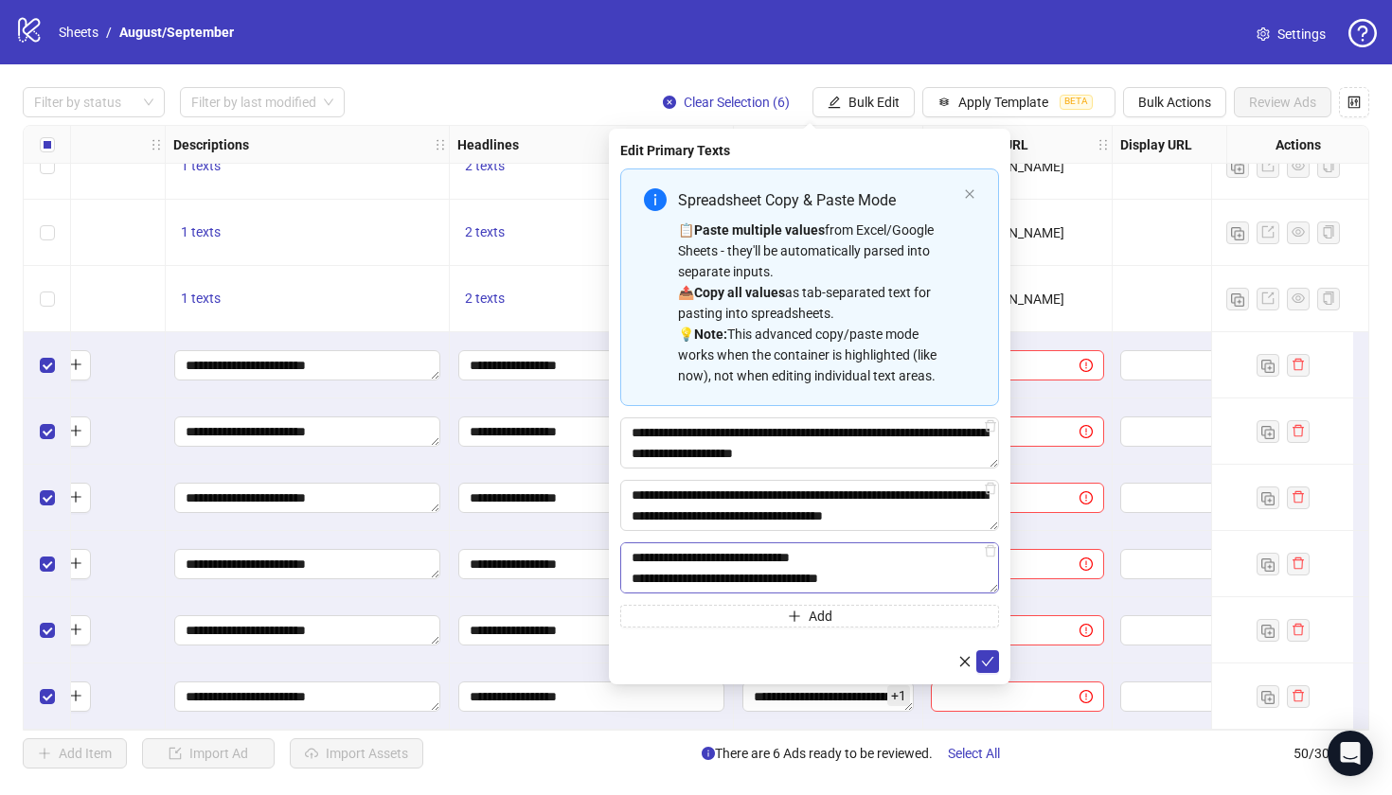
click at [790, 568] on textarea "**********" at bounding box center [809, 568] width 379 height 51
click at [790, 562] on textarea "**********" at bounding box center [809, 568] width 379 height 51
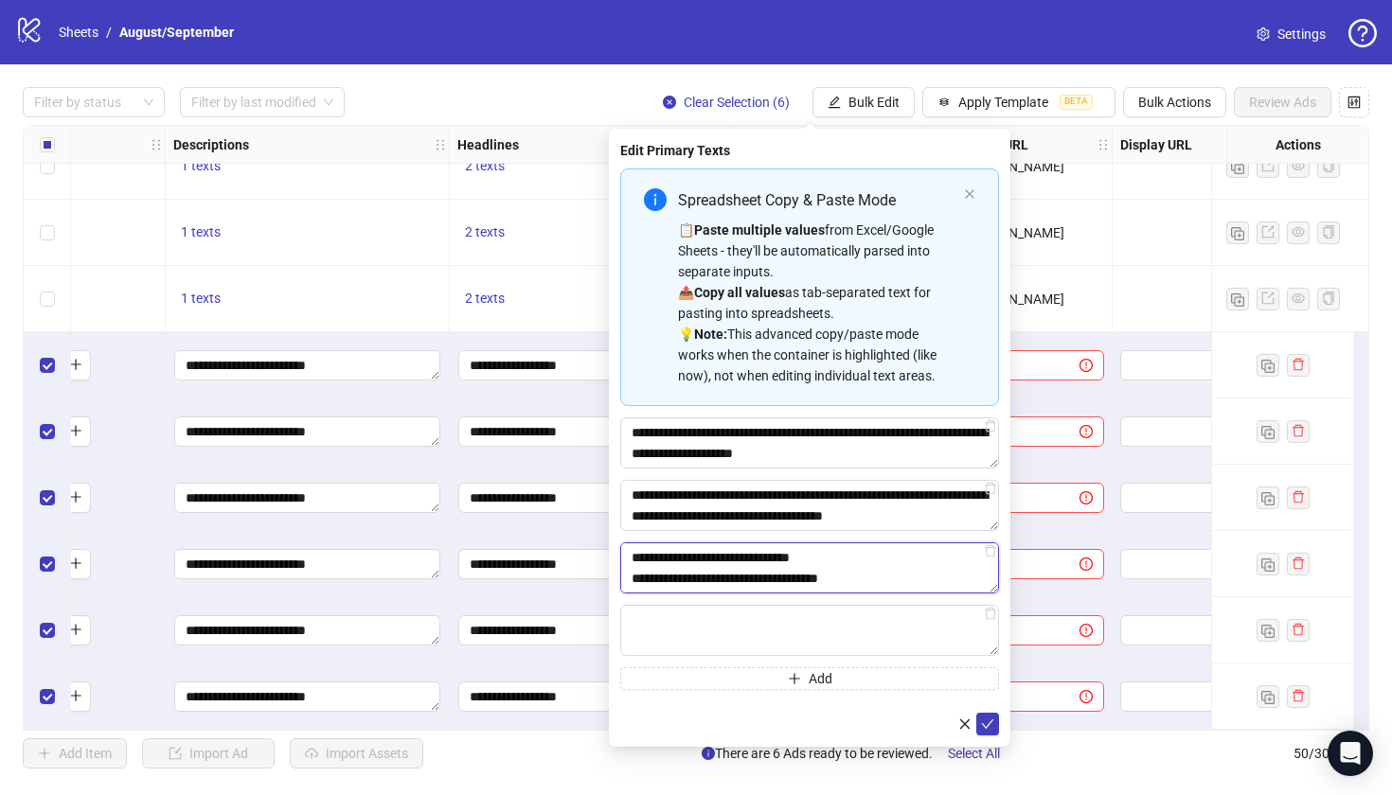
click at [785, 554] on textarea "**********" at bounding box center [809, 568] width 379 height 51
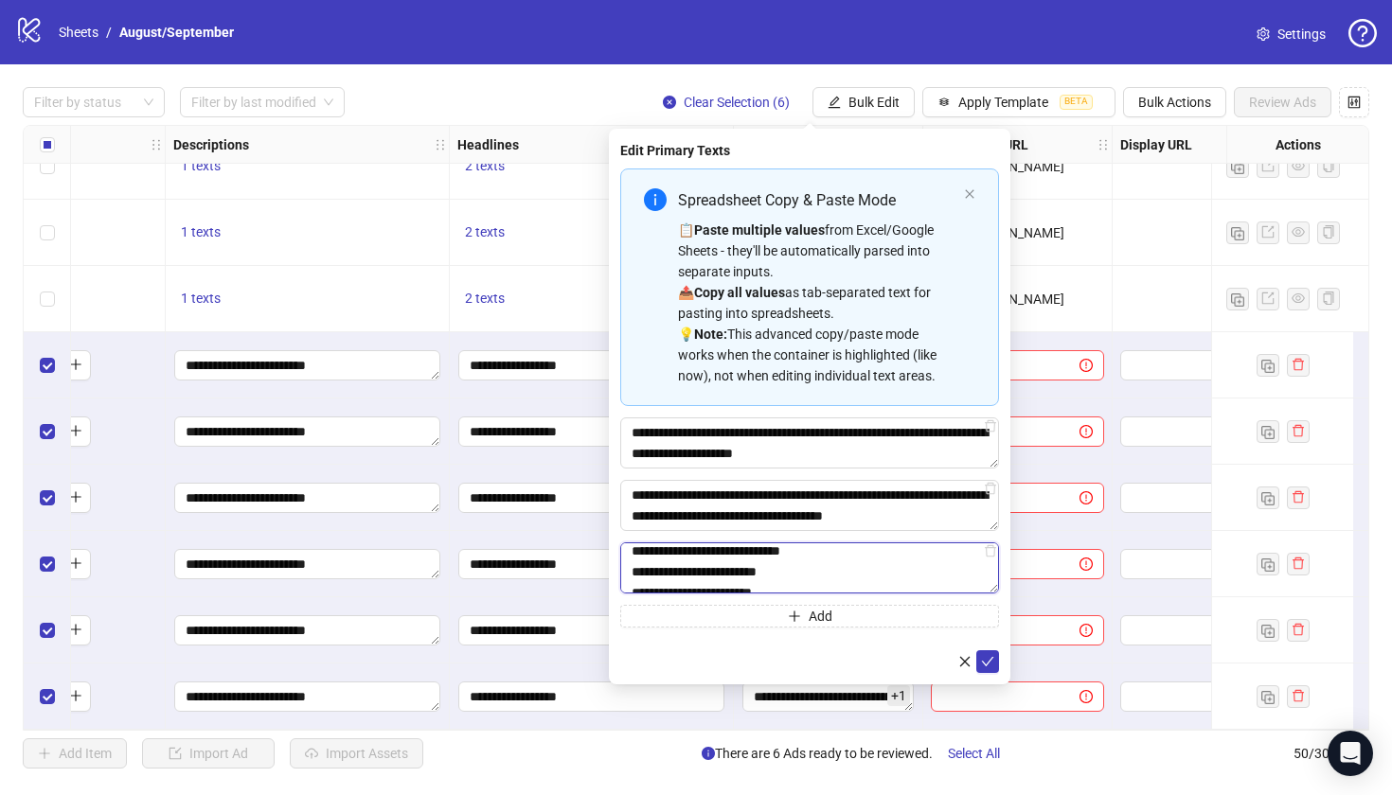
scroll to position [112, 0]
click at [635, 572] on textarea "**********" at bounding box center [809, 568] width 379 height 51
click at [827, 560] on textarea "**********" at bounding box center [809, 568] width 379 height 51
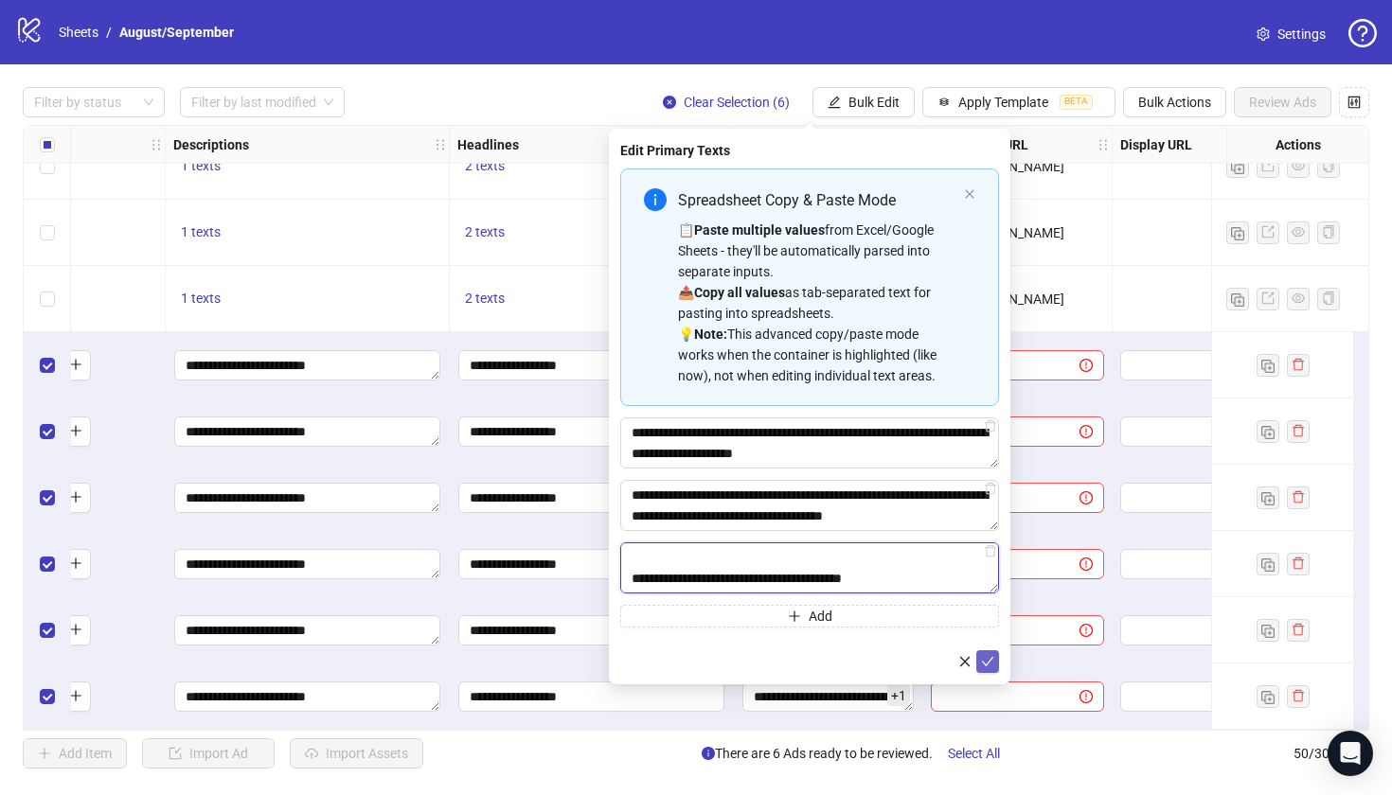
type textarea "**********"
click at [983, 655] on icon "check" at bounding box center [987, 661] width 13 height 13
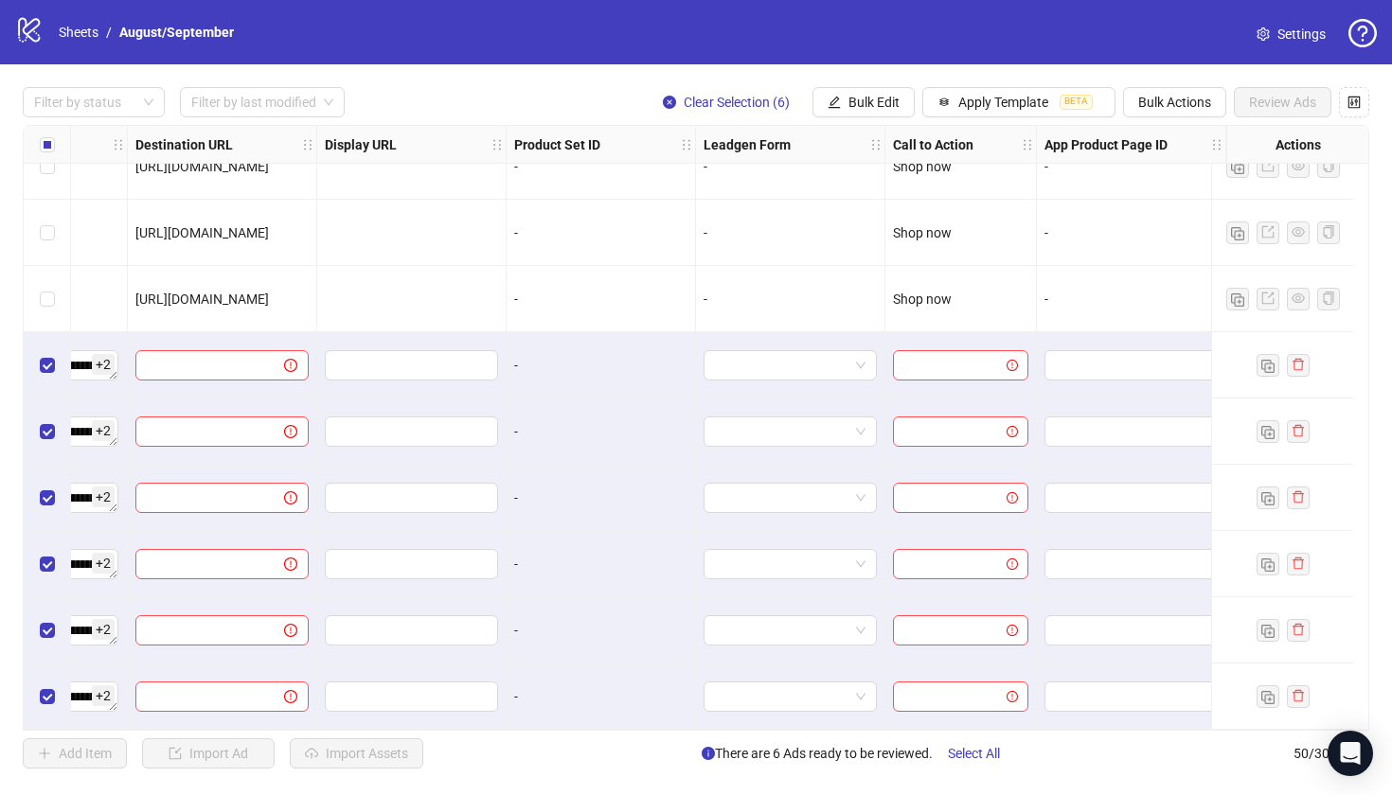
scroll to position [2756, 1865]
click at [965, 365] on input "search" at bounding box center [952, 365] width 96 height 28
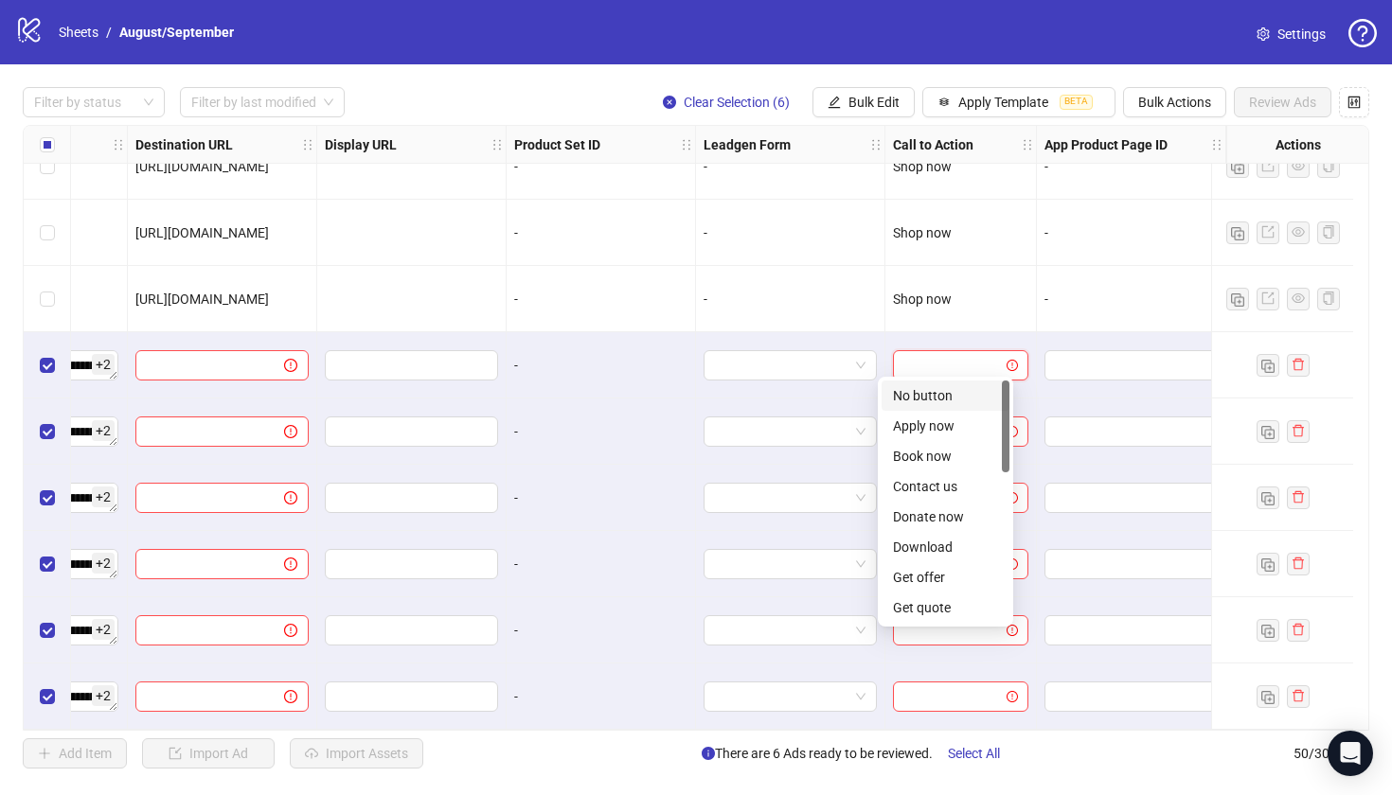
click at [989, 314] on div "Shop now" at bounding box center [961, 299] width 152 height 66
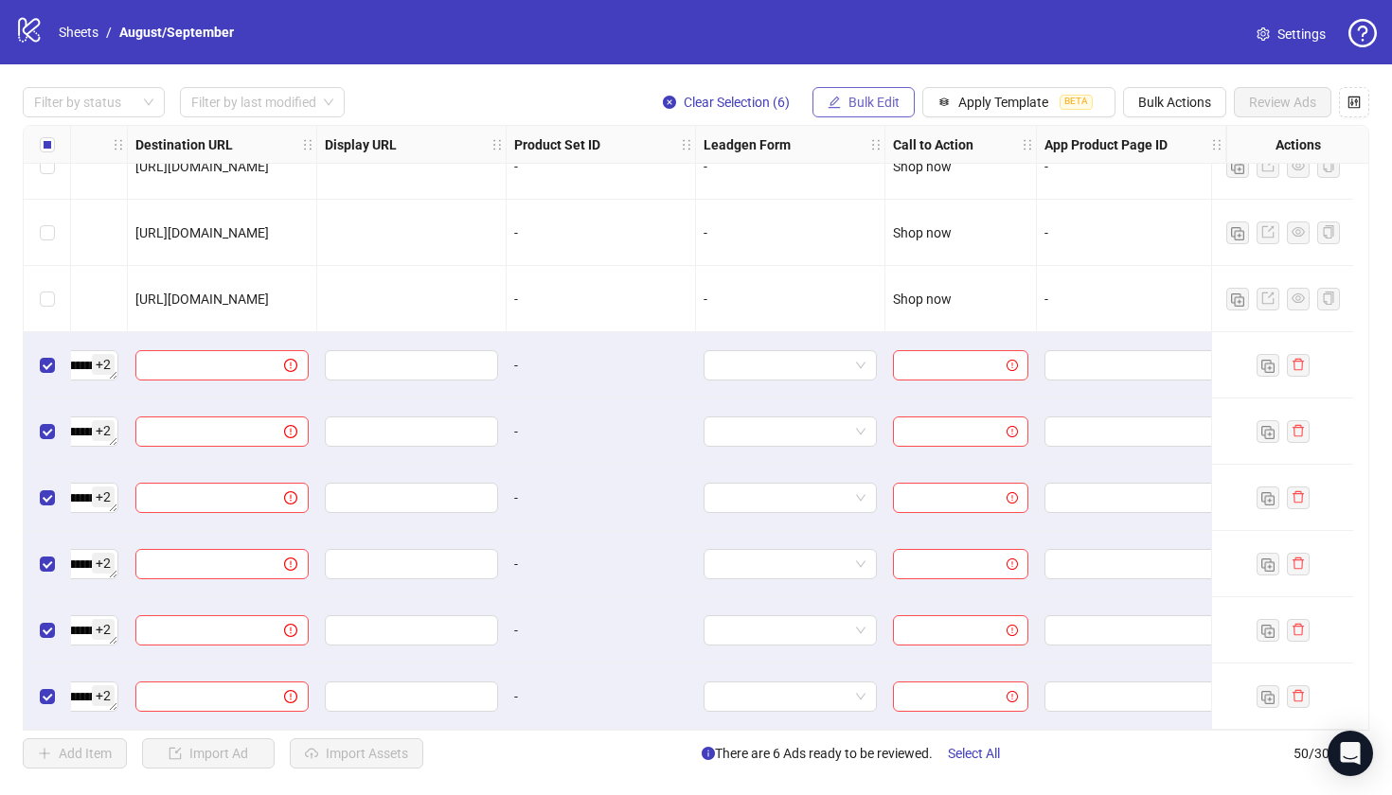
click at [897, 116] on button "Bulk Edit" at bounding box center [863, 102] width 102 height 30
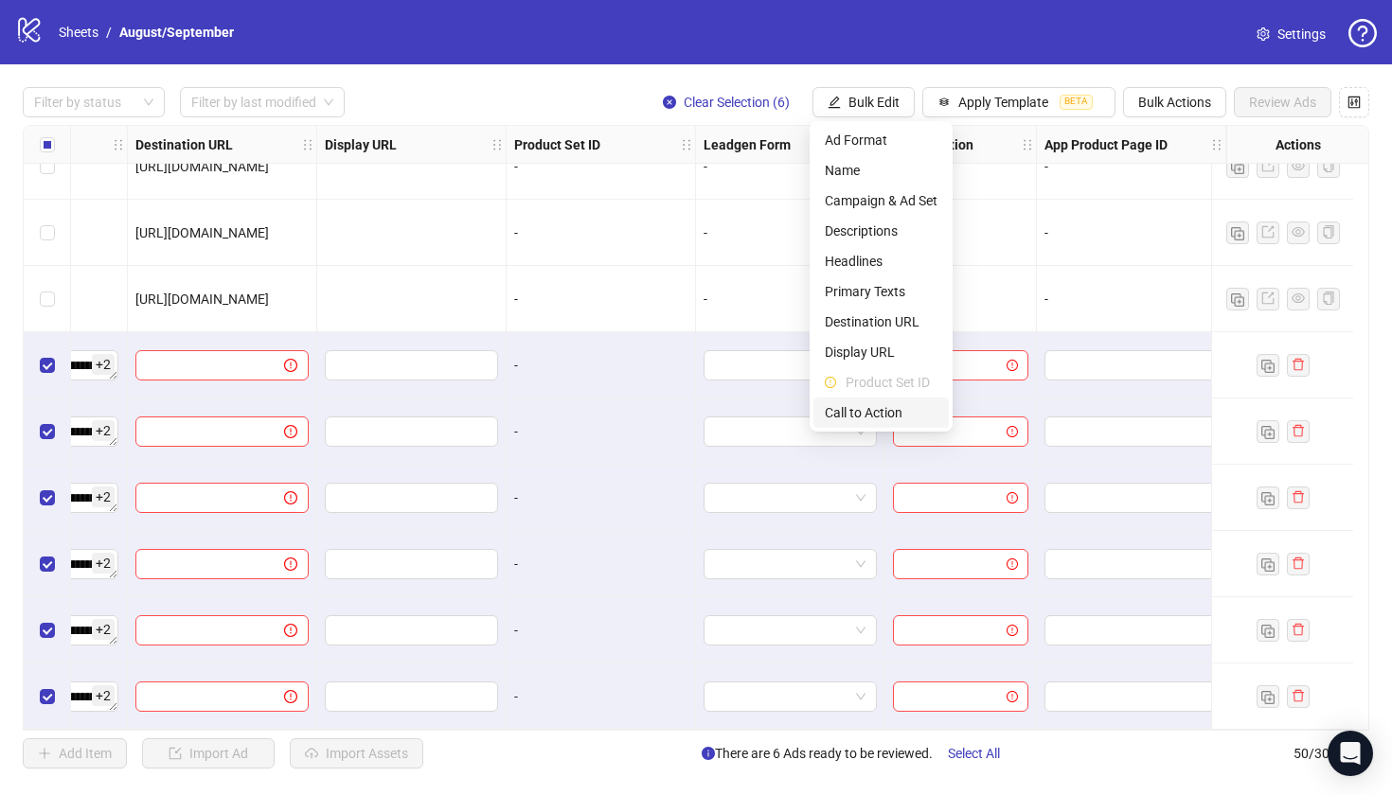
click at [854, 406] on span "Call to Action" at bounding box center [881, 412] width 113 height 21
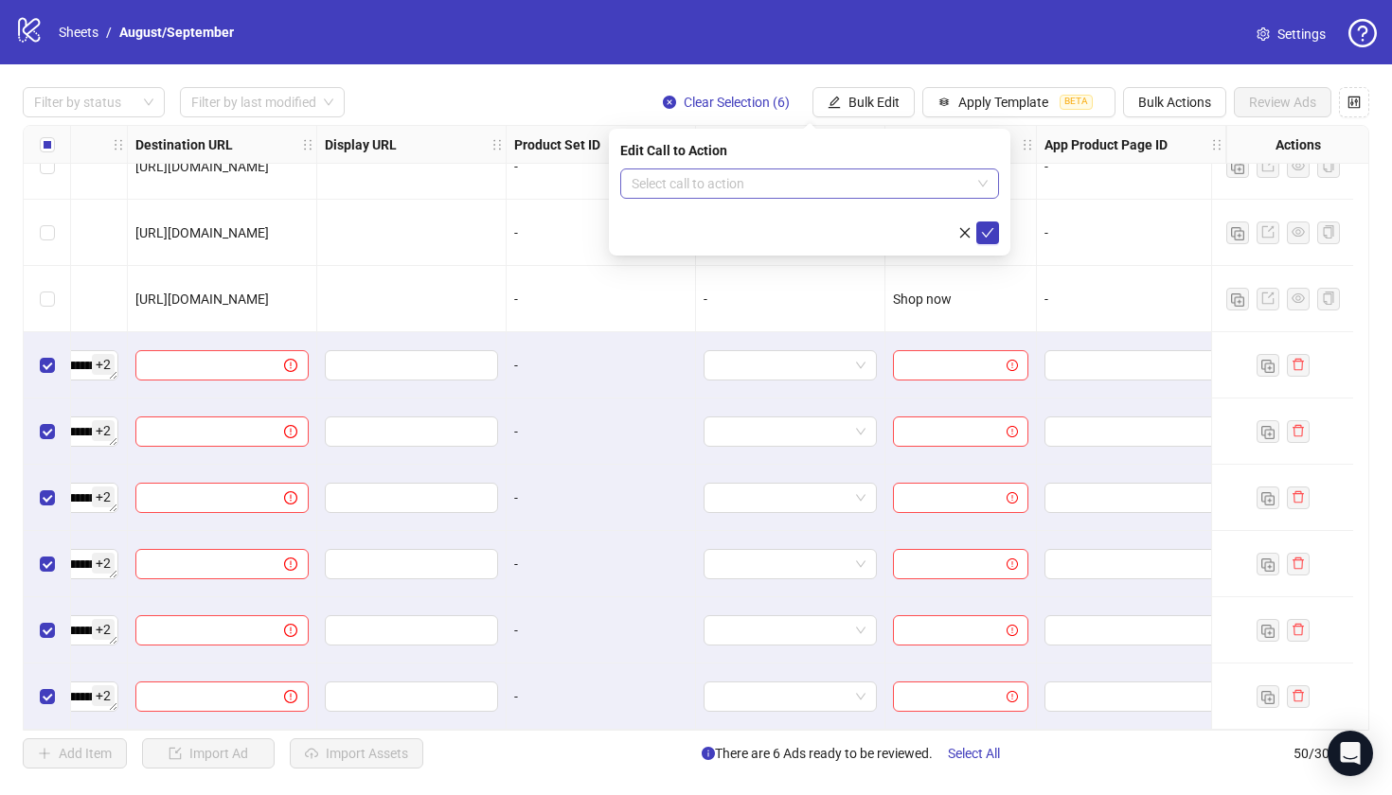
click at [860, 192] on input "search" at bounding box center [801, 183] width 339 height 28
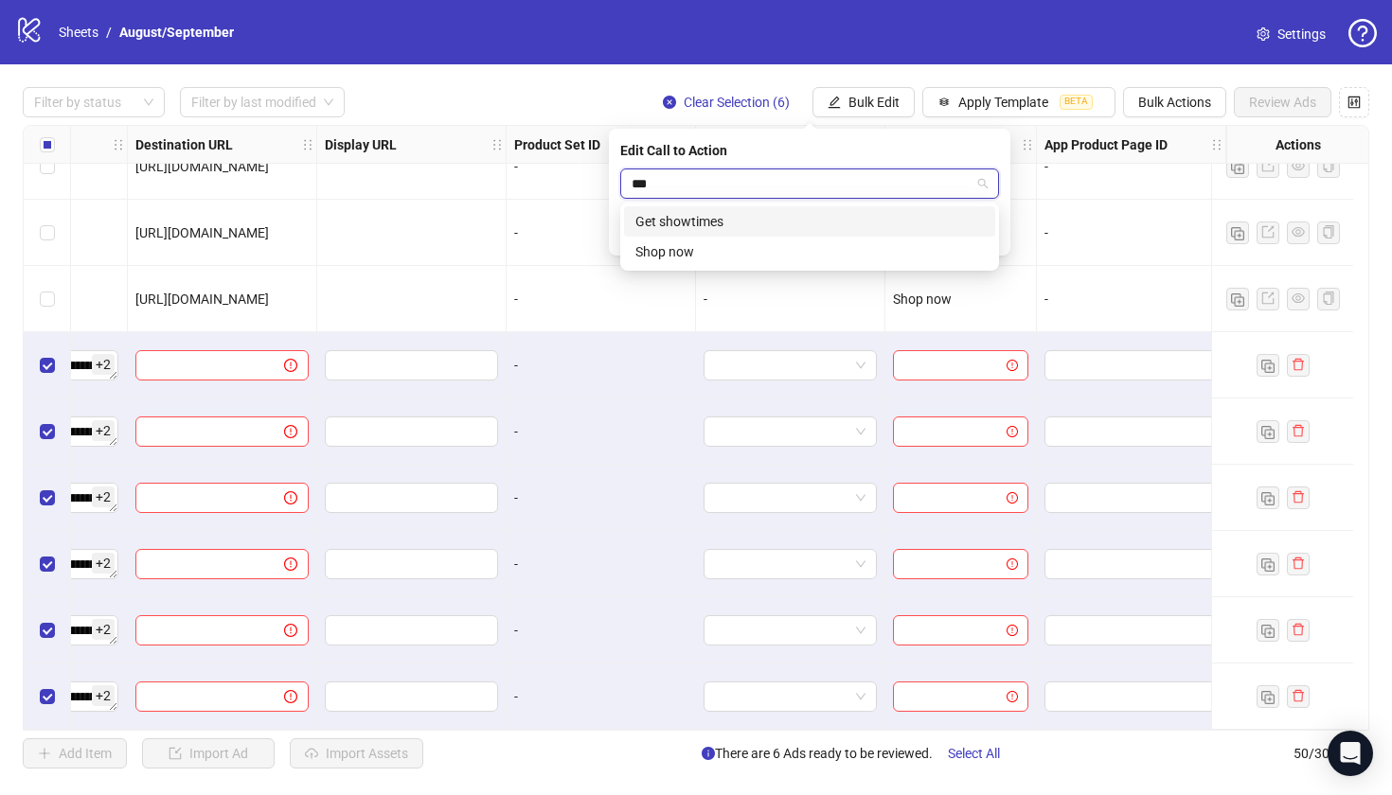
type input "****"
click at [784, 223] on div "Shop now" at bounding box center [809, 221] width 348 height 21
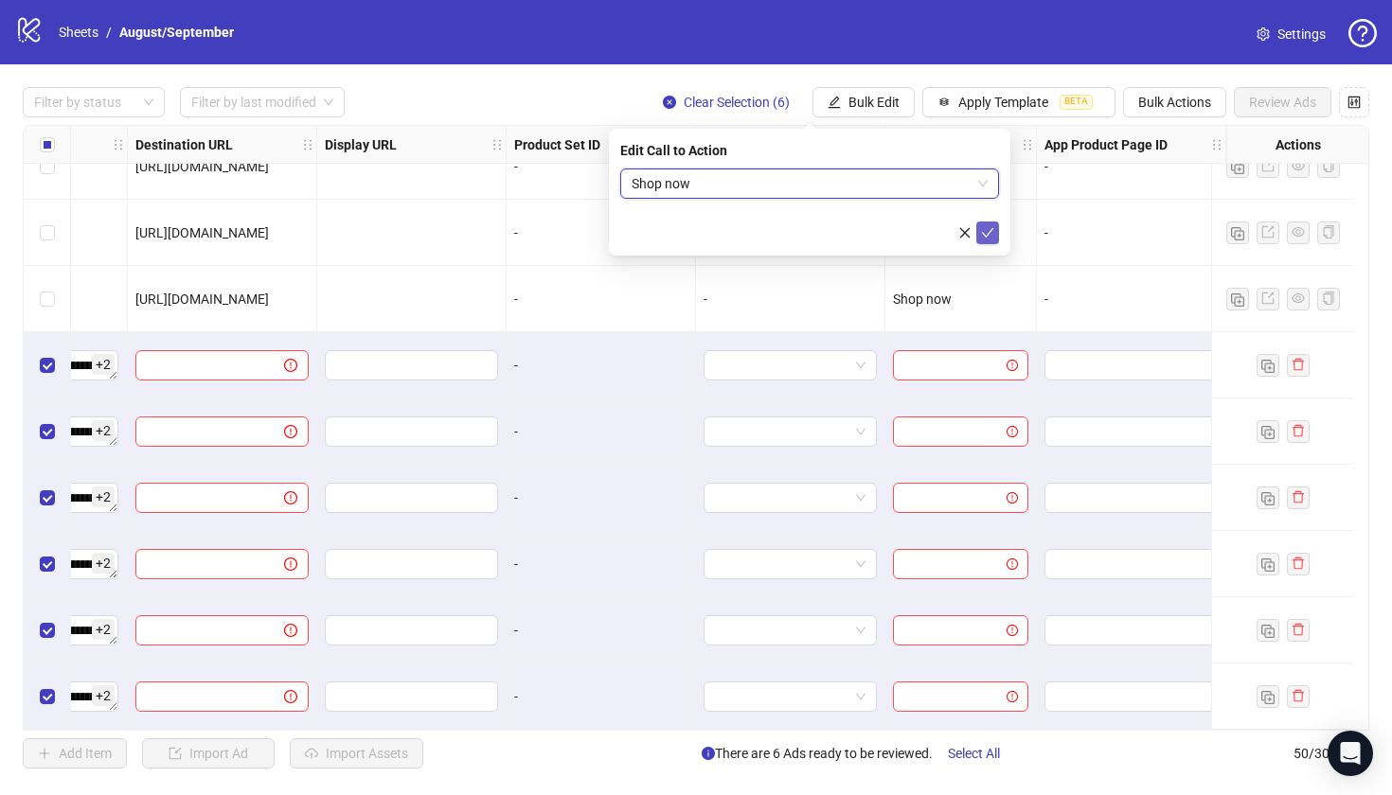
click at [987, 227] on icon "check" at bounding box center [987, 232] width 13 height 13
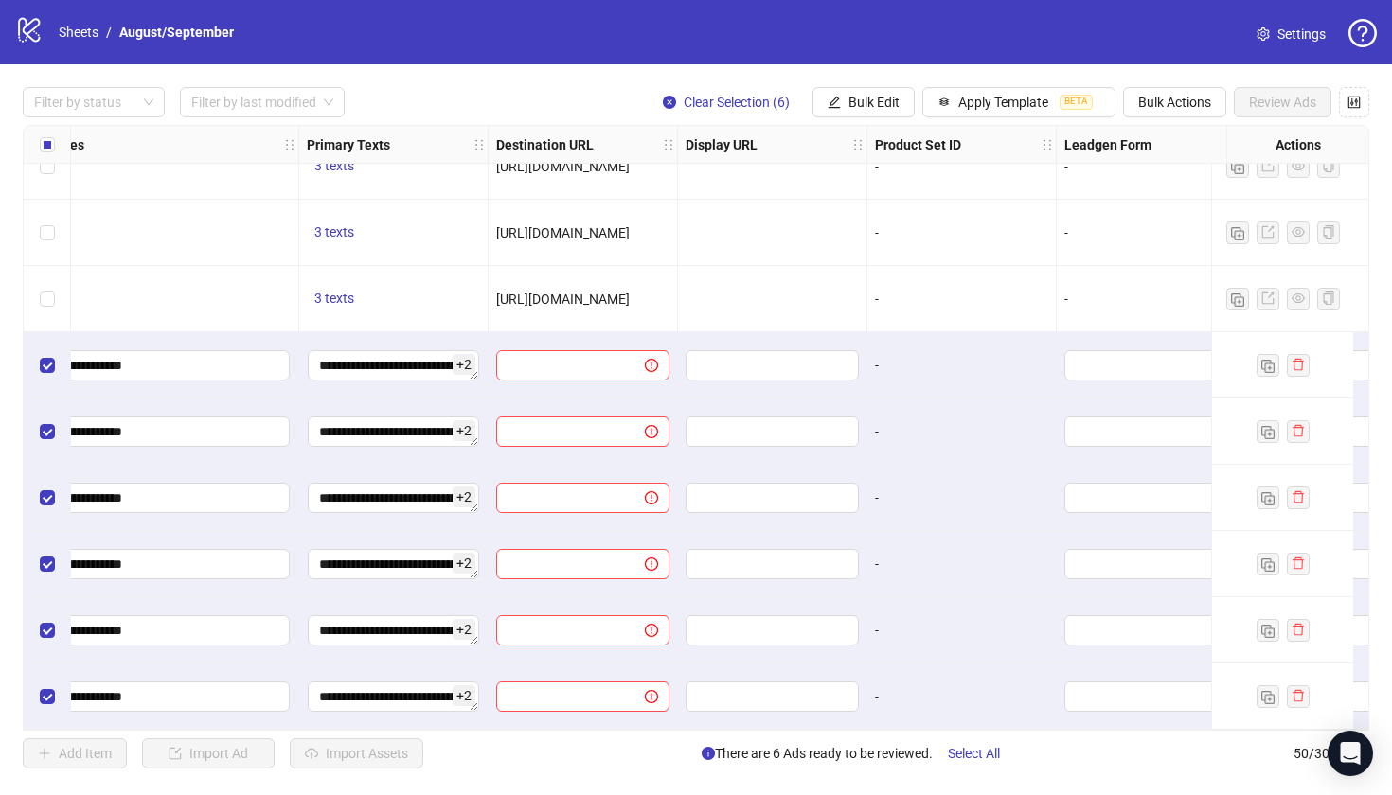
scroll to position [2755, 1473]
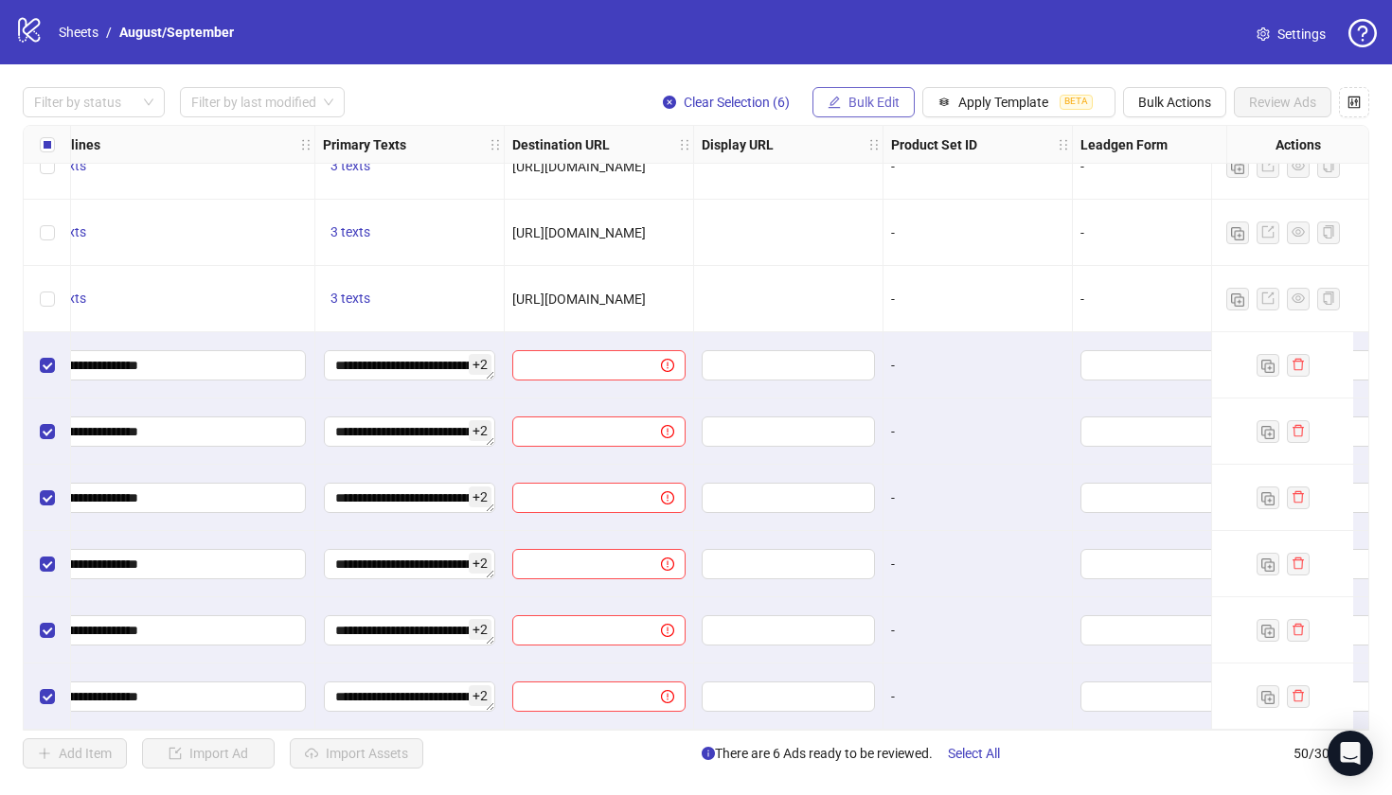
click at [883, 96] on span "Bulk Edit" at bounding box center [873, 102] width 51 height 15
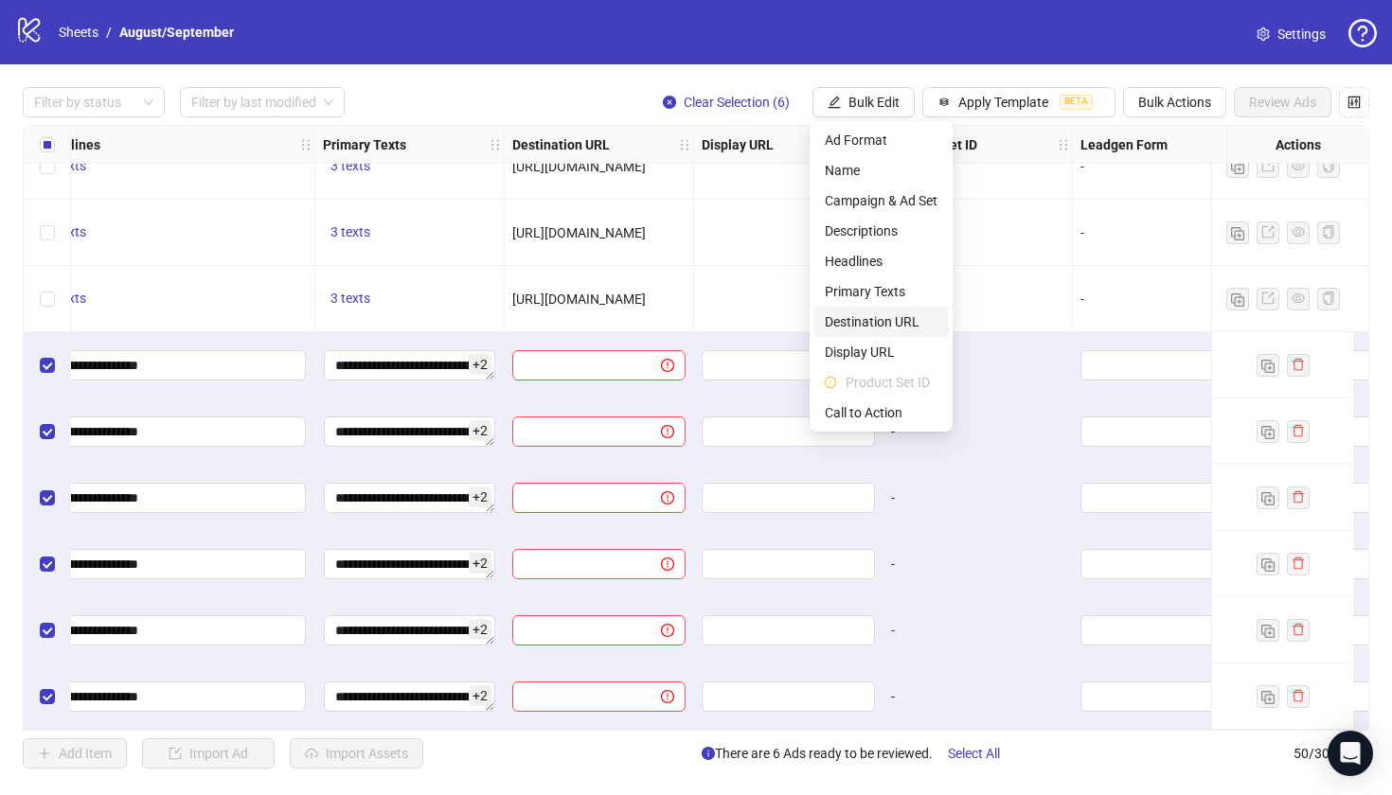
click at [861, 324] on span "Destination URL" at bounding box center [881, 322] width 113 height 21
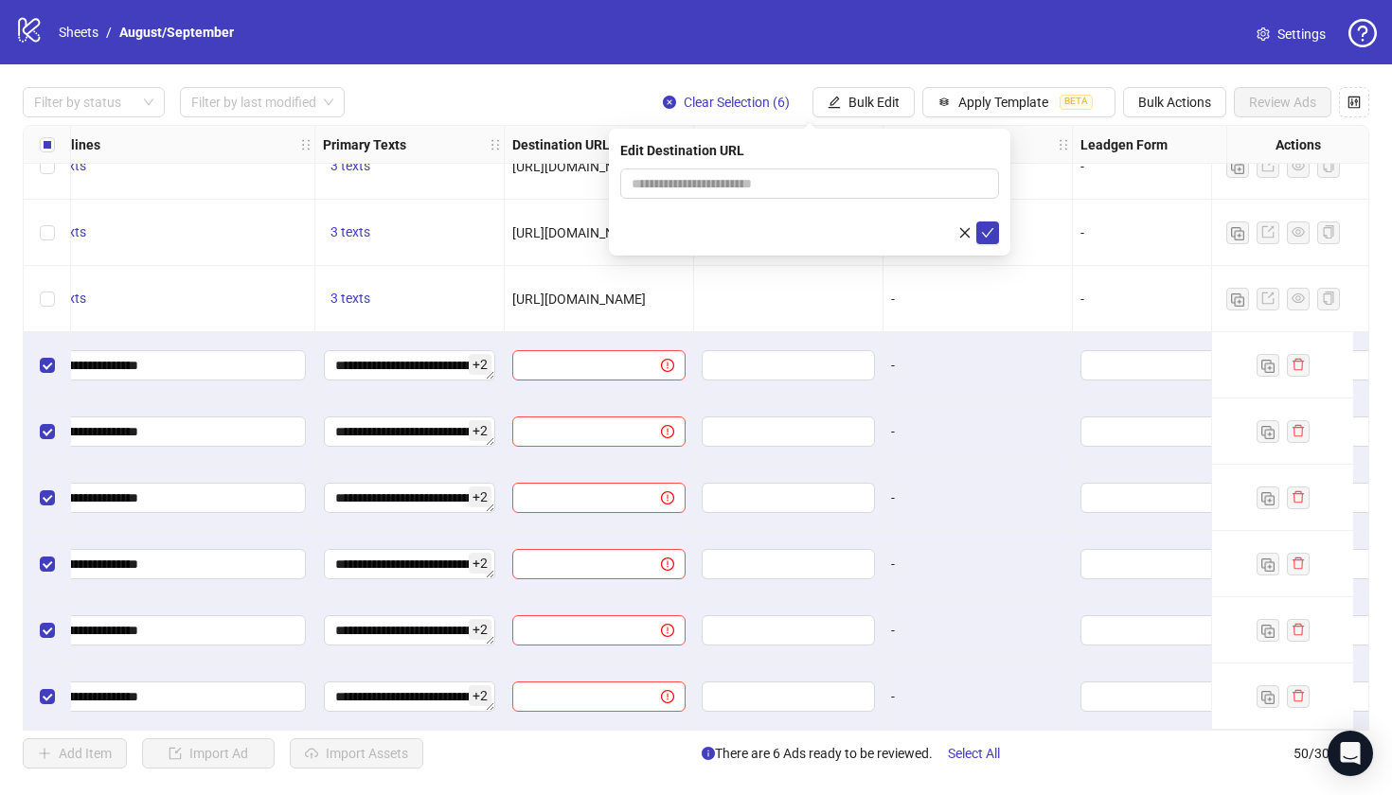
click at [782, 199] on form at bounding box center [809, 207] width 379 height 76
click at [794, 190] on input "text" at bounding box center [802, 183] width 341 height 21
paste input "**********"
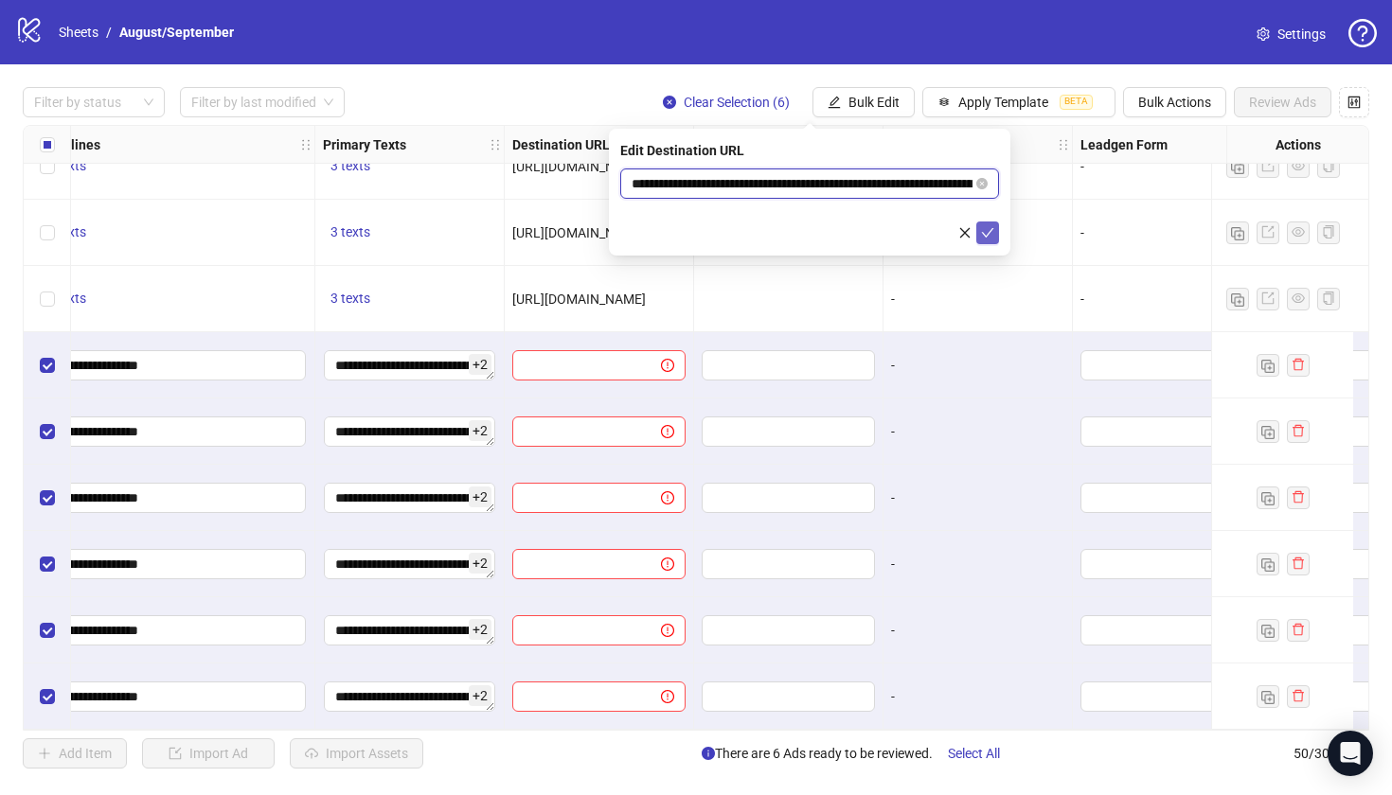
type input "**********"
click at [985, 237] on icon "check" at bounding box center [987, 232] width 13 height 13
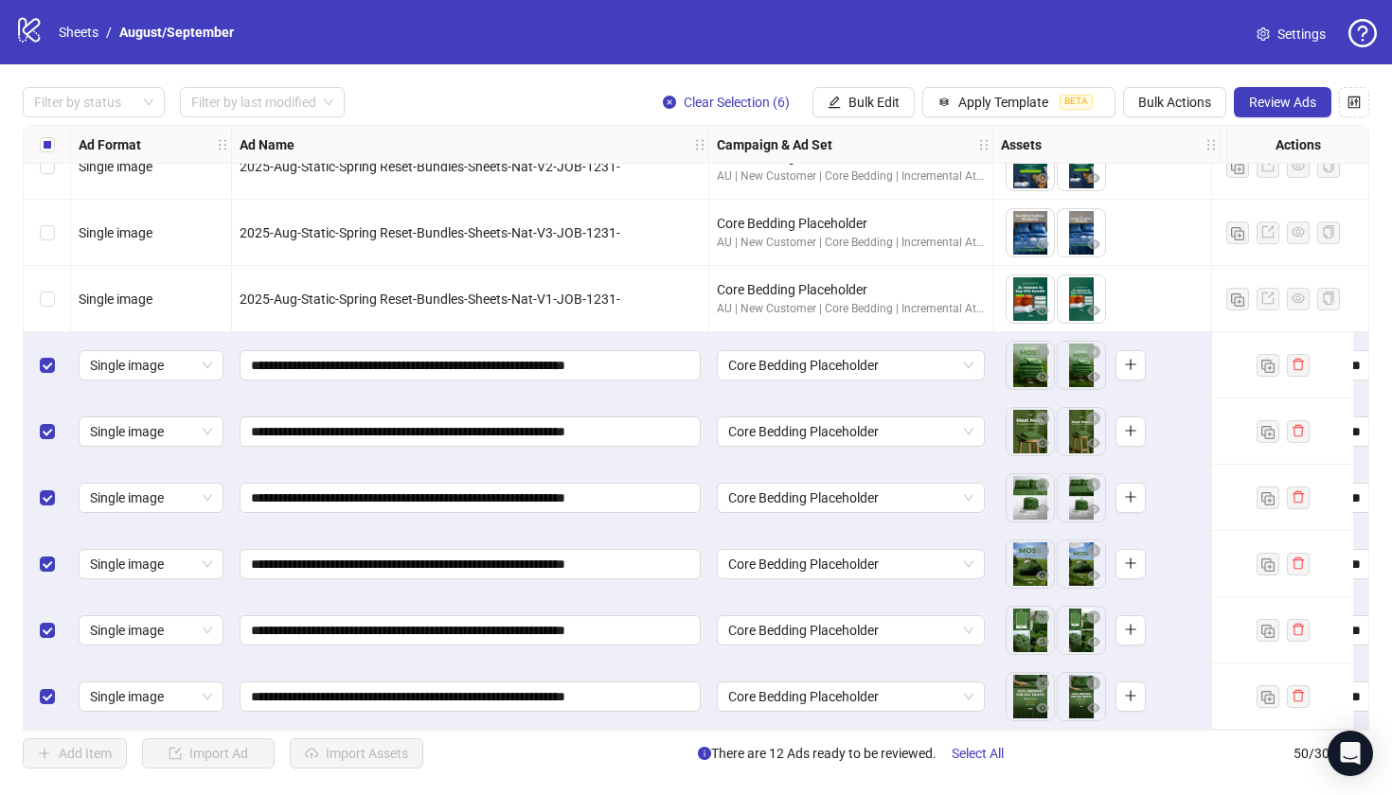
scroll to position [0, 0]
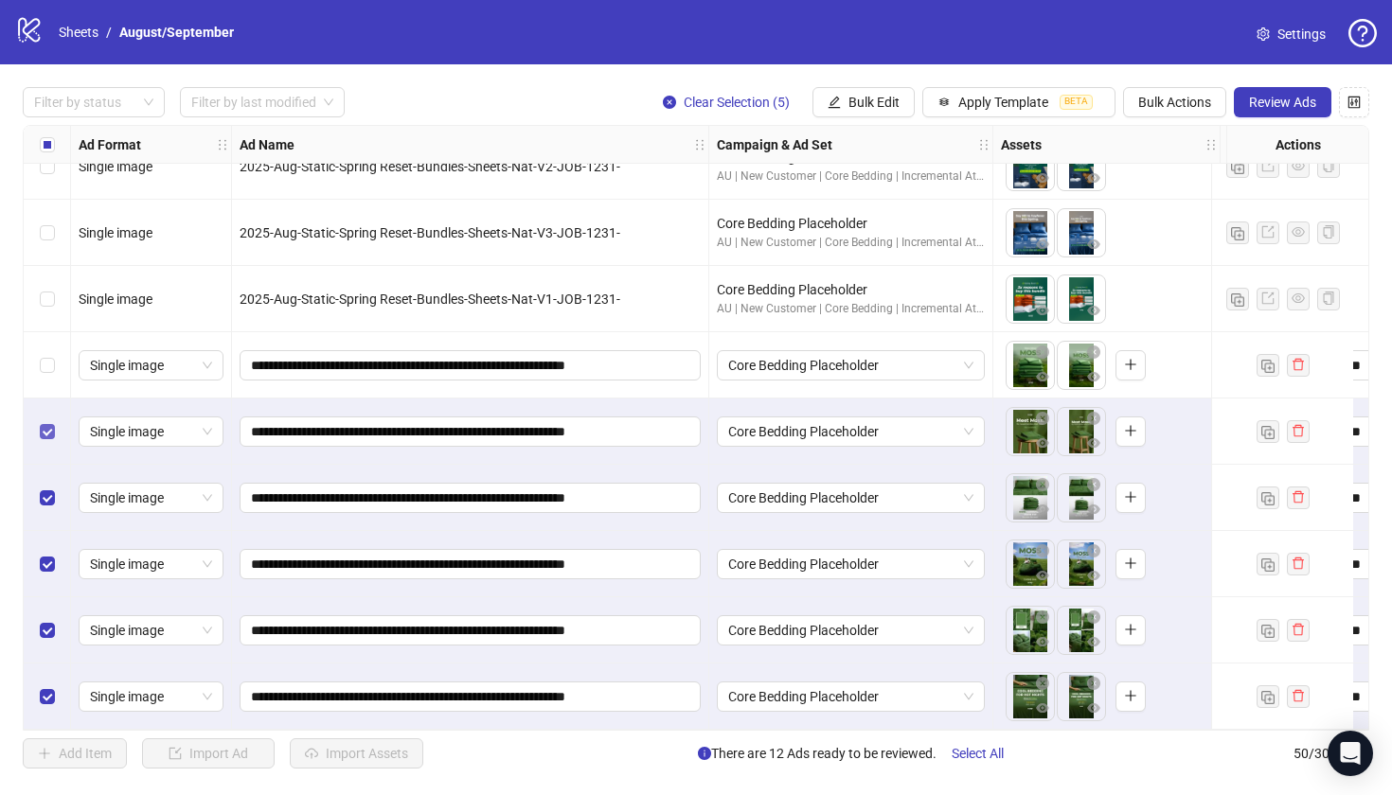
click at [52, 431] on span "Select row 46" at bounding box center [47, 431] width 15 height 15
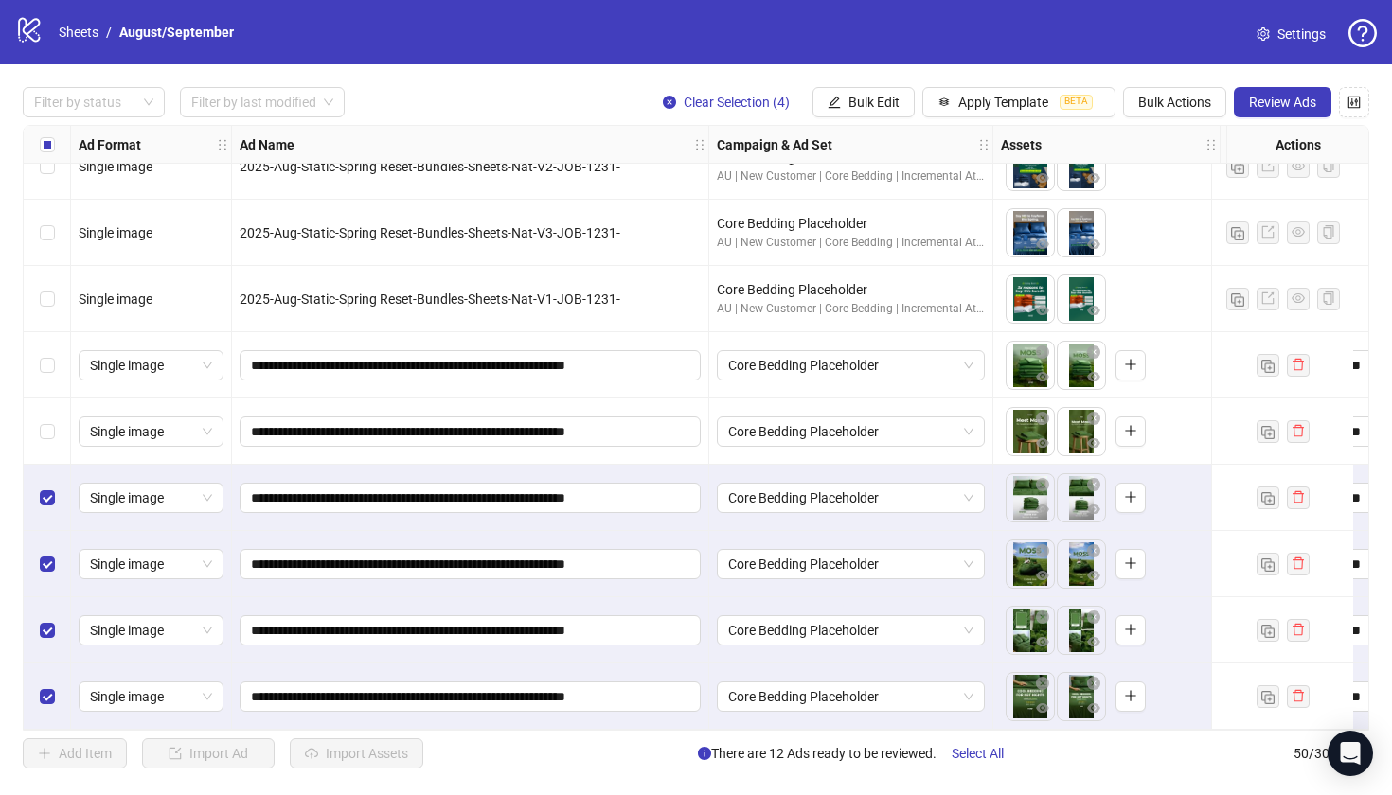
click at [51, 473] on div "Select row 47" at bounding box center [47, 498] width 47 height 66
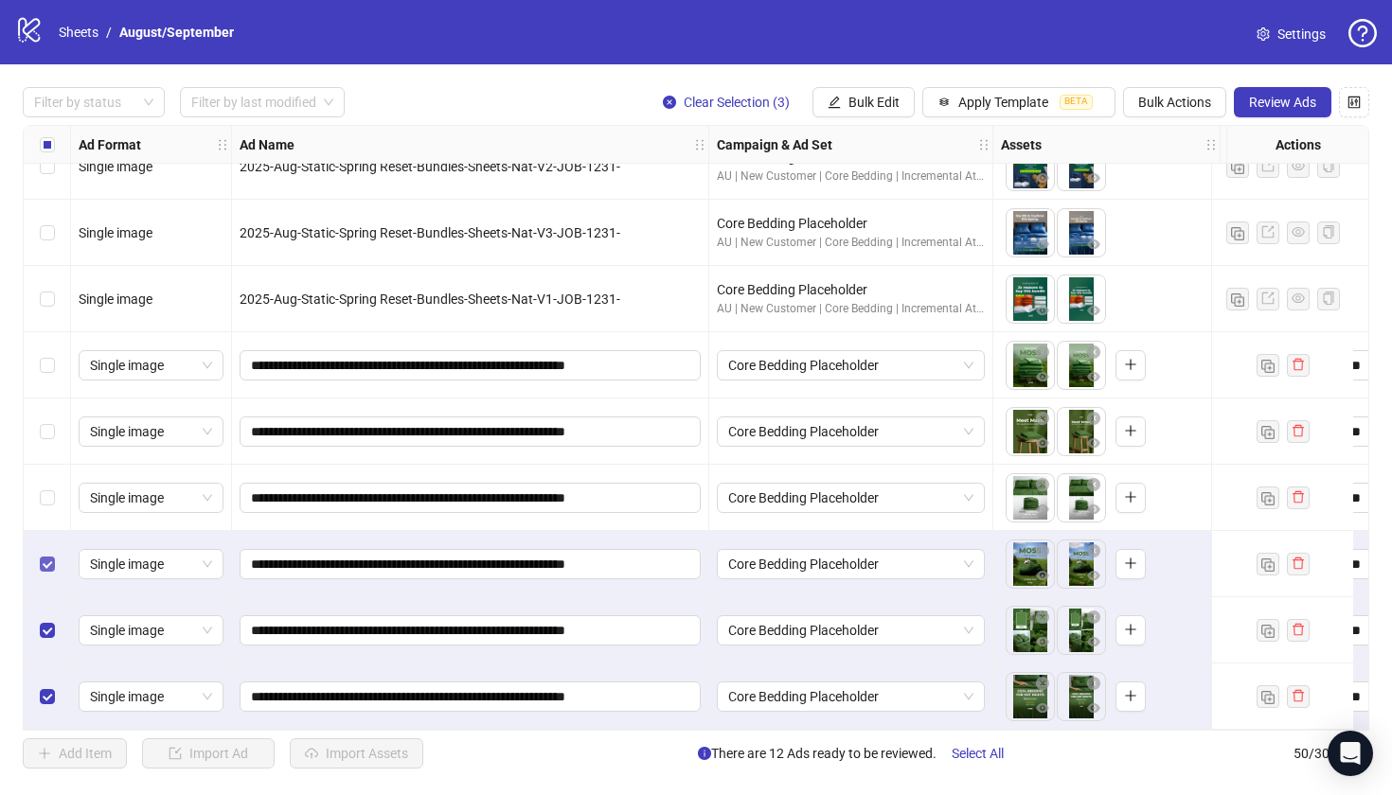
click at [41, 562] on span "Select row 48" at bounding box center [47, 564] width 15 height 15
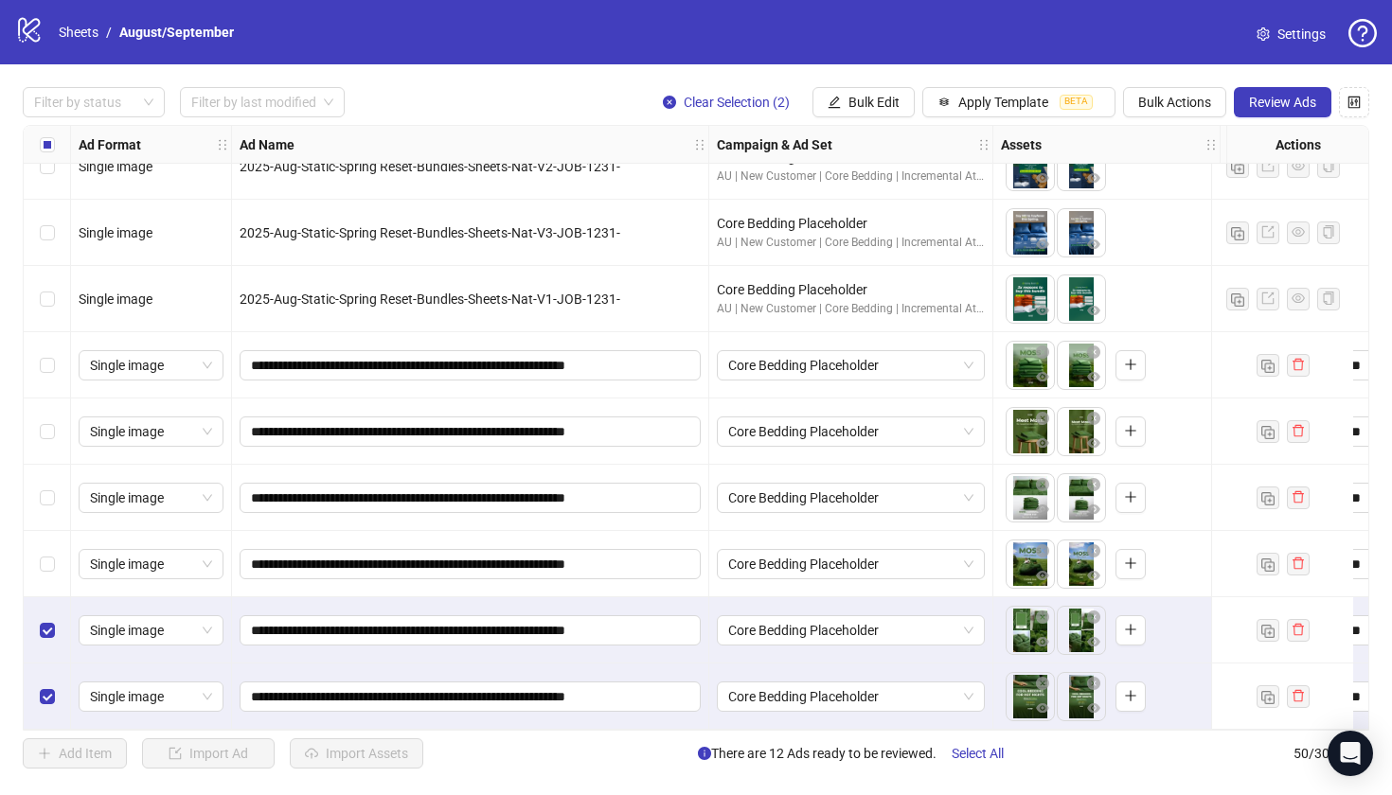
click at [41, 606] on div "Select row 49" at bounding box center [47, 631] width 47 height 66
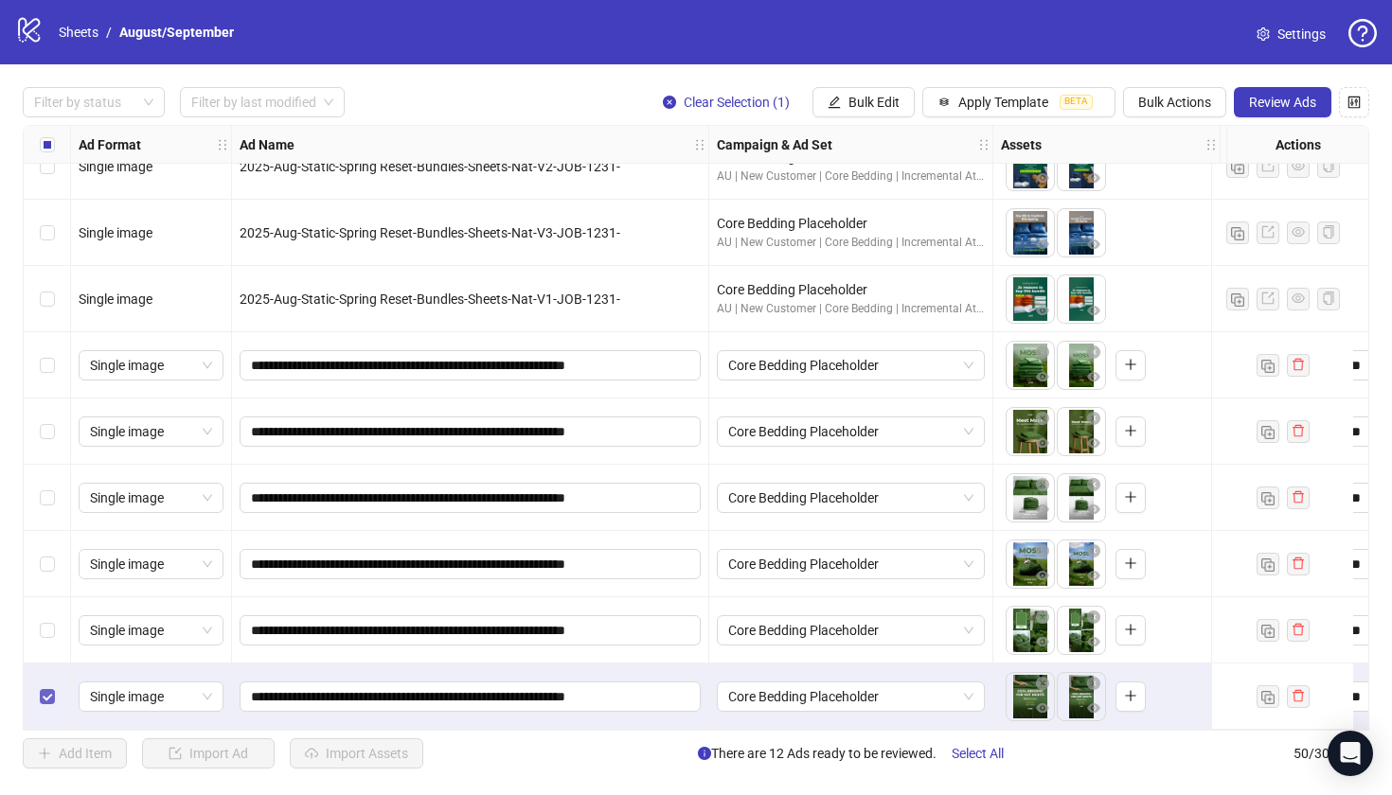
click at [50, 699] on label "Select row 50" at bounding box center [47, 697] width 15 height 21
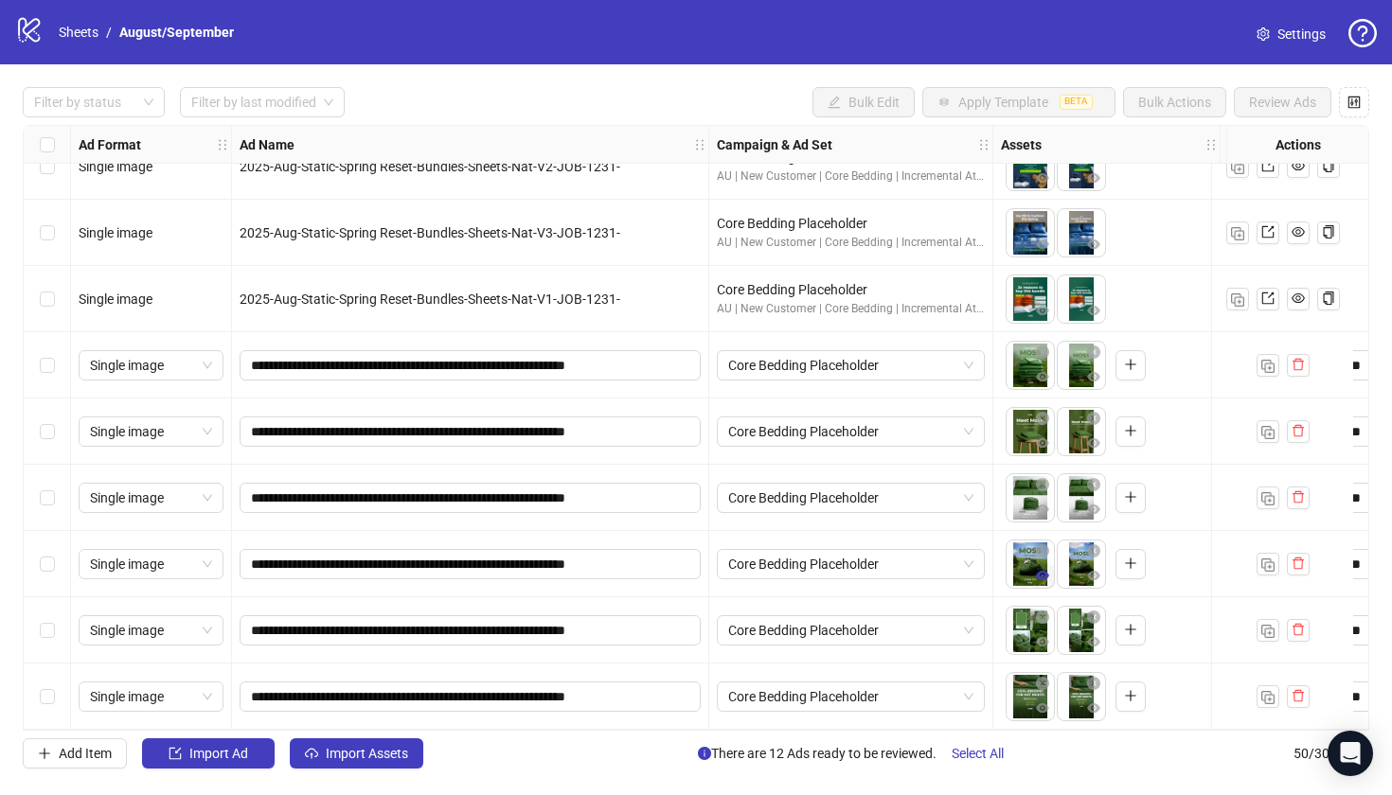
click at [1038, 571] on icon "eye" at bounding box center [1042, 575] width 13 height 9
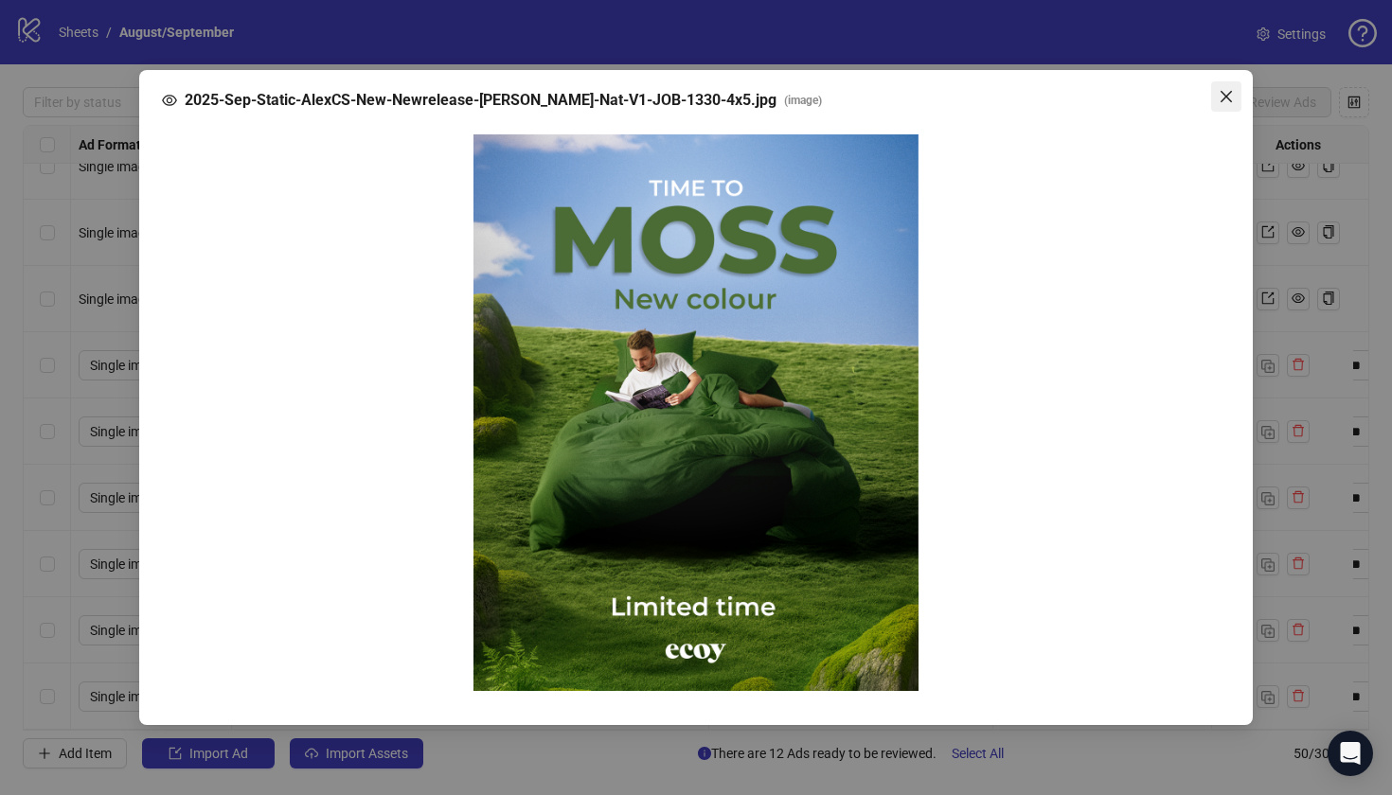
click at [1227, 90] on icon "close" at bounding box center [1226, 96] width 15 height 15
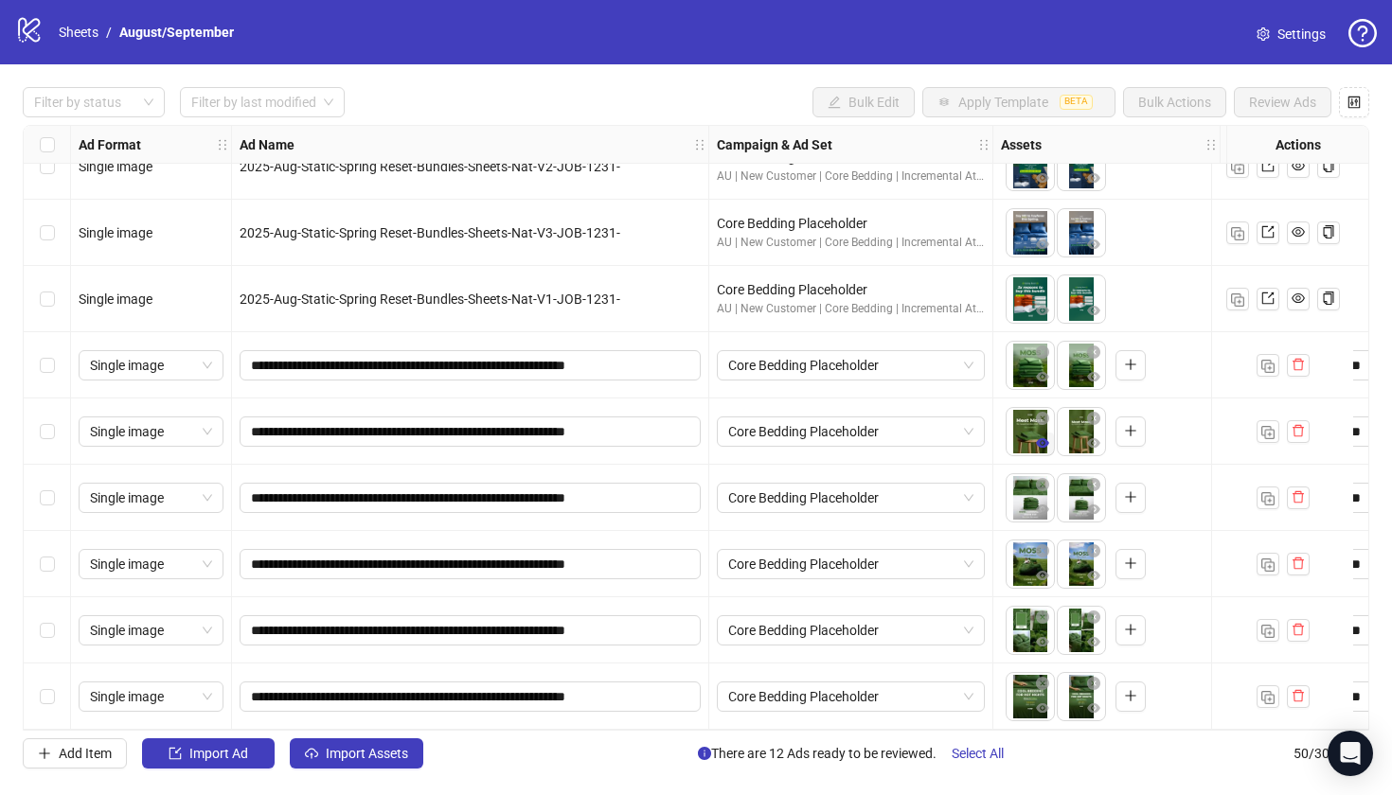
click at [1044, 437] on icon "eye" at bounding box center [1042, 443] width 13 height 13
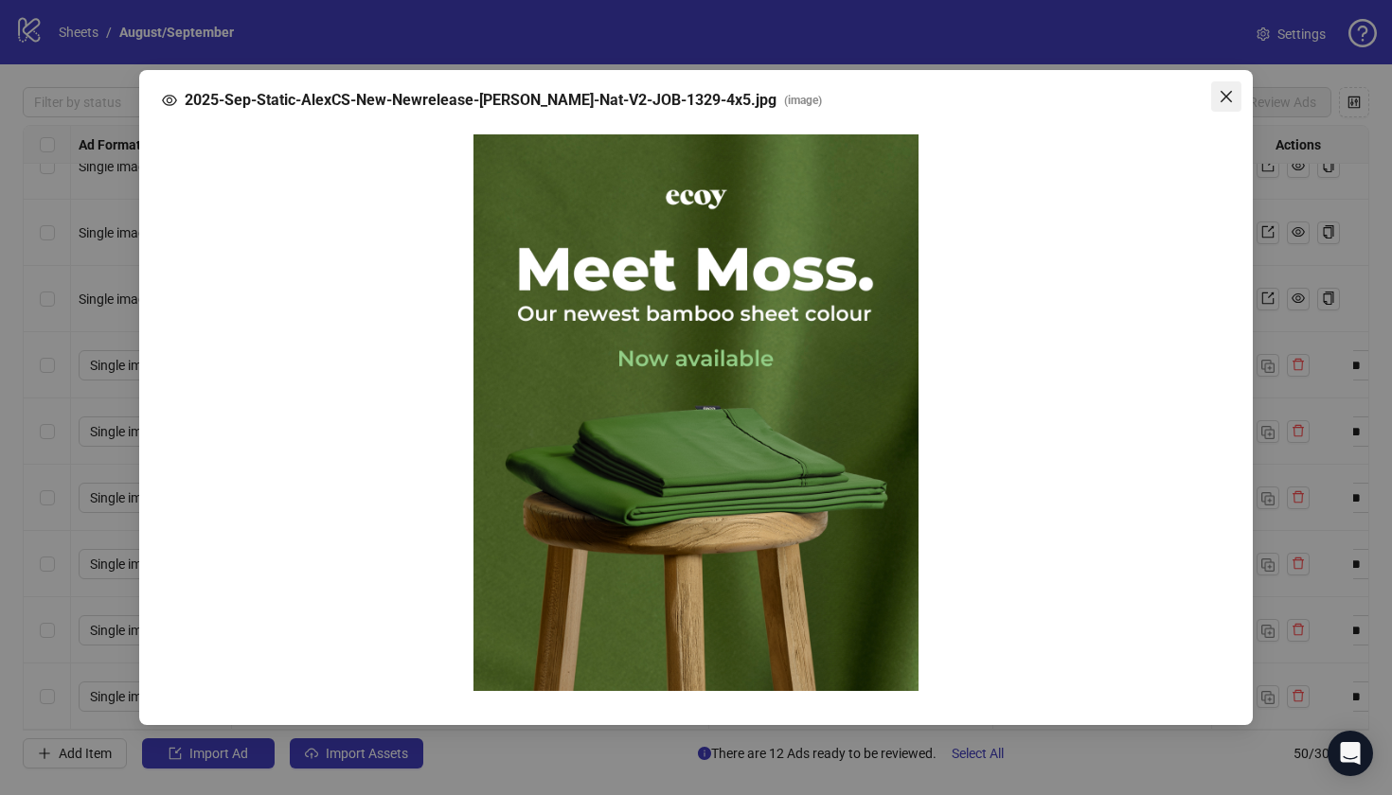
click at [1226, 102] on icon "close" at bounding box center [1226, 96] width 15 height 15
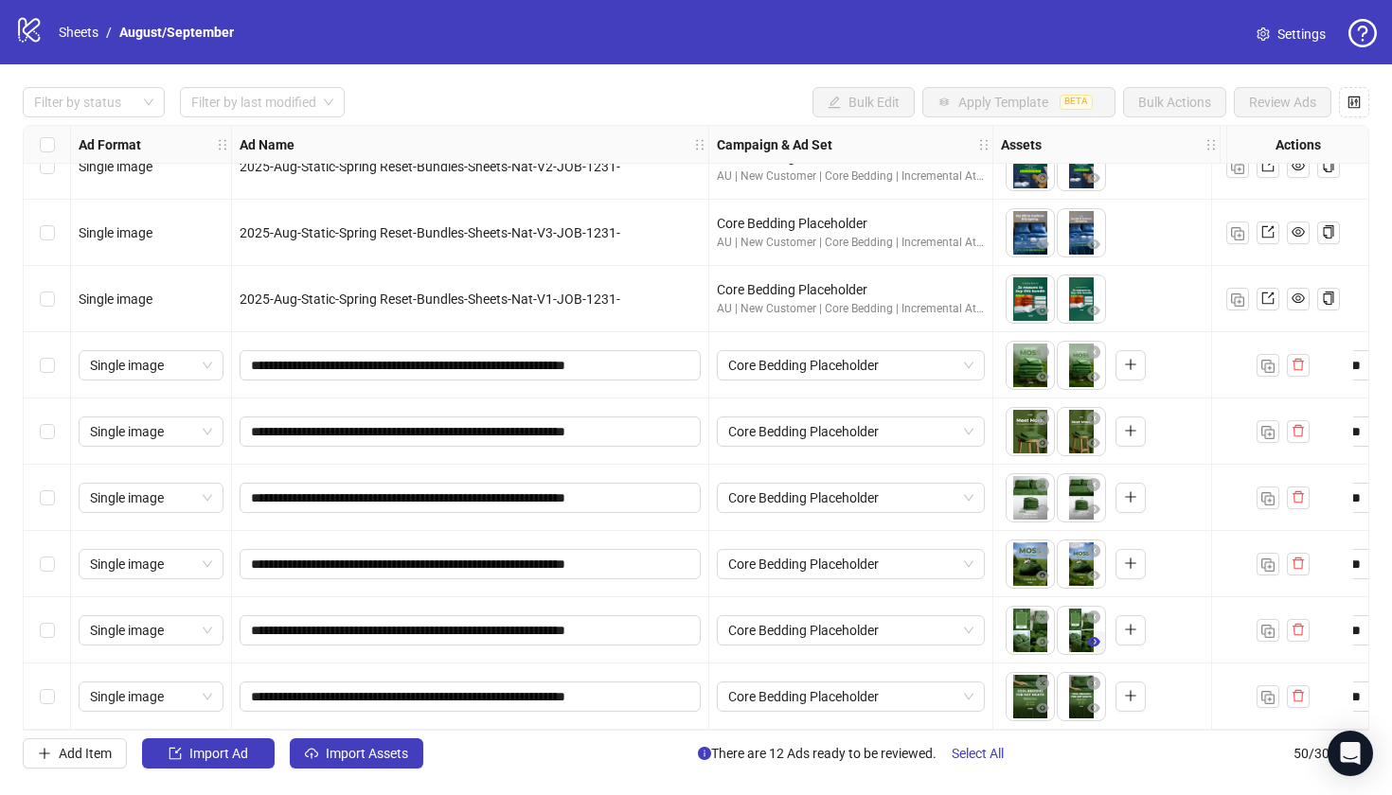
click at [1094, 640] on icon "eye" at bounding box center [1093, 641] width 13 height 13
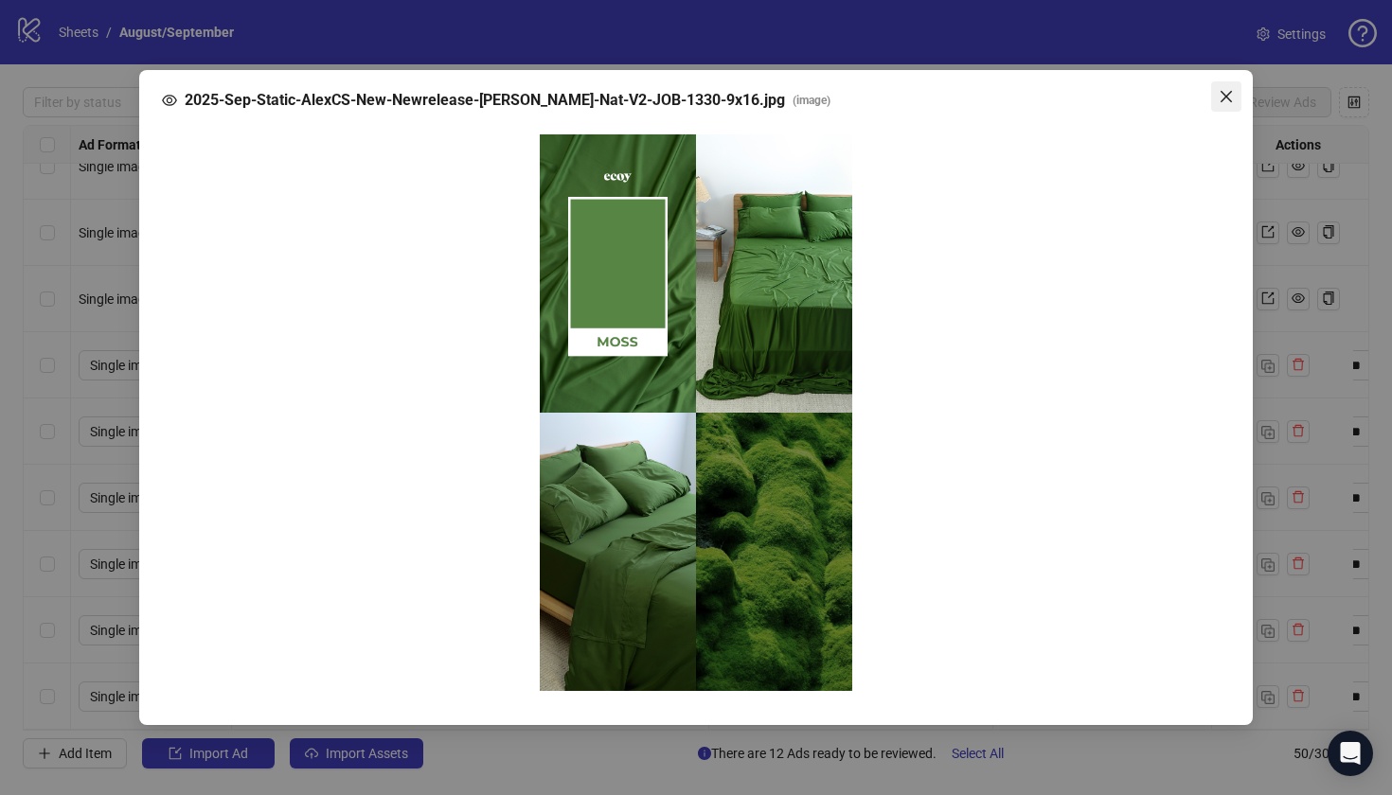
click at [1222, 99] on icon "close" at bounding box center [1226, 96] width 15 height 15
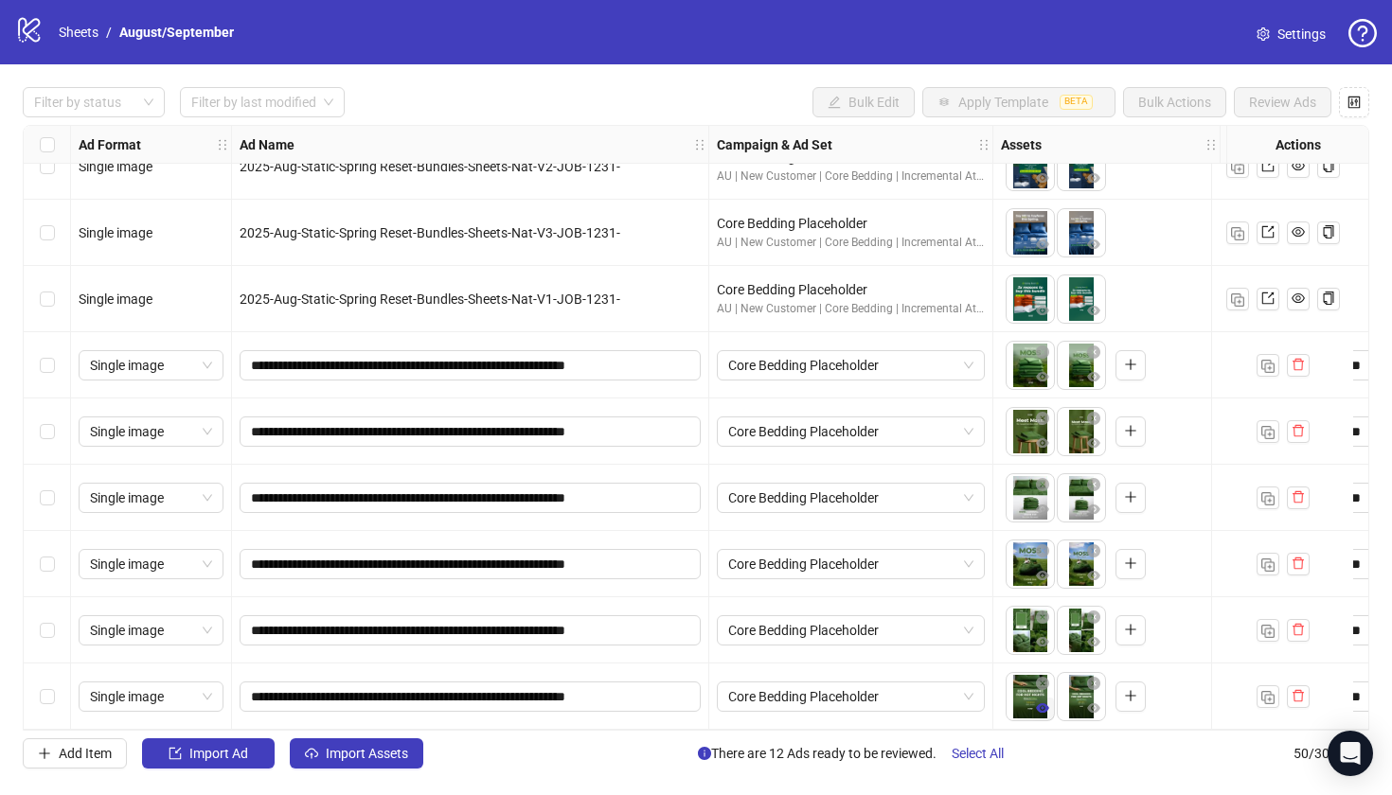
click at [1043, 705] on icon "eye" at bounding box center [1042, 708] width 13 height 9
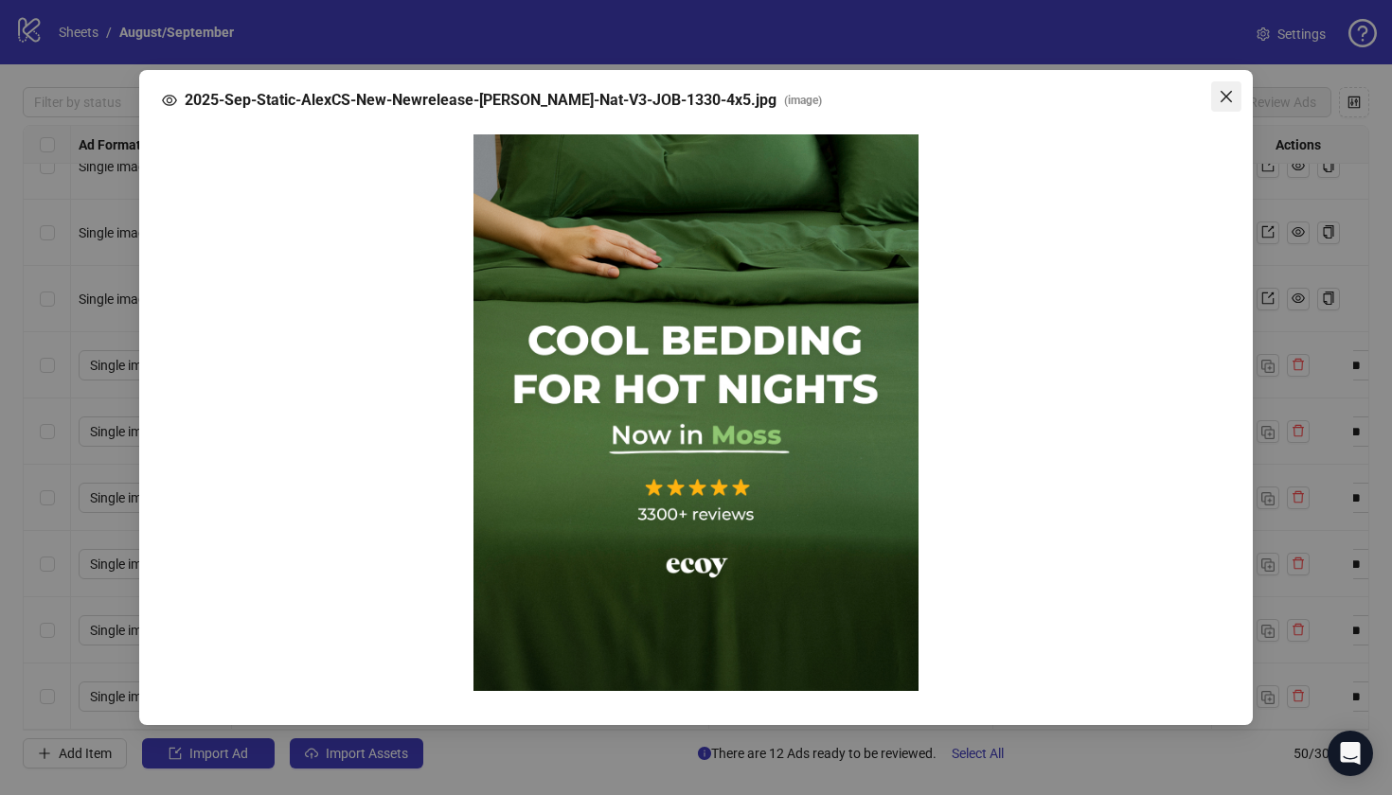
click at [1222, 93] on icon "close" at bounding box center [1226, 96] width 11 height 11
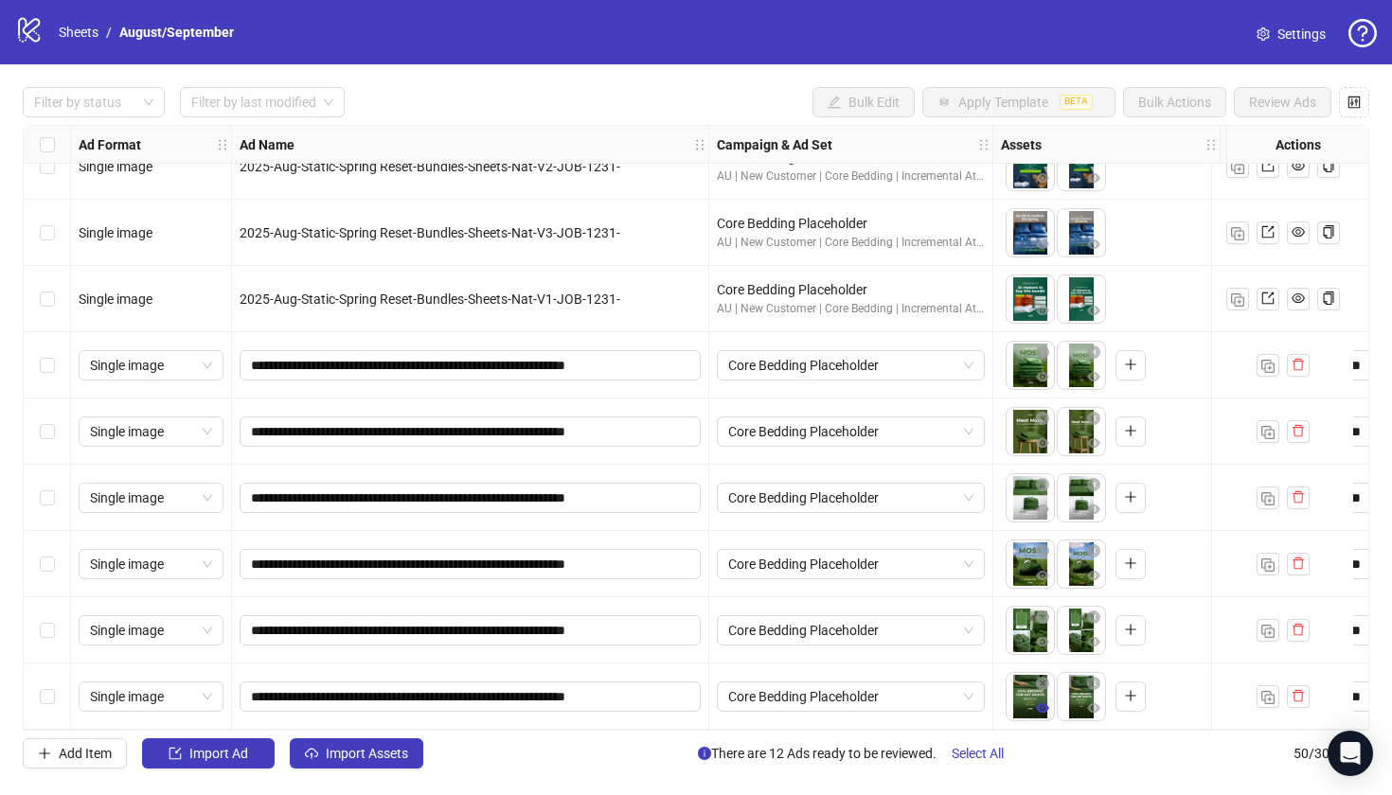
click at [1044, 705] on icon "eye" at bounding box center [1042, 708] width 13 height 9
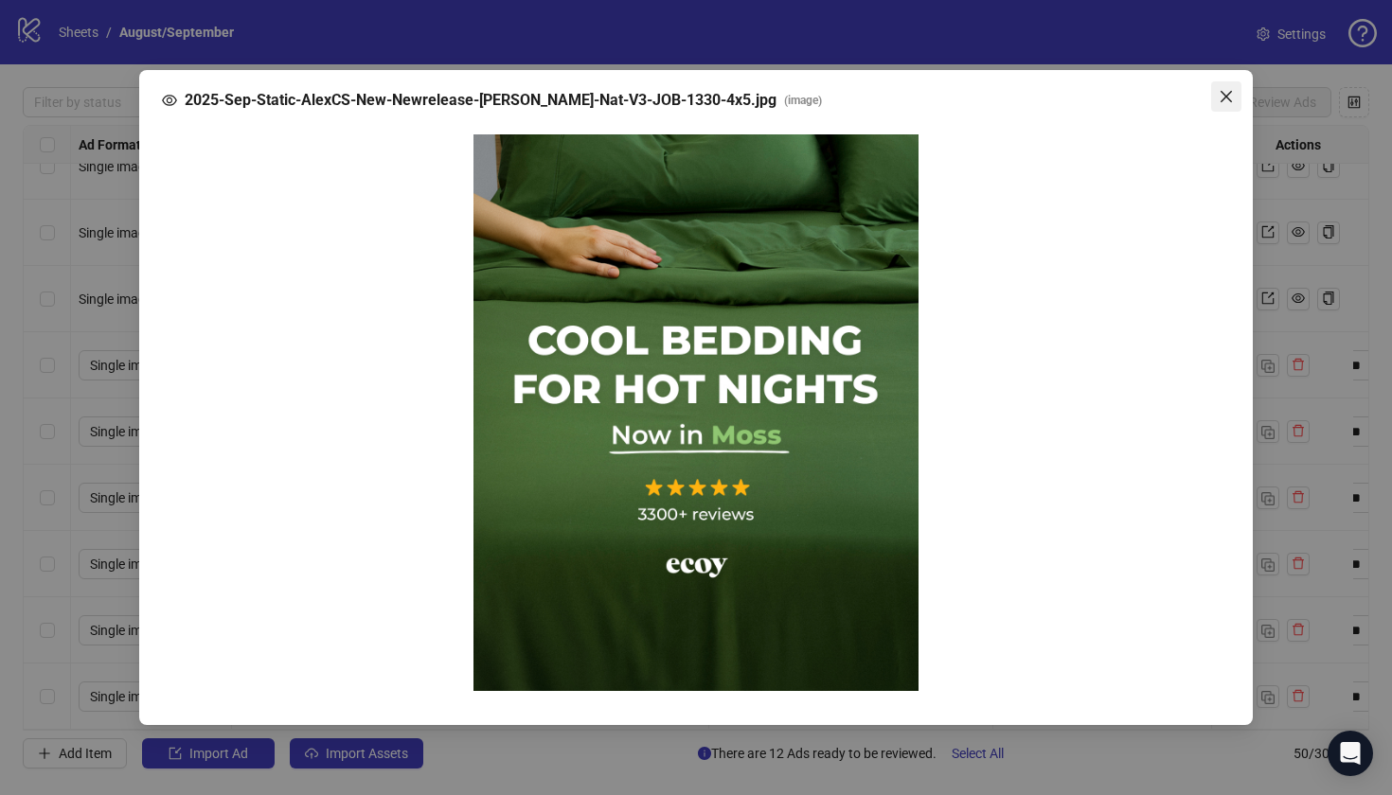
click at [1226, 99] on icon "close" at bounding box center [1226, 96] width 15 height 15
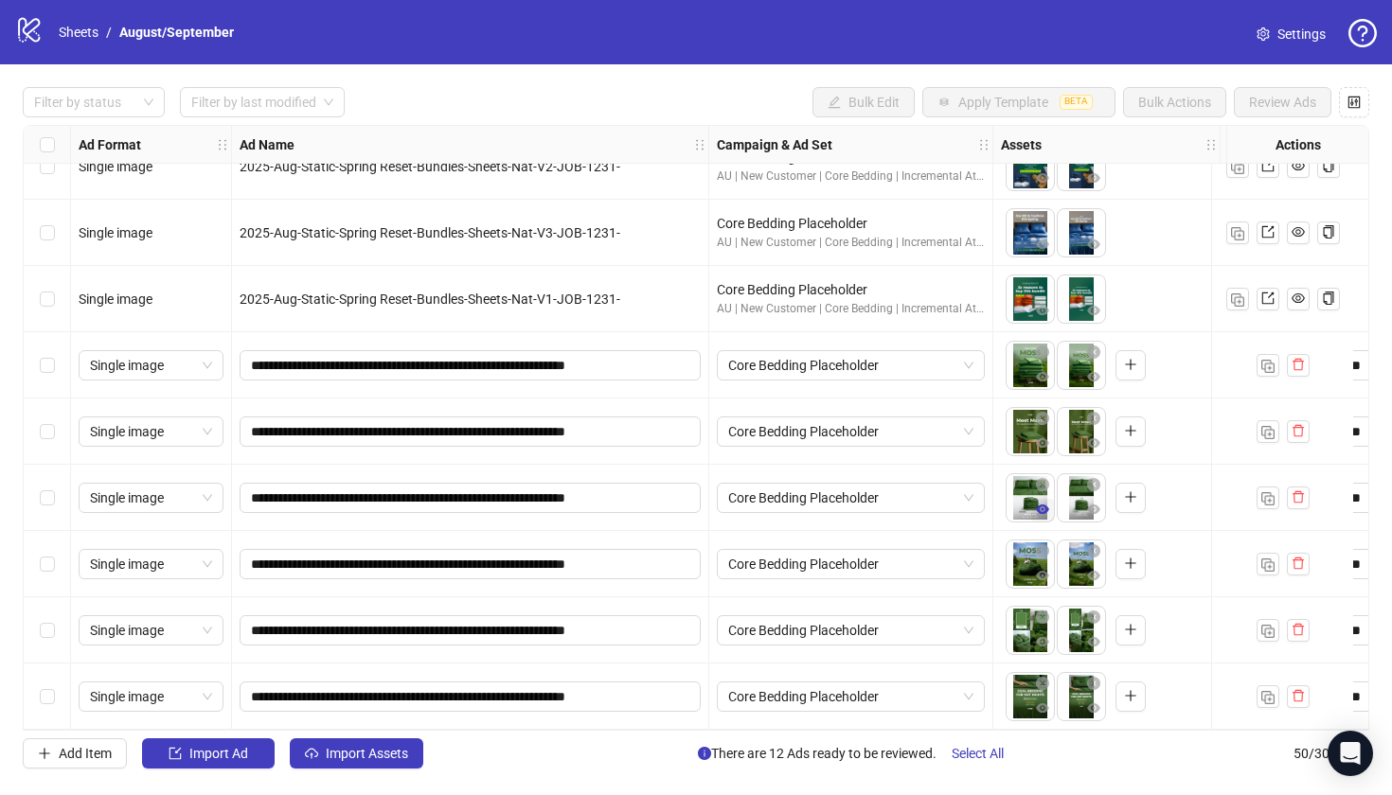
click at [1045, 506] on icon "eye" at bounding box center [1042, 509] width 13 height 9
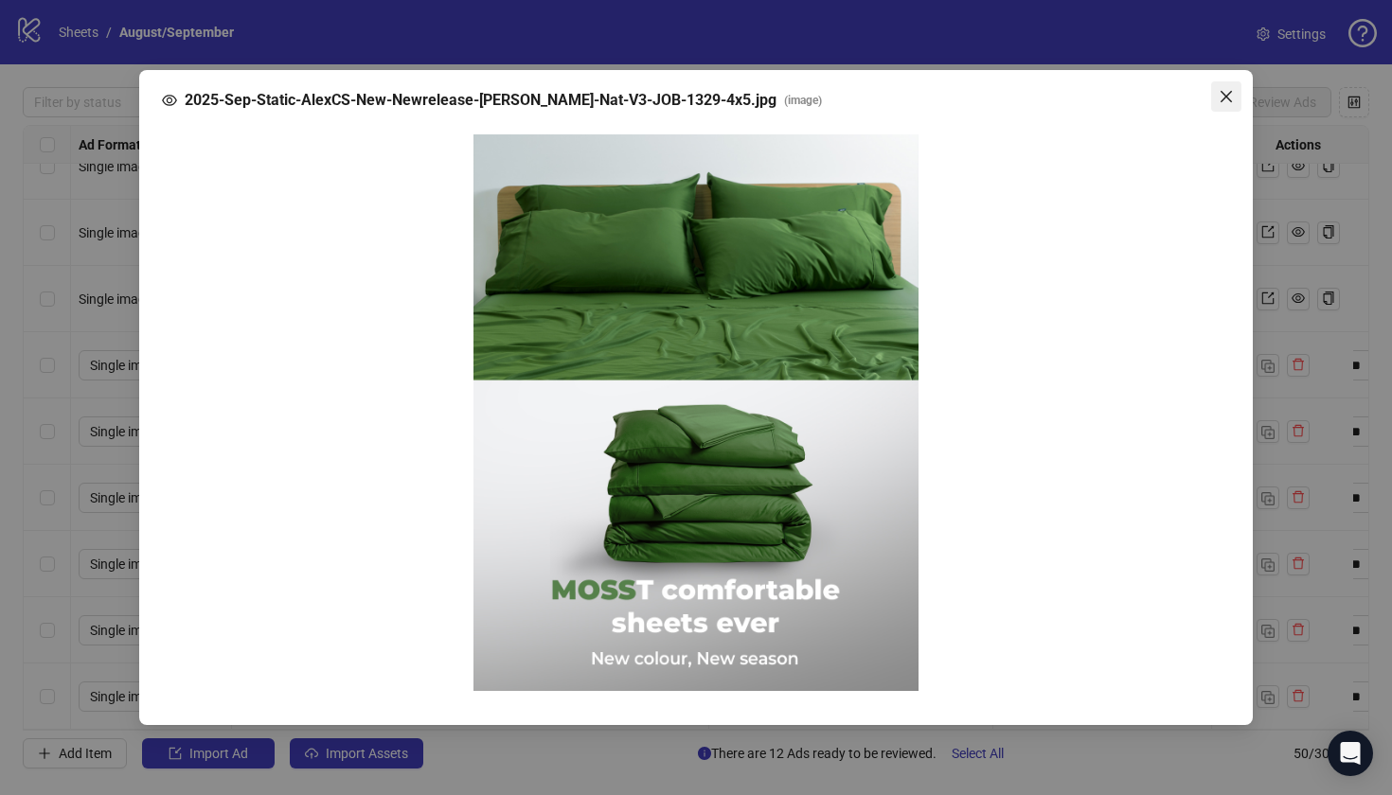
click at [1229, 94] on icon "close" at bounding box center [1226, 96] width 11 height 11
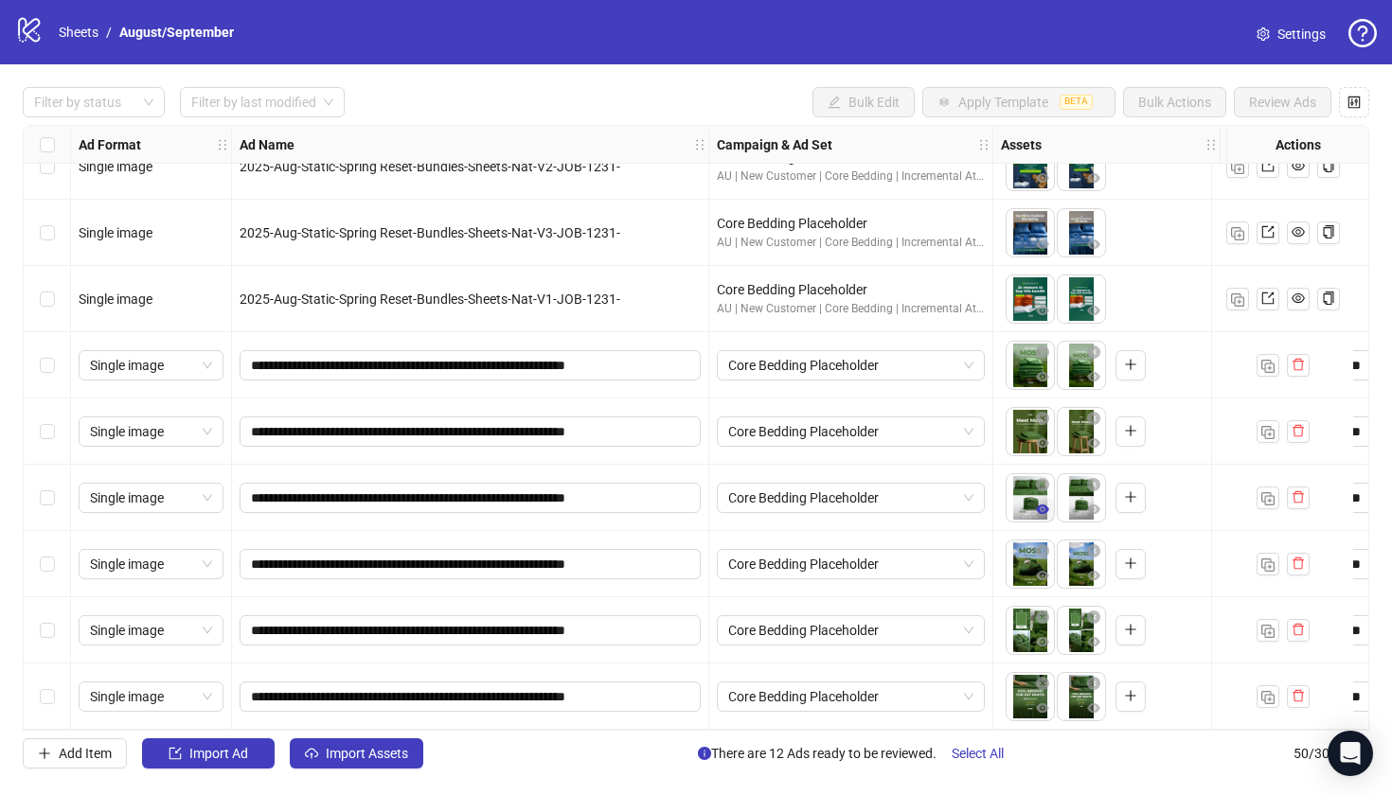
click at [1047, 507] on icon "eye" at bounding box center [1042, 509] width 13 height 13
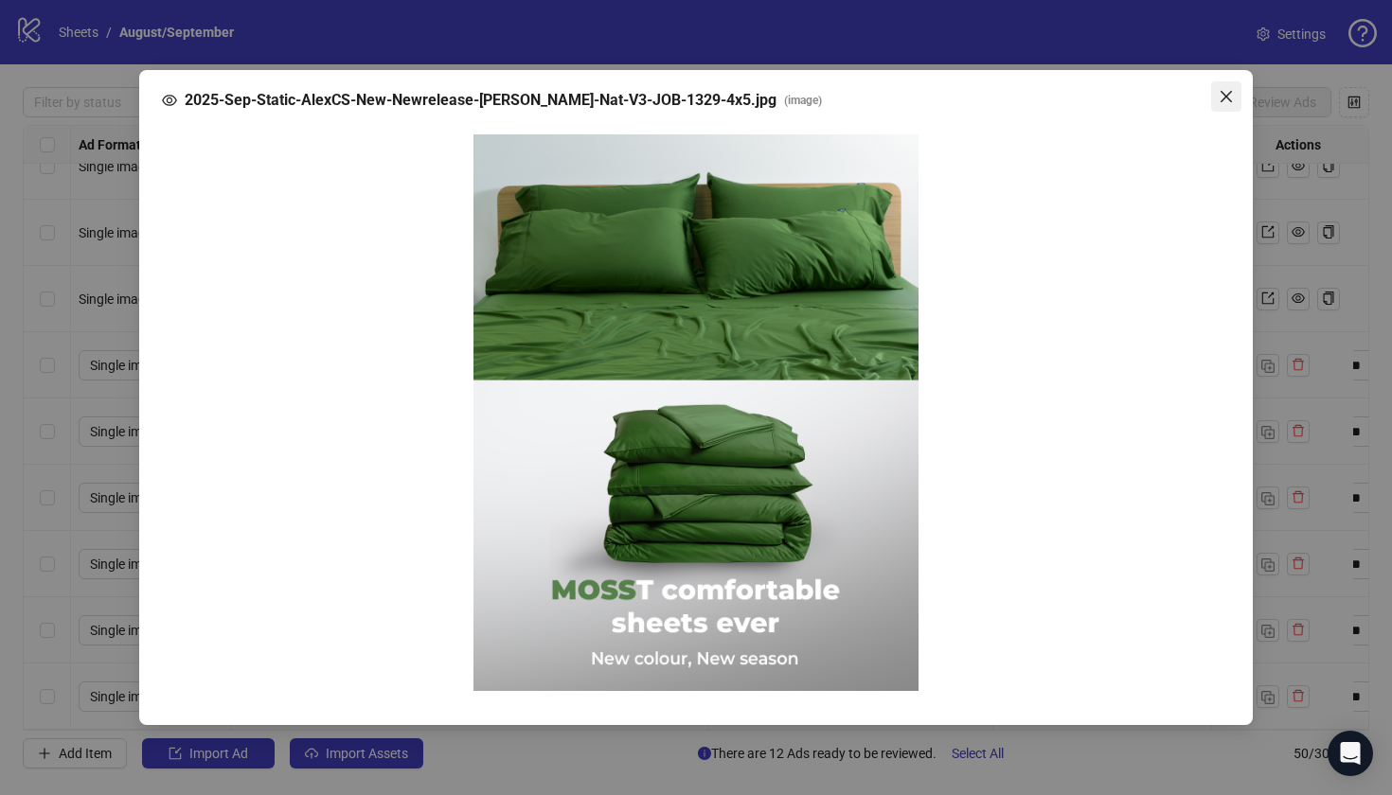
click at [1232, 98] on icon "close" at bounding box center [1226, 96] width 15 height 15
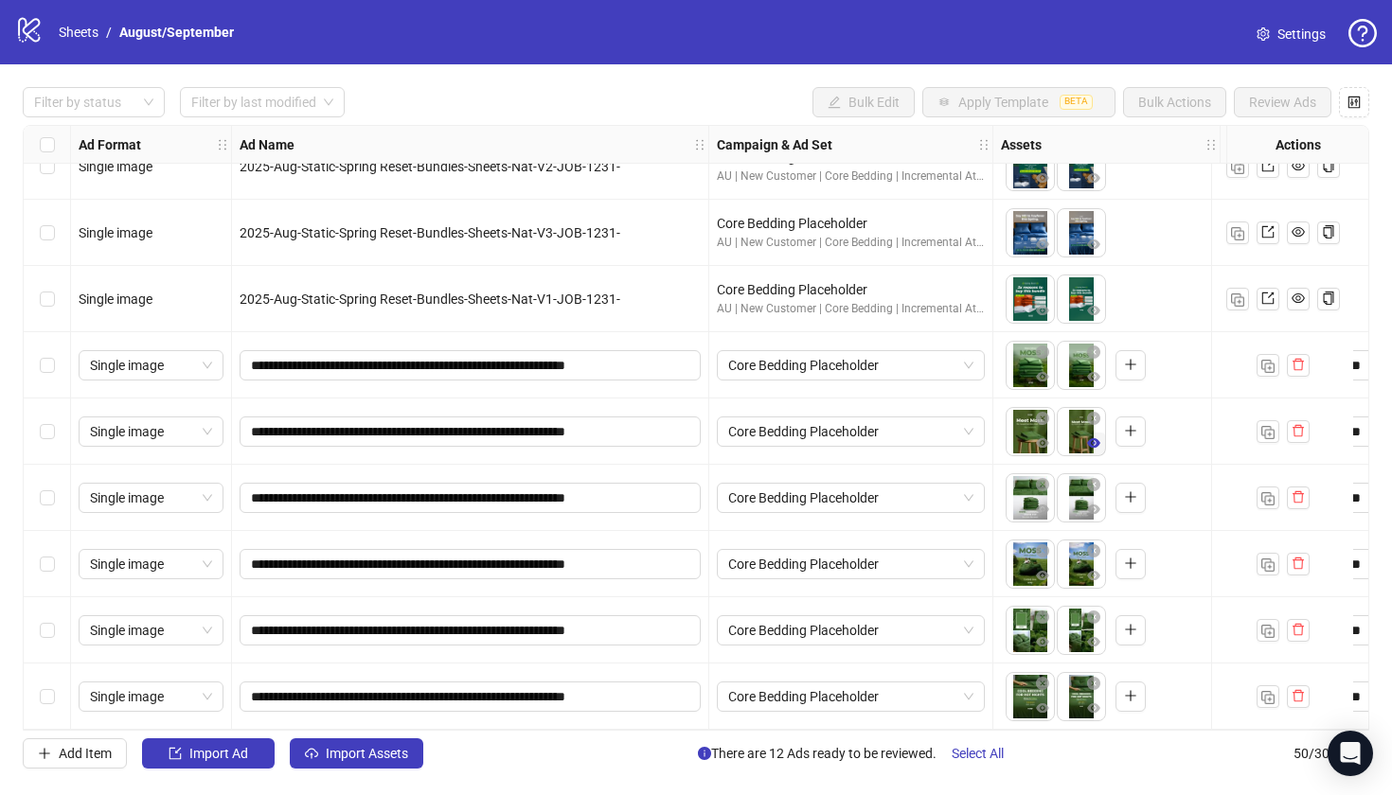
click at [1092, 437] on icon "eye" at bounding box center [1093, 443] width 13 height 13
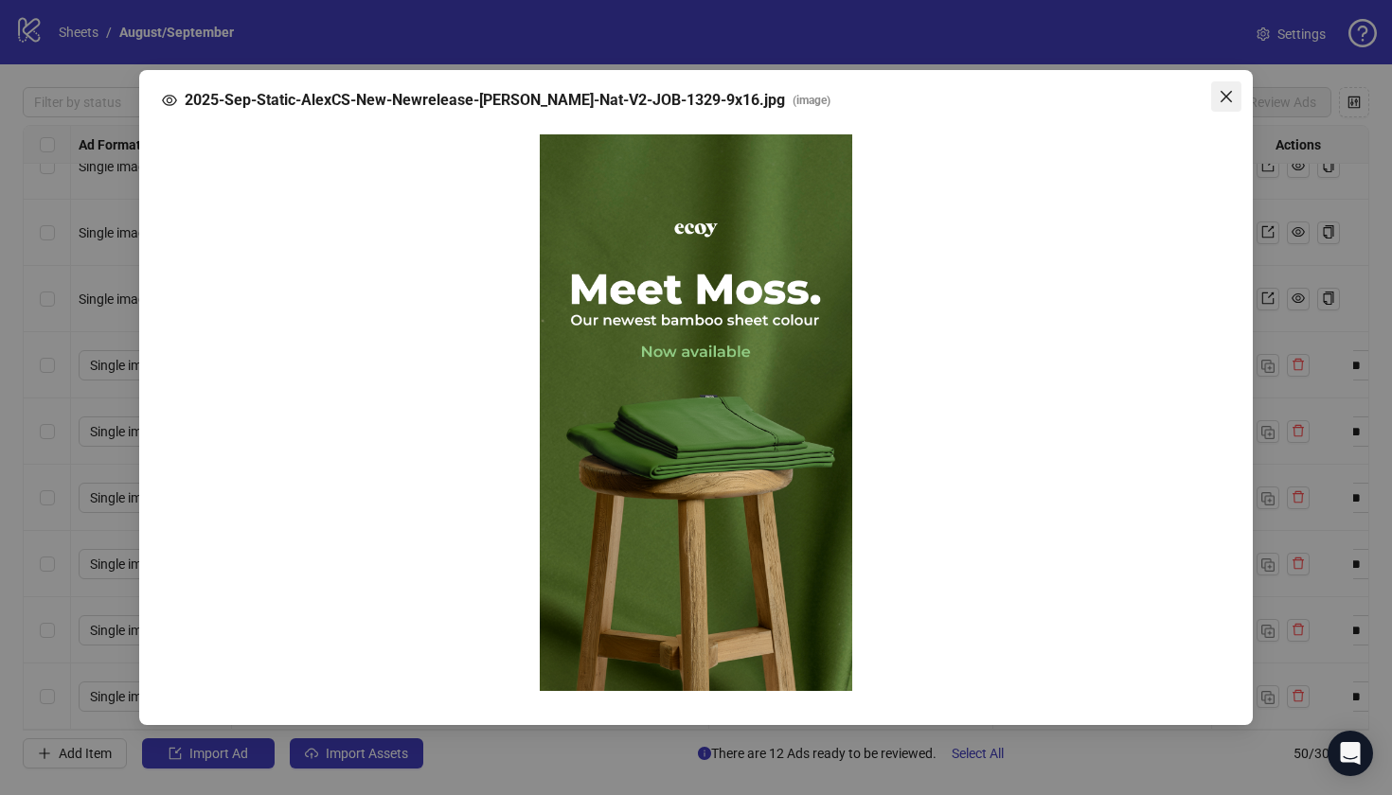
click at [1225, 104] on icon "close" at bounding box center [1226, 96] width 15 height 15
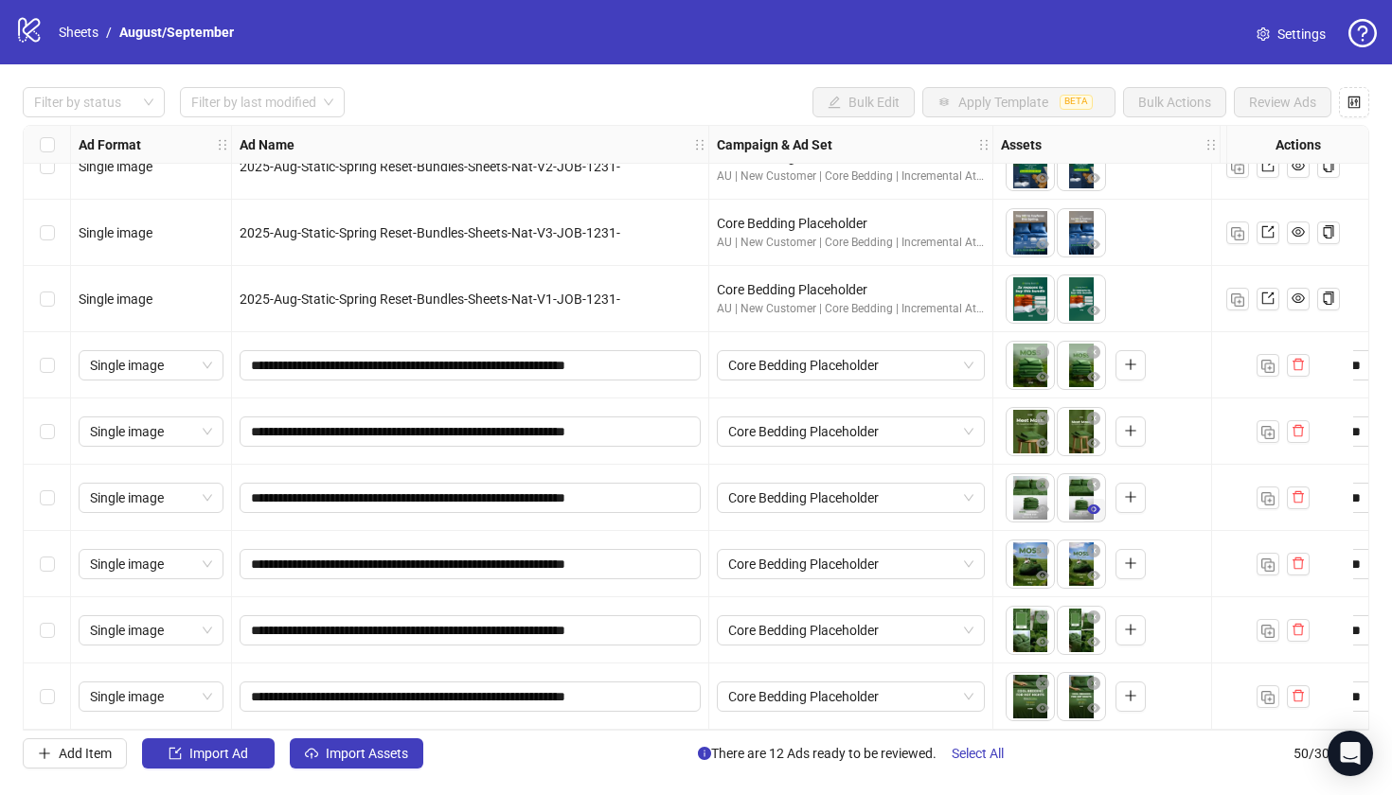
click at [1088, 505] on icon "eye" at bounding box center [1093, 509] width 13 height 9
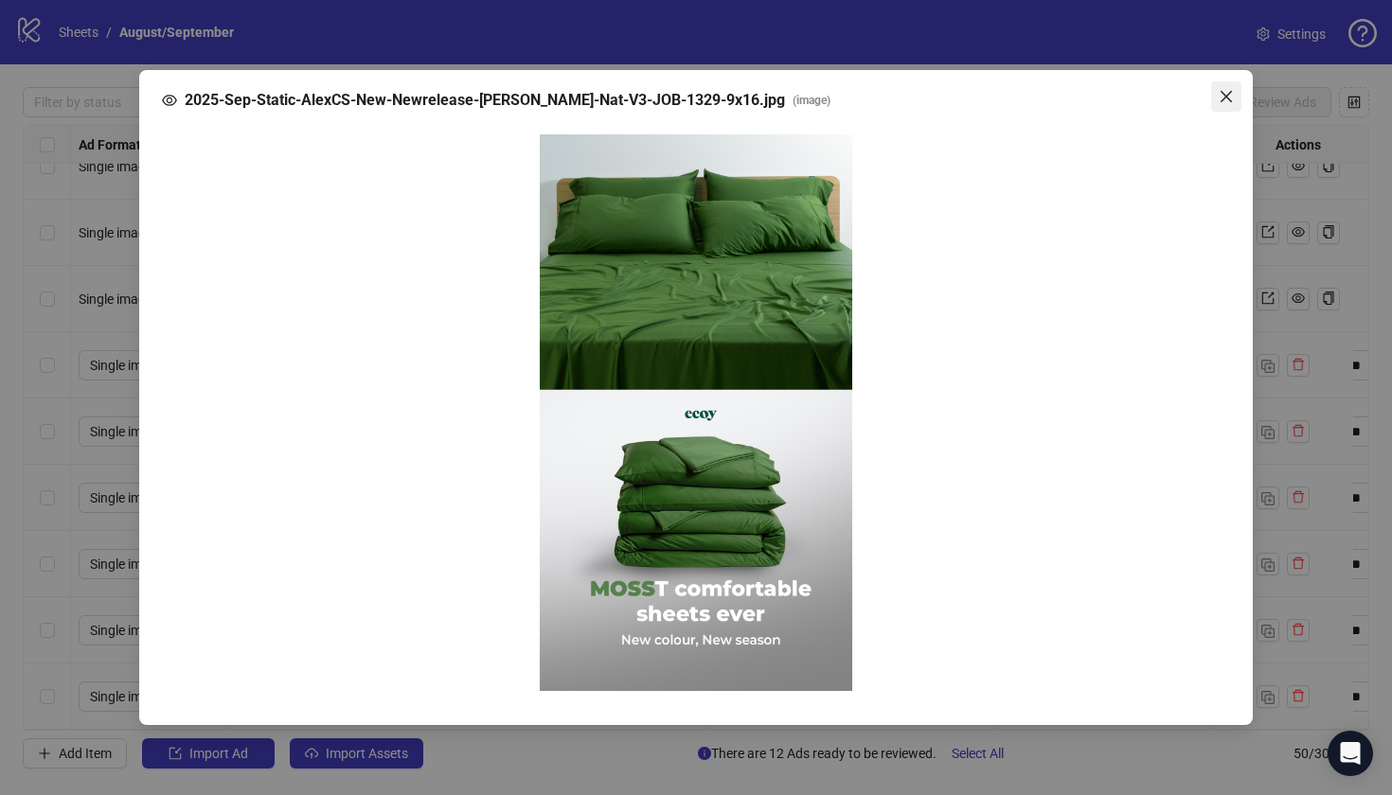
click at [1238, 112] on button "Close" at bounding box center [1226, 96] width 30 height 30
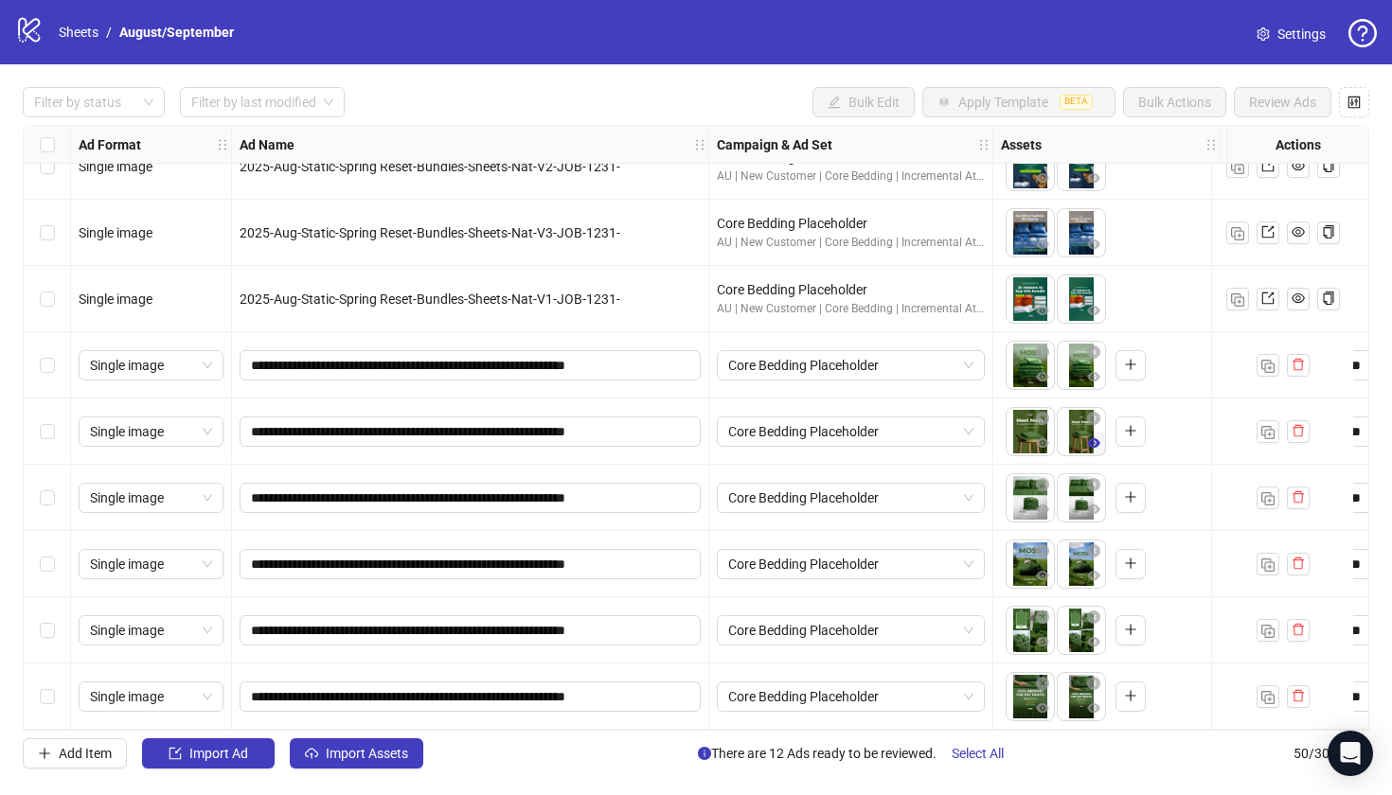
click at [1098, 440] on icon "eye" at bounding box center [1093, 443] width 13 height 13
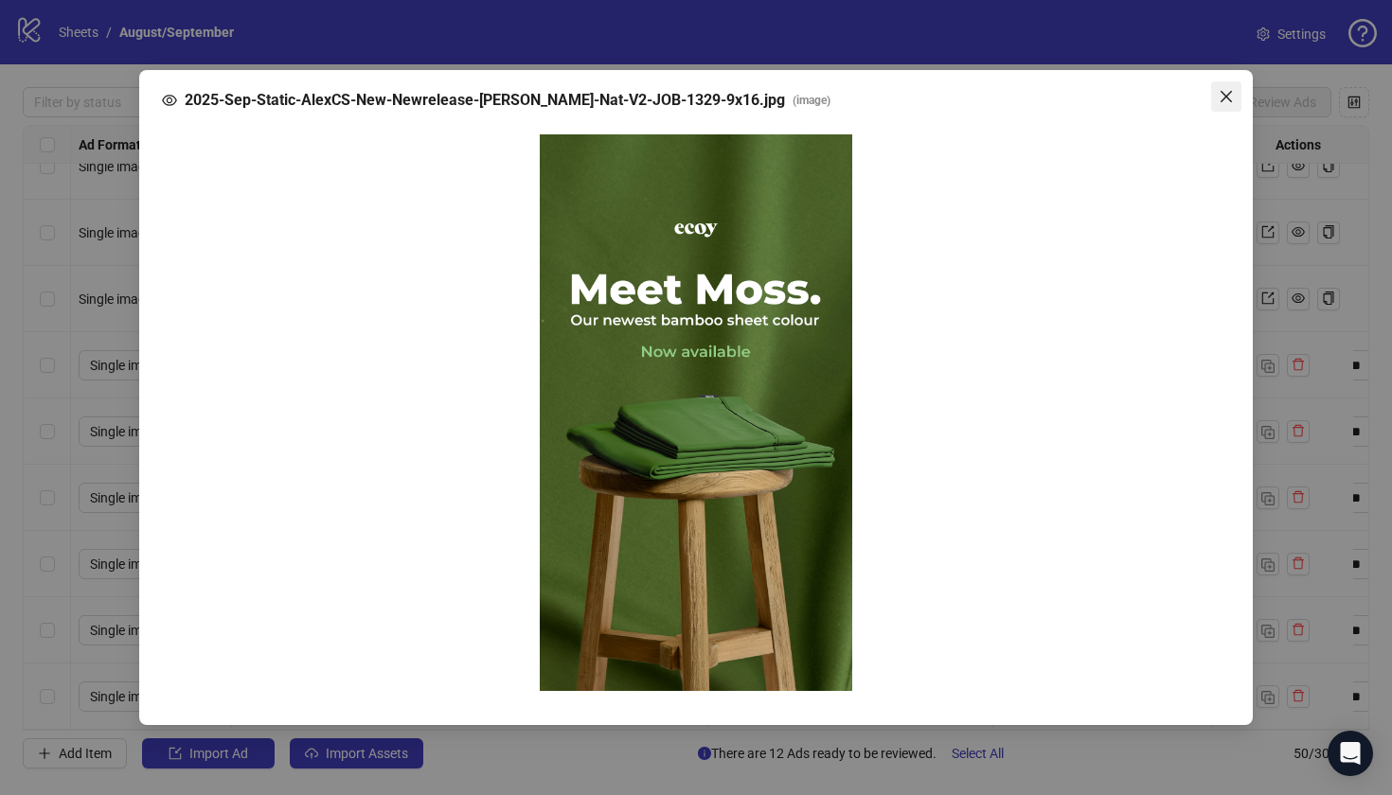
click at [1236, 102] on span "Close" at bounding box center [1226, 96] width 30 height 15
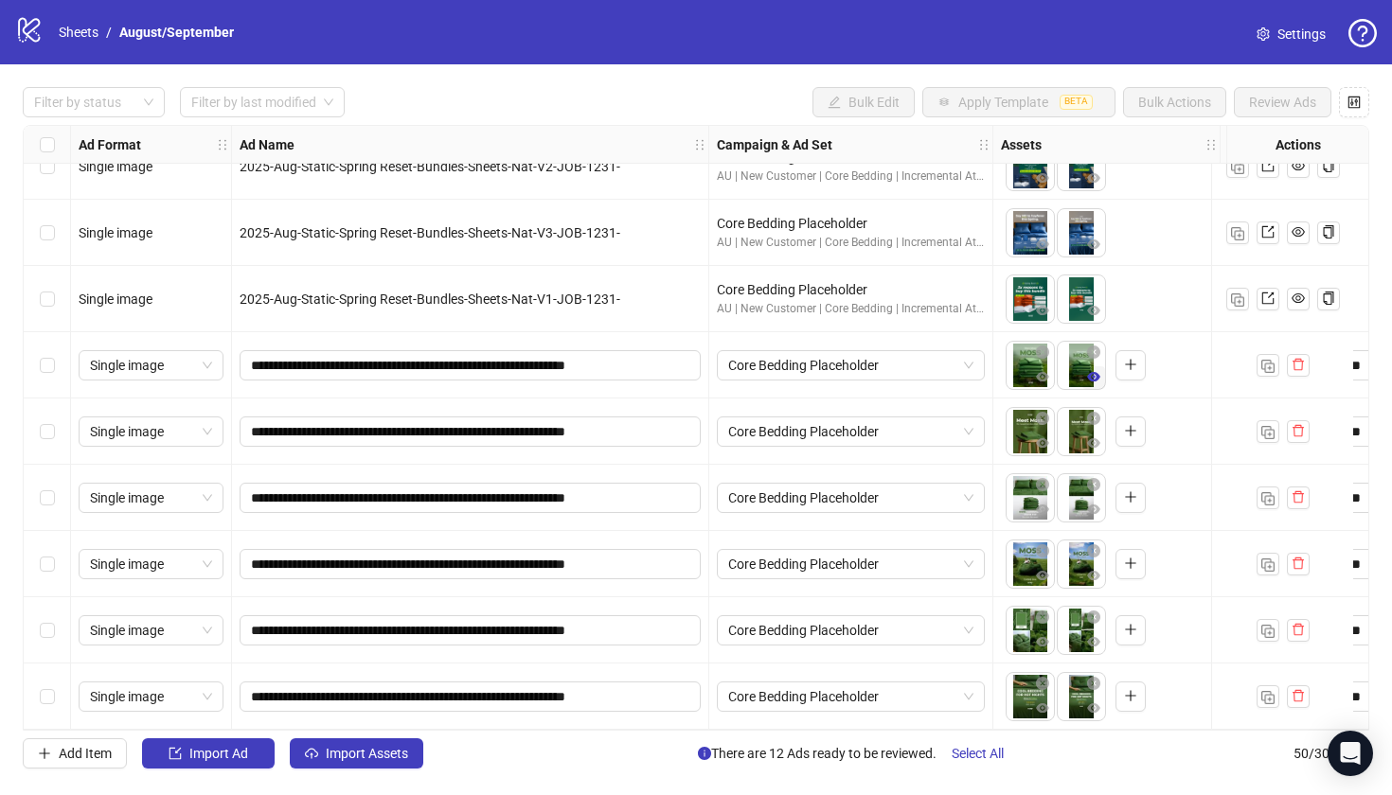
click at [1099, 372] on icon "eye" at bounding box center [1093, 376] width 13 height 9
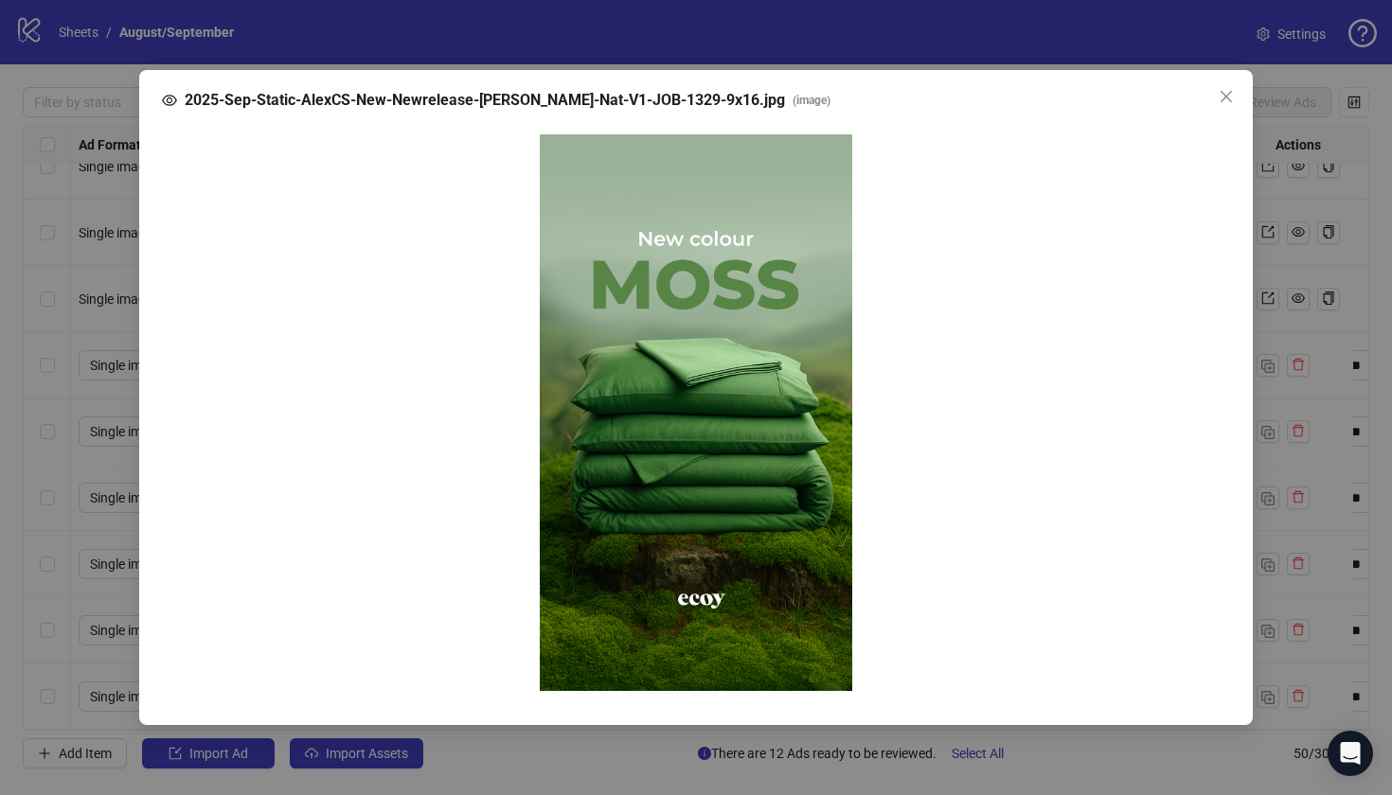
click at [691, 435] on img at bounding box center [696, 412] width 313 height 557
click at [1271, 298] on div "2025-Sep-Static-AlexCS-New-Newrelease-[PERSON_NAME]-Nat-V1-JOB-1329-9x16.jpg ( …" at bounding box center [696, 397] width 1392 height 795
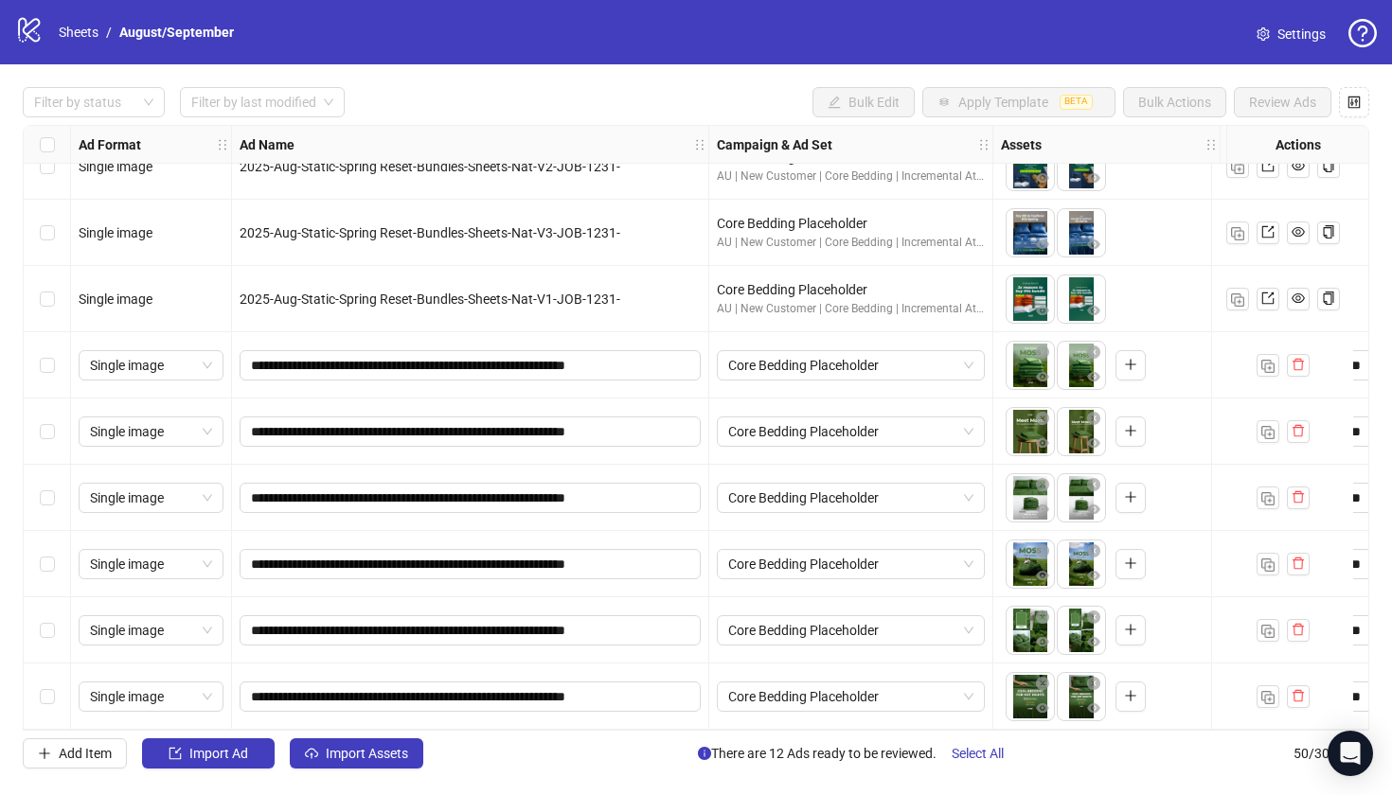
scroll to position [2748, 0]
click at [1044, 642] on icon "eye" at bounding box center [1042, 641] width 13 height 13
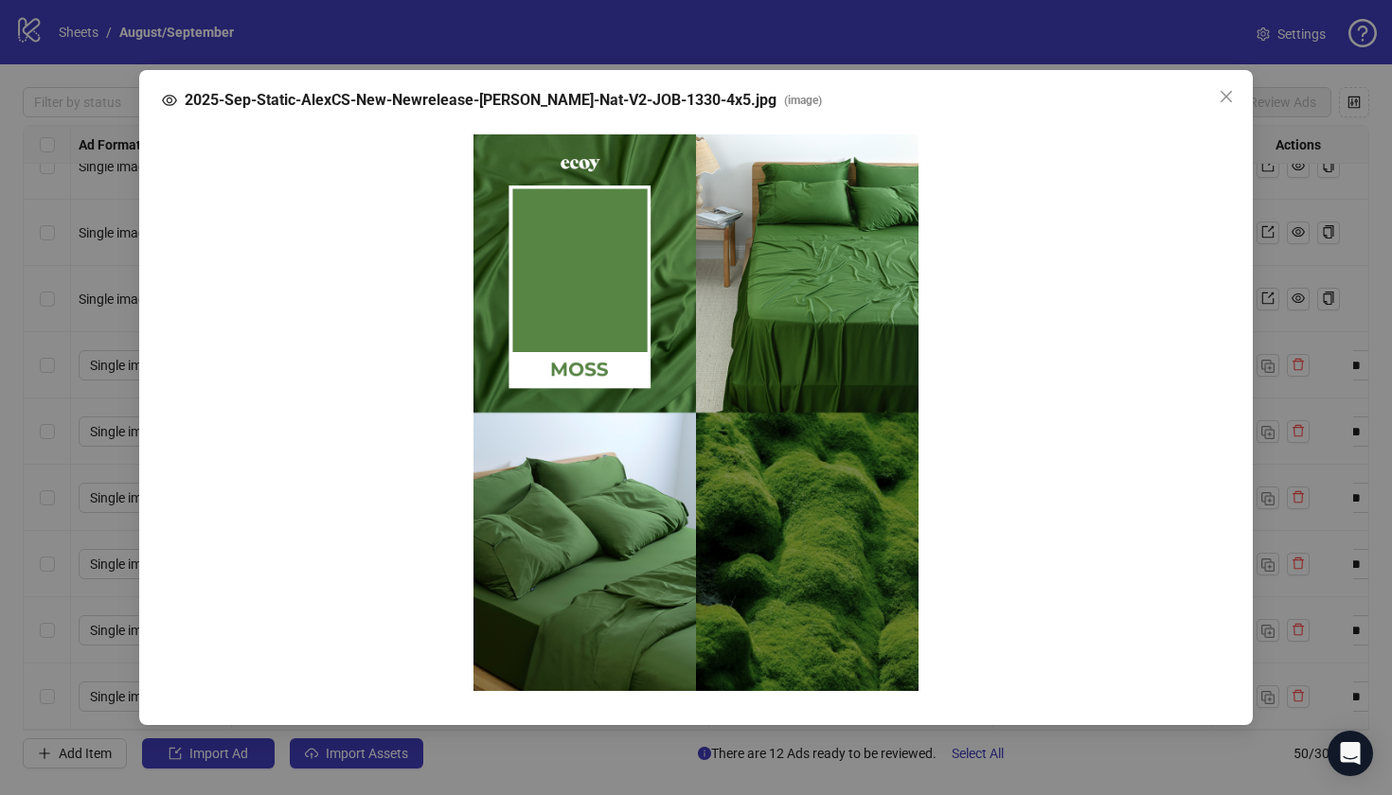
click at [1185, 213] on div "2025-Sep-Static-AlexCS-New-Newrelease-[PERSON_NAME]-Nat-V2-JOB-1330-4x5.jpg ( i…" at bounding box center [696, 397] width 1392 height 795
